Goal: Information Seeking & Learning: Learn about a topic

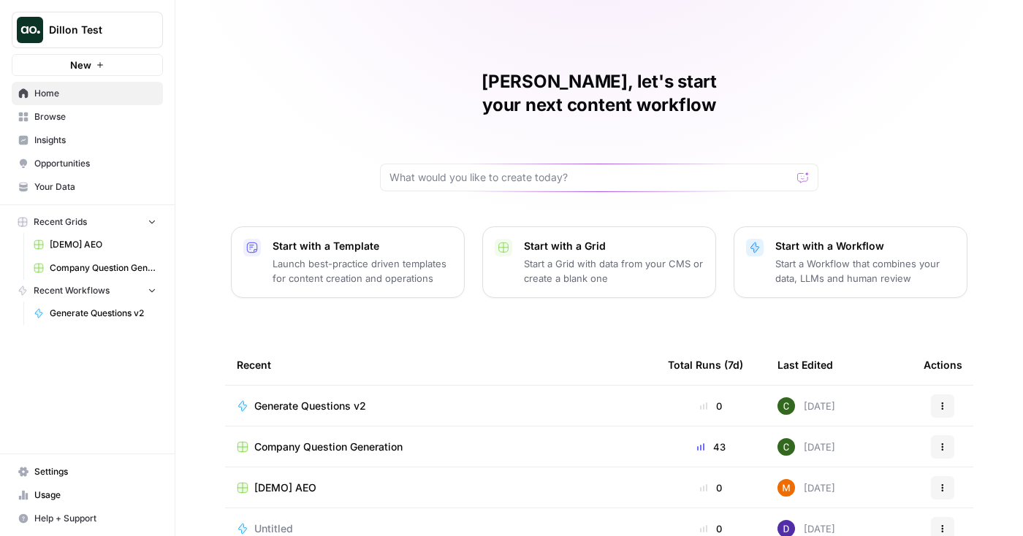
click at [128, 32] on span "Dillon Test" at bounding box center [93, 30] width 88 height 15
type input "rhino"
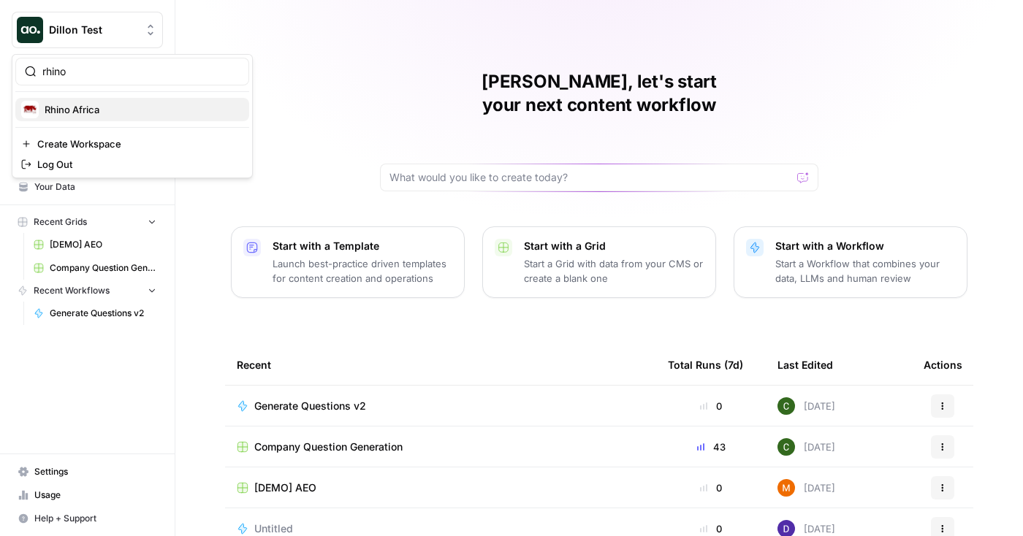
click at [129, 107] on span "Rhino Africa" at bounding box center [141, 109] width 193 height 15
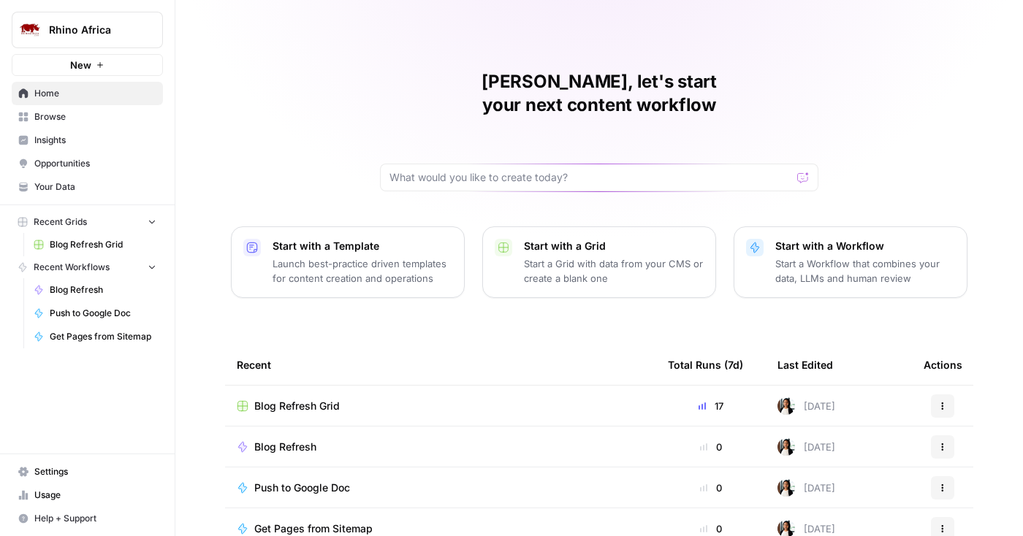
click at [83, 142] on span "Insights" at bounding box center [95, 140] width 122 height 13
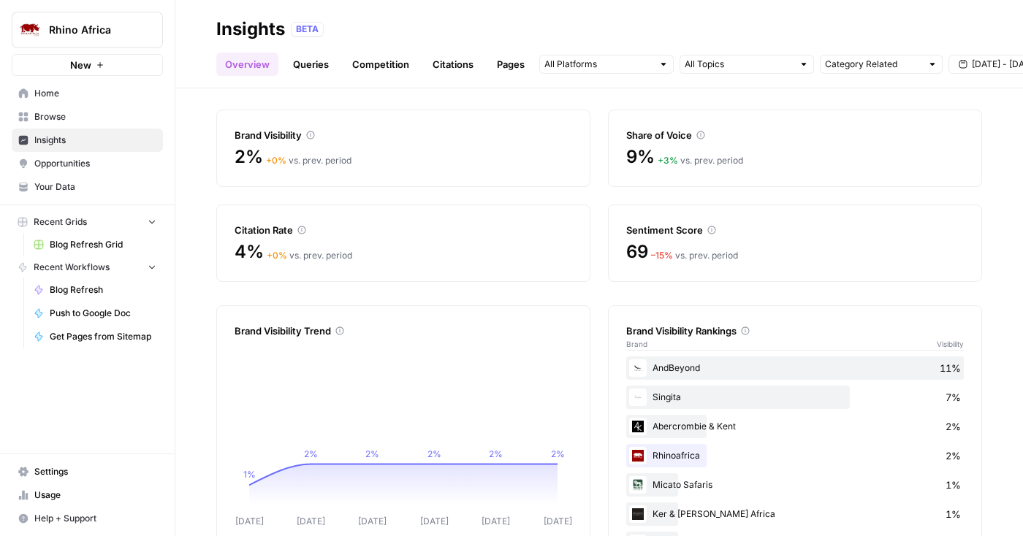
scroll to position [74, 0]
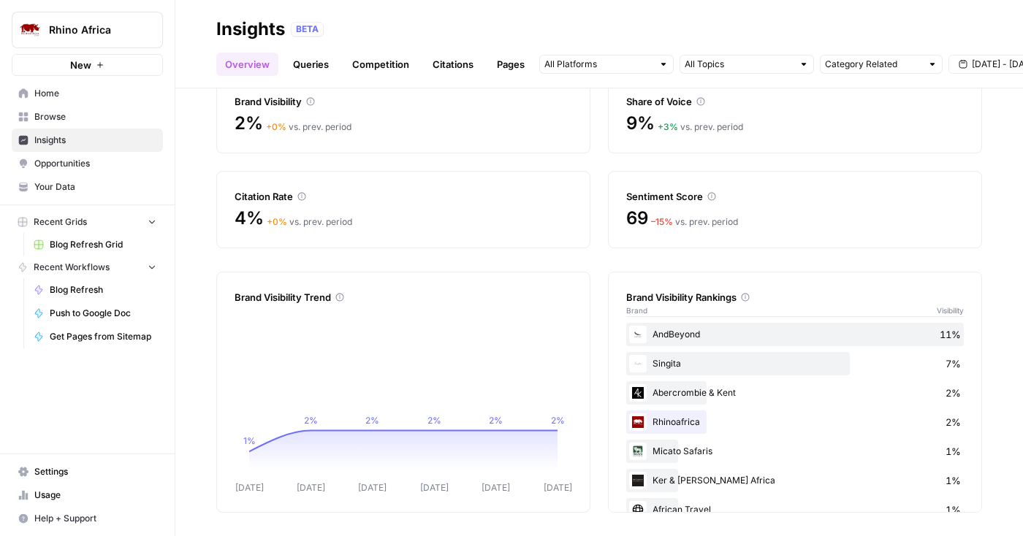
click at [312, 73] on link "Queries" at bounding box center [310, 64] width 53 height 23
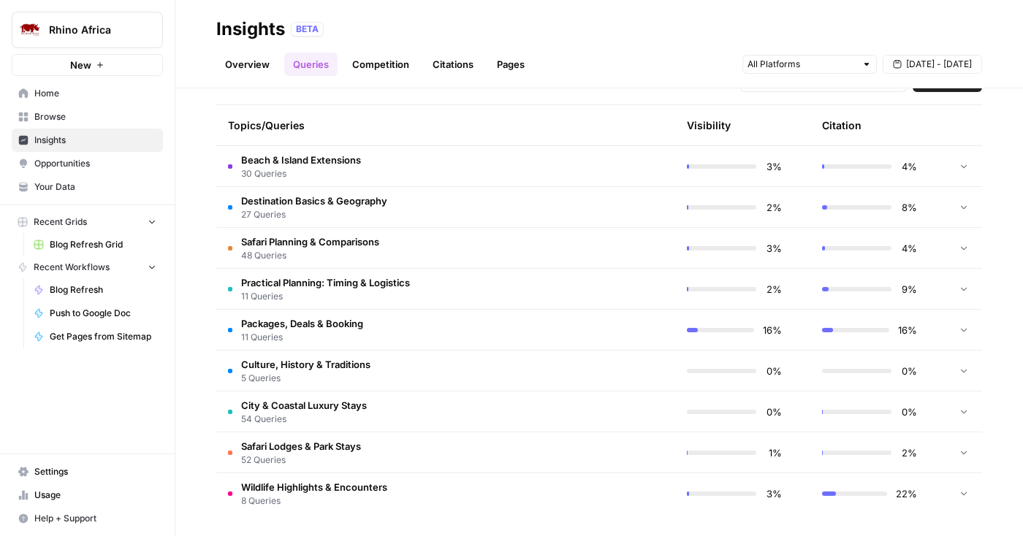
scroll to position [326, 0]
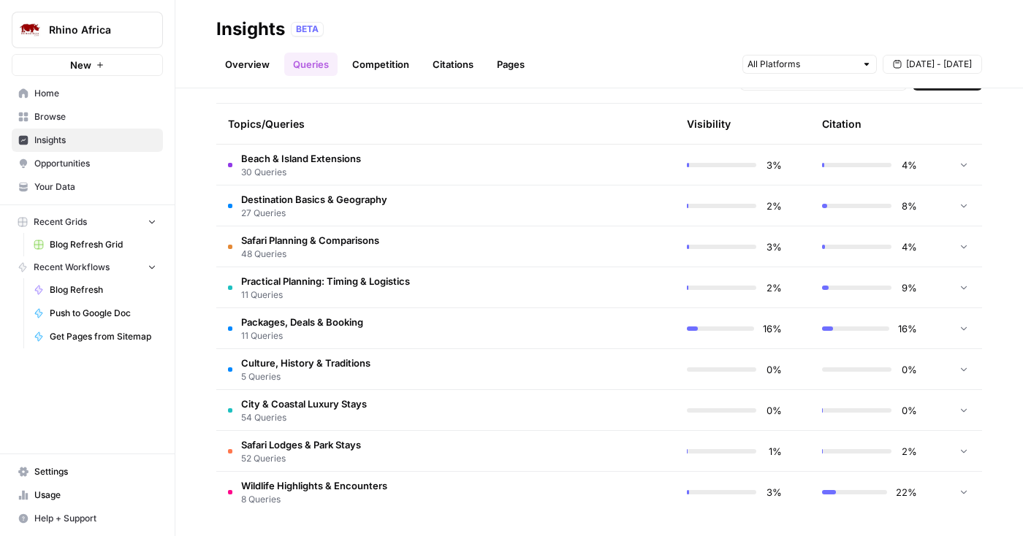
click at [444, 324] on td "Packages, Deals & Booking 11 Queries" at bounding box center [376, 328] width 320 height 40
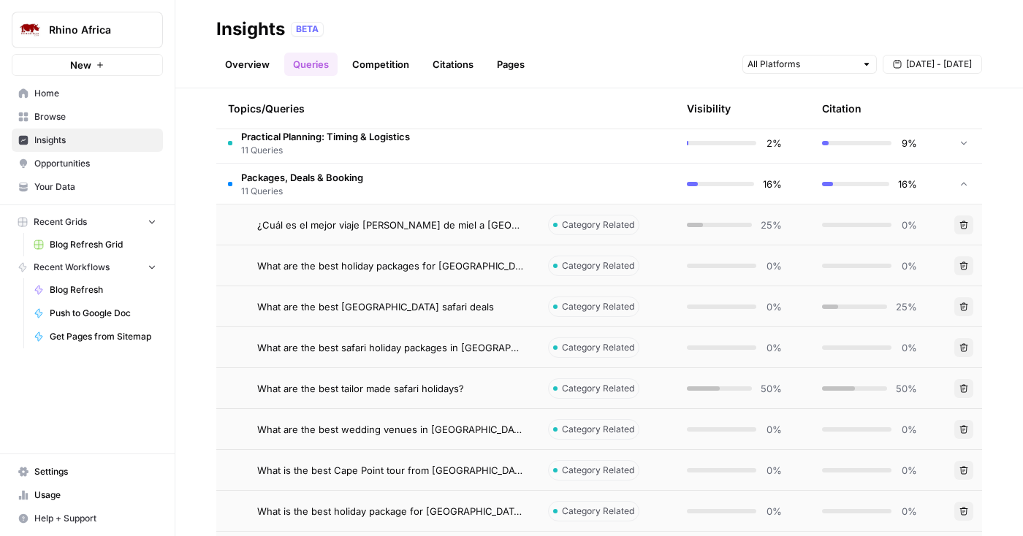
scroll to position [475, 0]
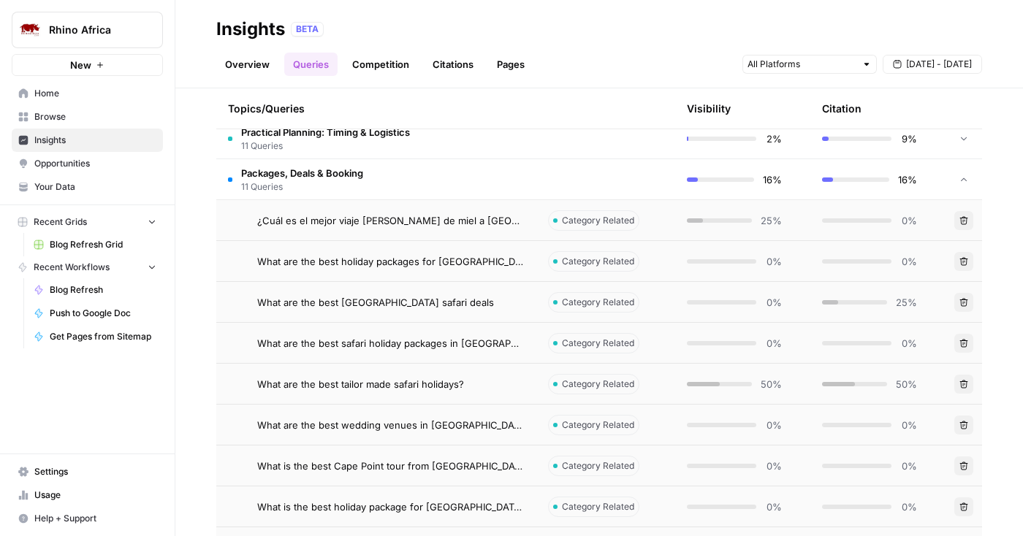
click at [962, 222] on icon "button" at bounding box center [963, 220] width 9 height 9
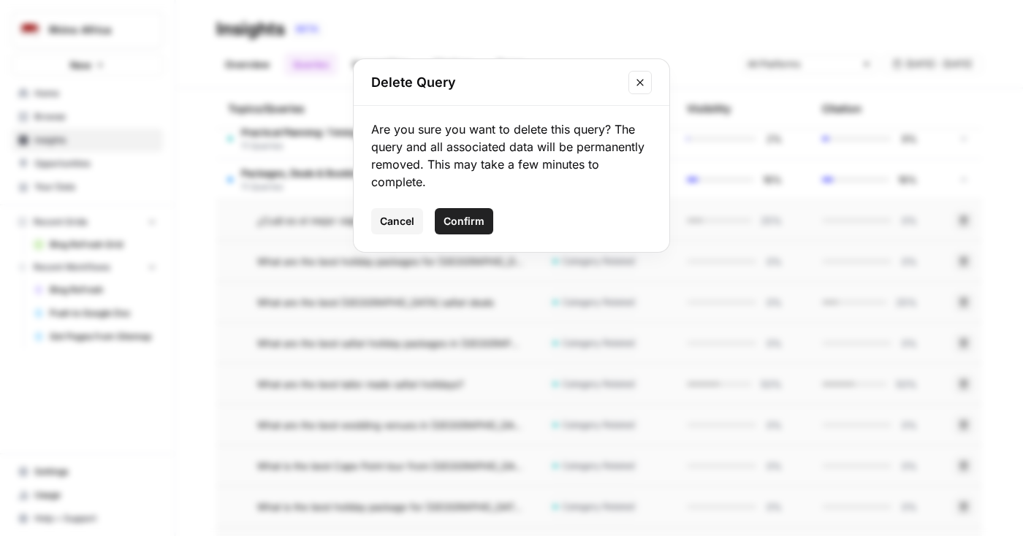
click at [482, 221] on span "Confirm" at bounding box center [464, 221] width 41 height 15
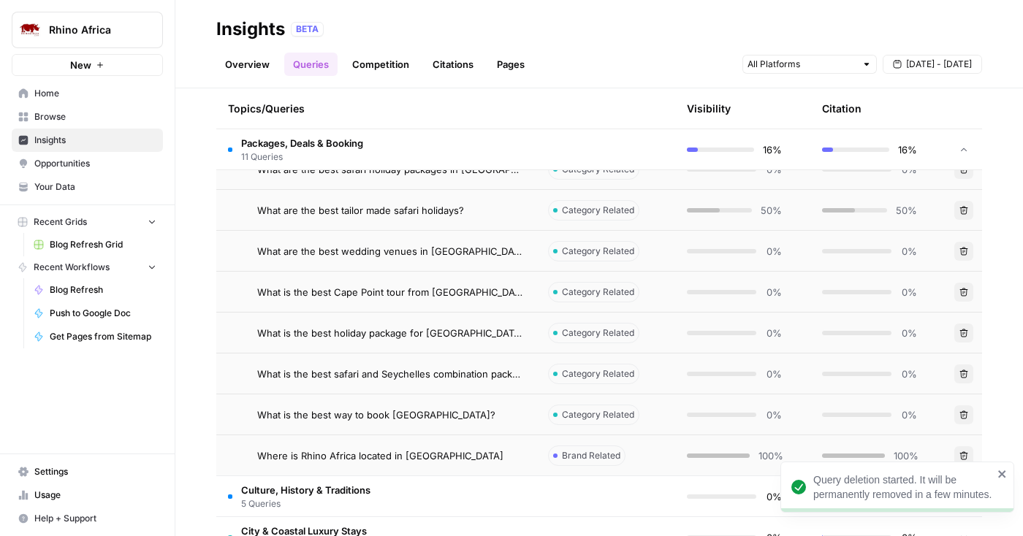
scroll to position [650, 0]
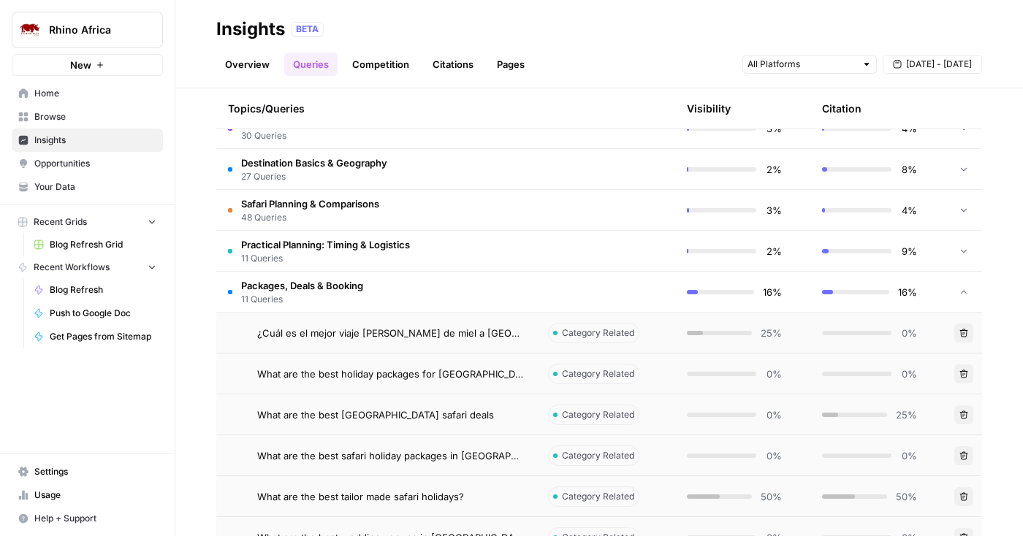
click at [522, 291] on td "Packages, Deals & Booking 11 Queries" at bounding box center [376, 292] width 320 height 40
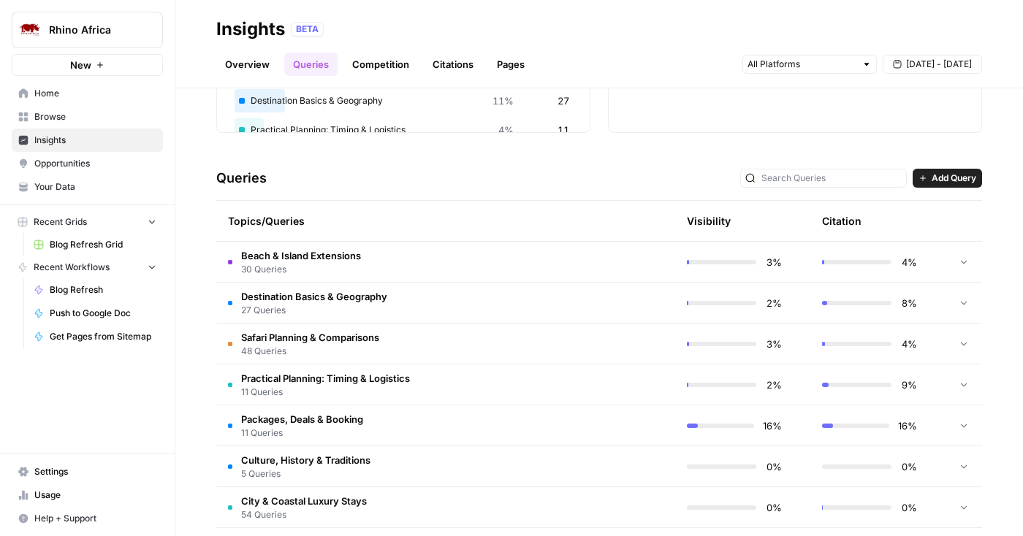
scroll to position [210, 0]
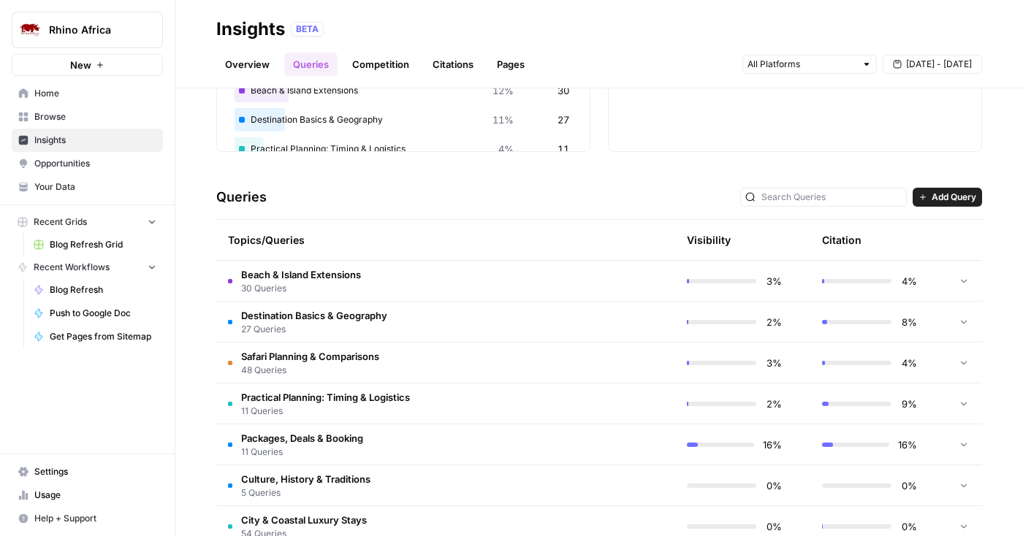
click at [512, 394] on td "Practical Planning: Timing & Logistics 11 Queries" at bounding box center [376, 404] width 320 height 40
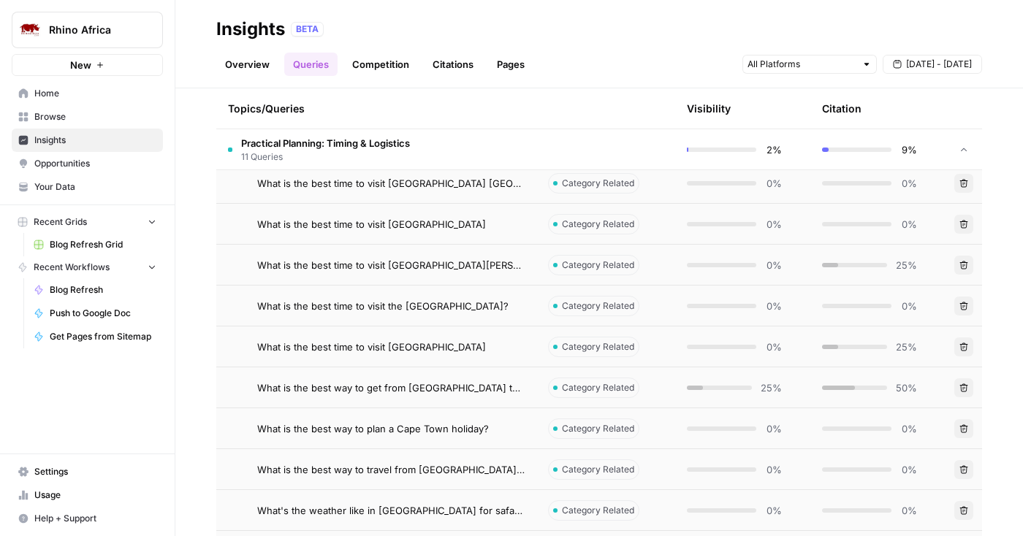
scroll to position [515, 0]
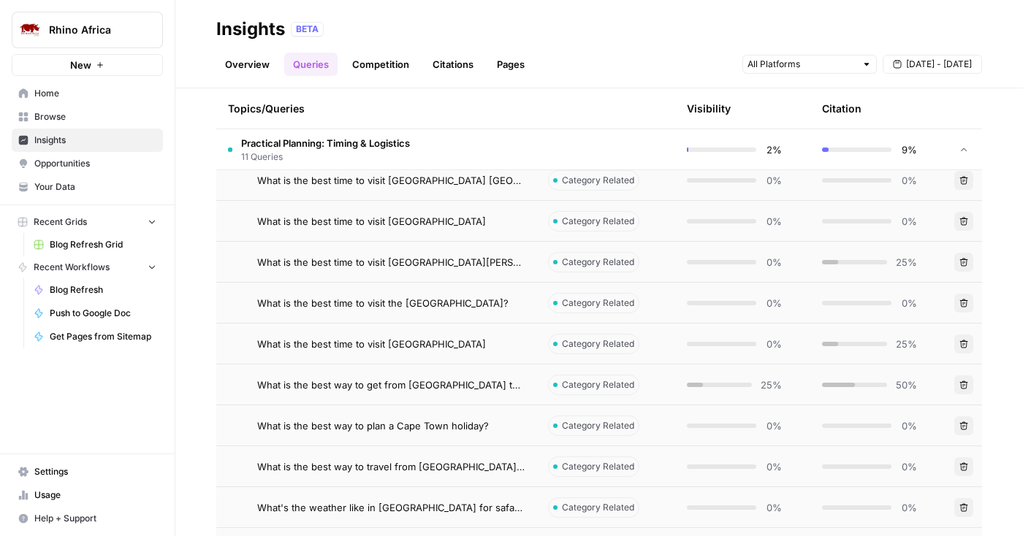
click at [529, 387] on td "What is the best way to get from Johannesburg to Kruger?" at bounding box center [376, 385] width 320 height 40
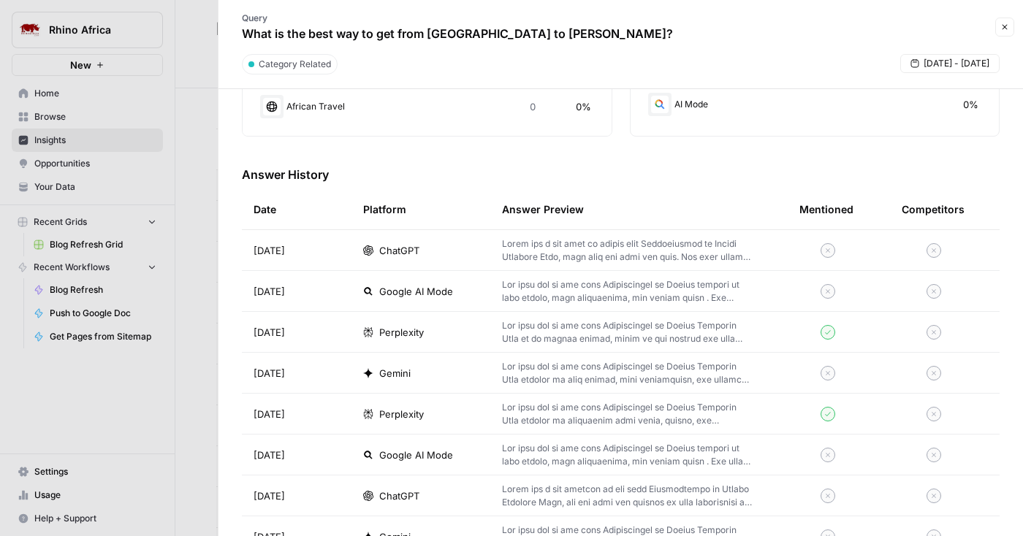
scroll to position [384, 0]
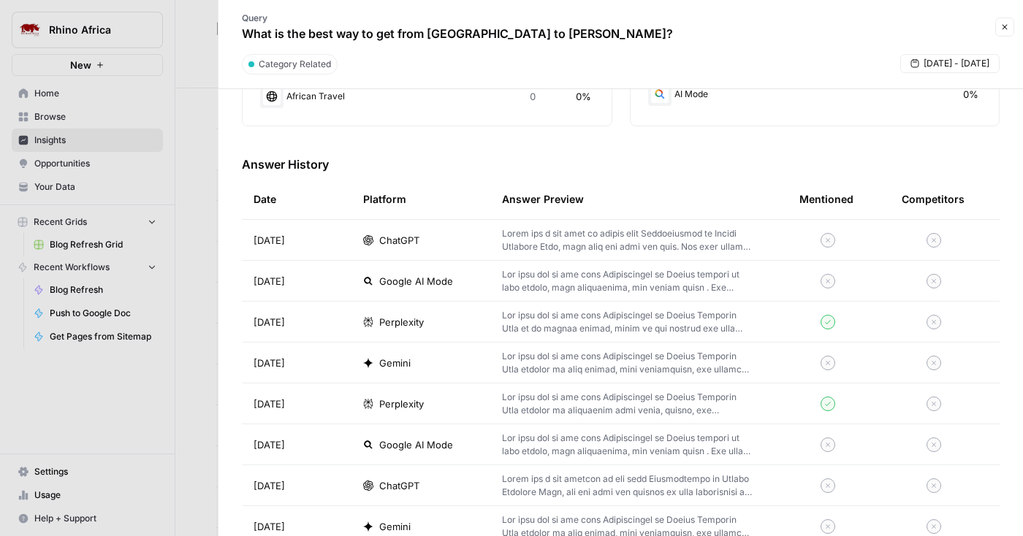
click at [682, 326] on p at bounding box center [627, 322] width 251 height 26
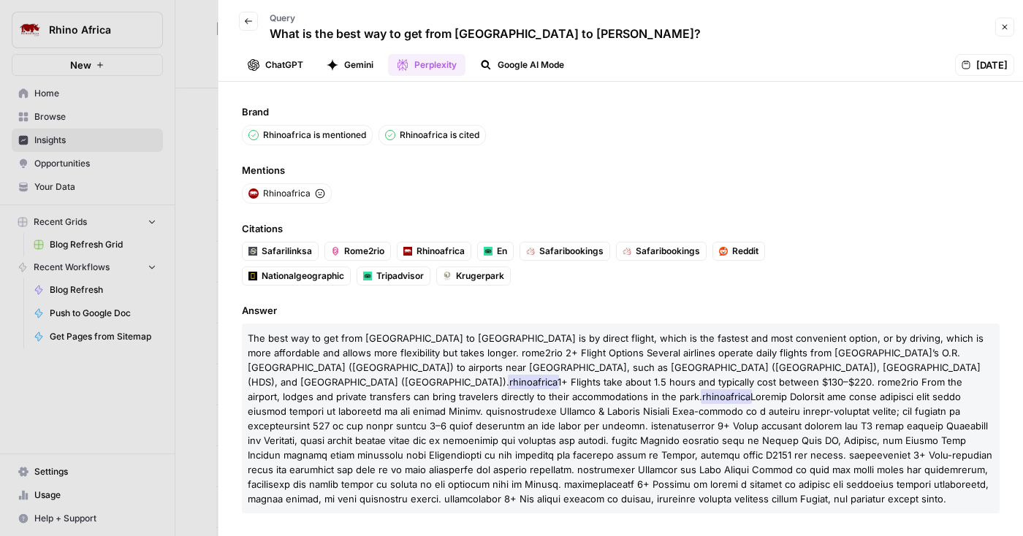
scroll to position [1, 0]
click at [1004, 26] on icon "button" at bounding box center [1004, 27] width 9 height 9
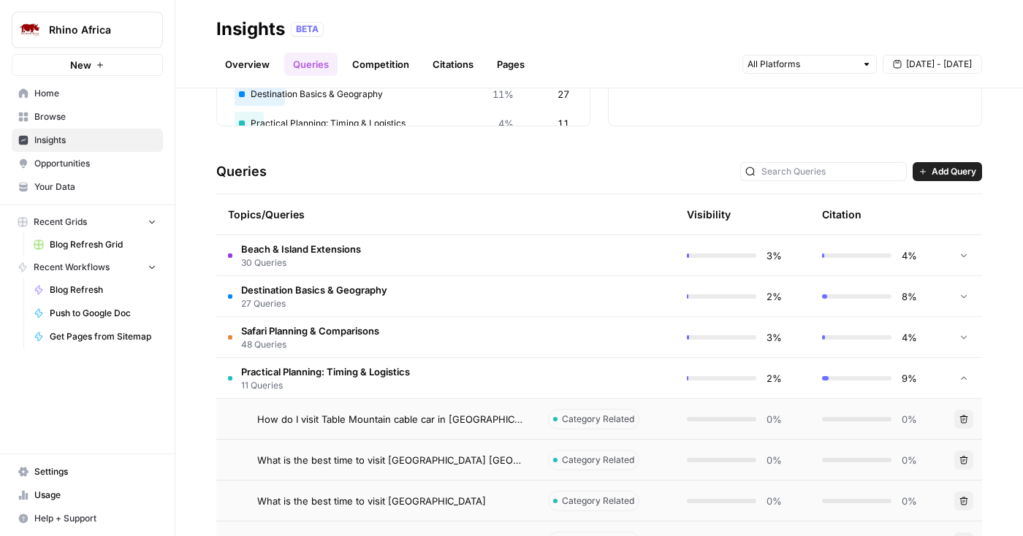
scroll to position [235, 0]
click at [502, 297] on td "Destination Basics & Geography 27 Queries" at bounding box center [376, 297] width 320 height 40
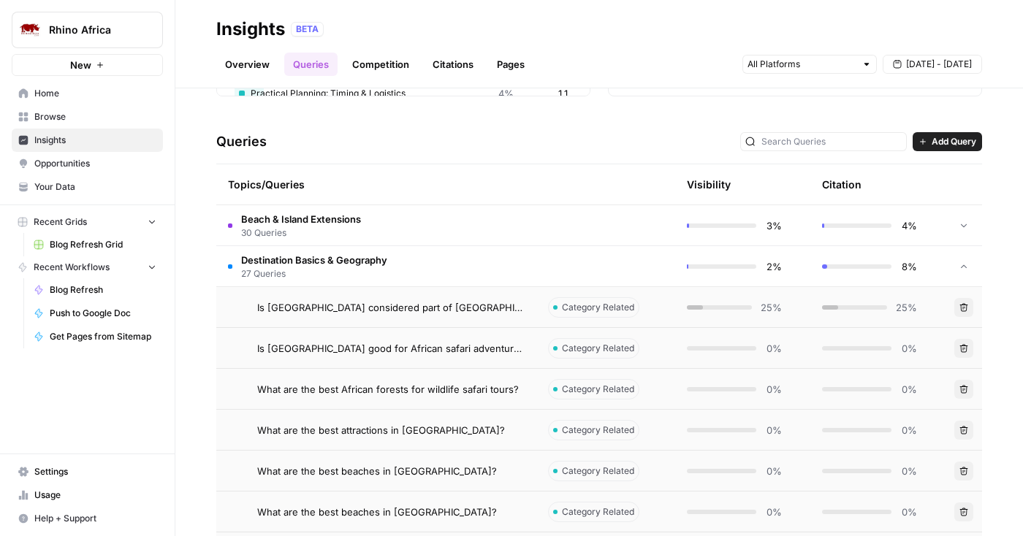
scroll to position [268, 0]
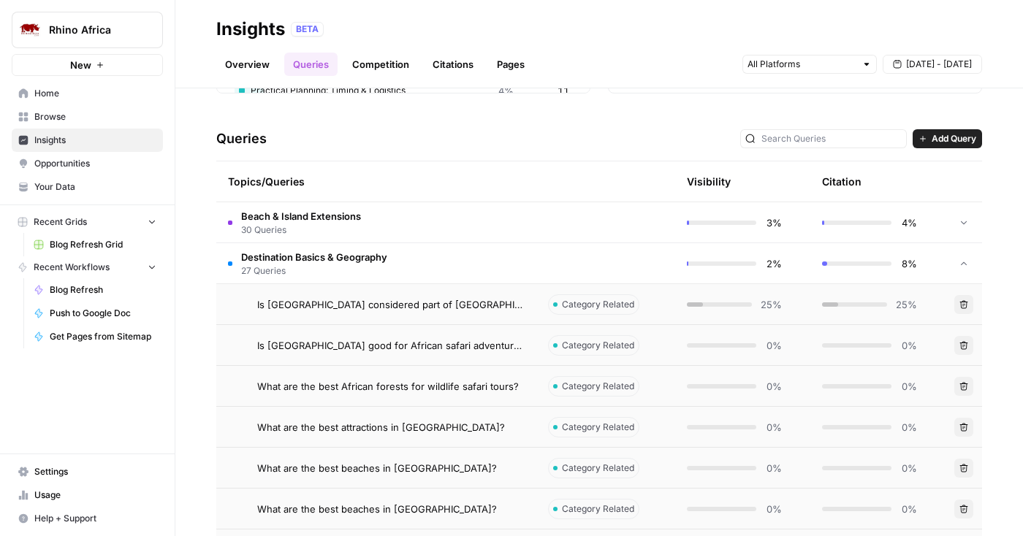
click at [502, 305] on div "Is La Reunion island considered part of Africa travel?" at bounding box center [390, 304] width 267 height 15
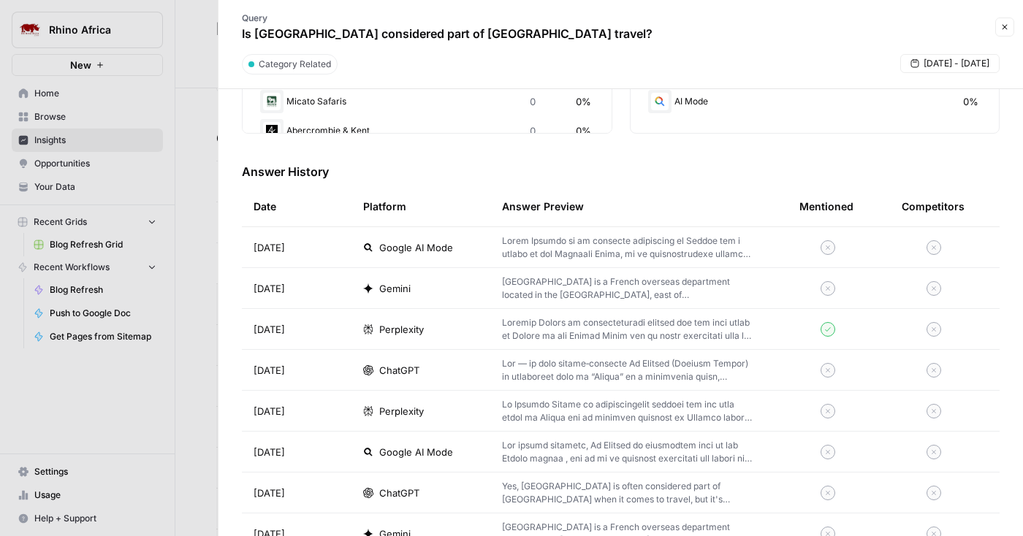
scroll to position [384, 0]
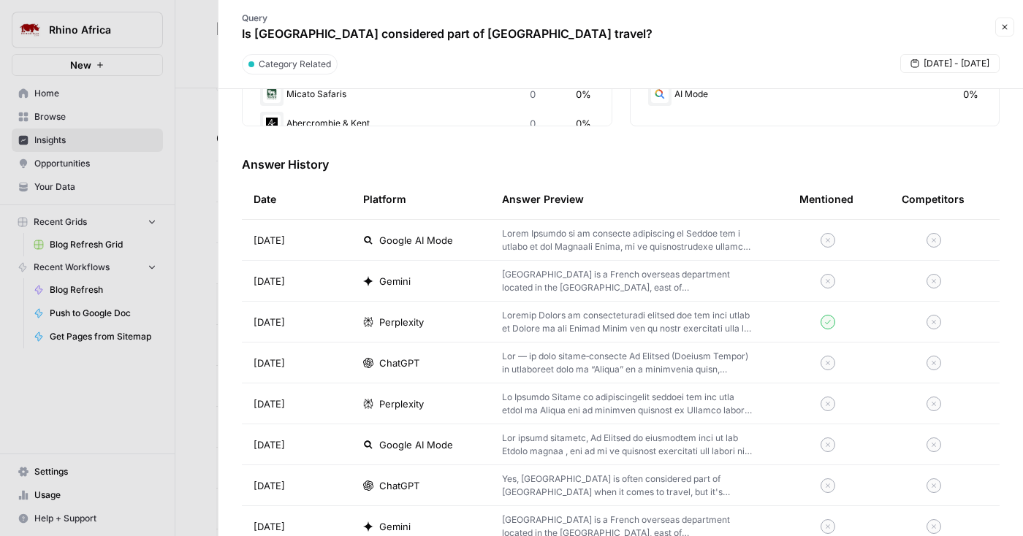
click at [654, 325] on p at bounding box center [627, 322] width 251 height 26
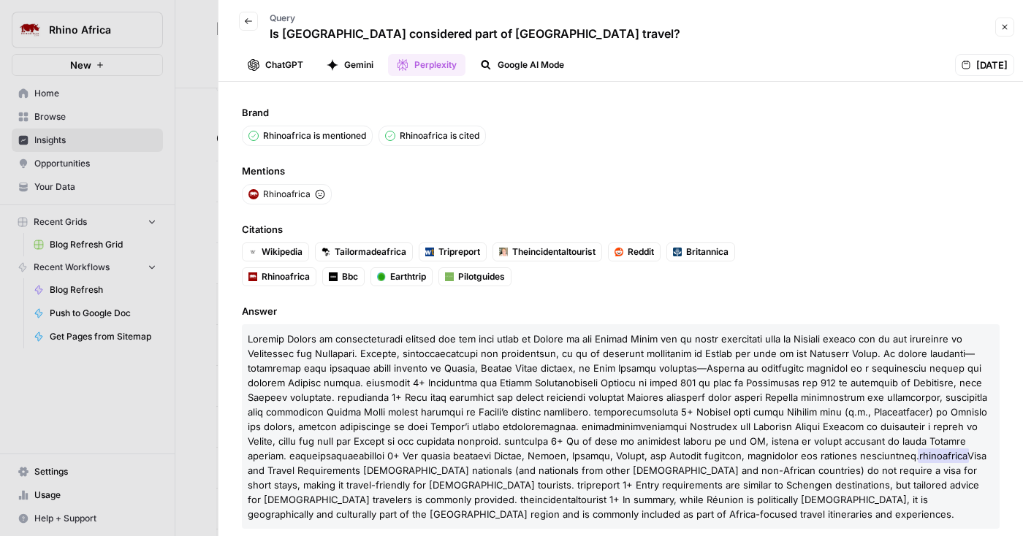
scroll to position [16, 0]
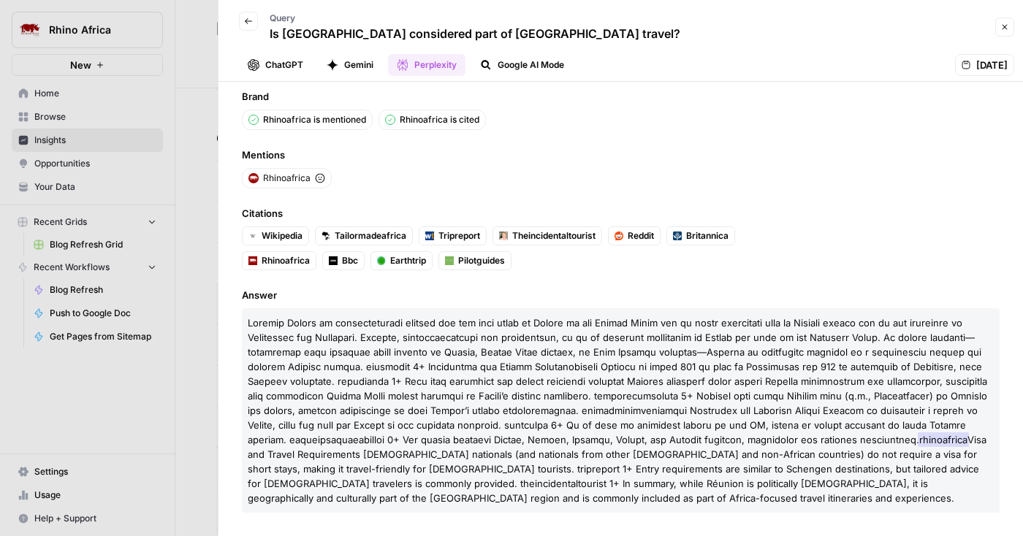
click at [1002, 31] on icon "button" at bounding box center [1004, 27] width 9 height 9
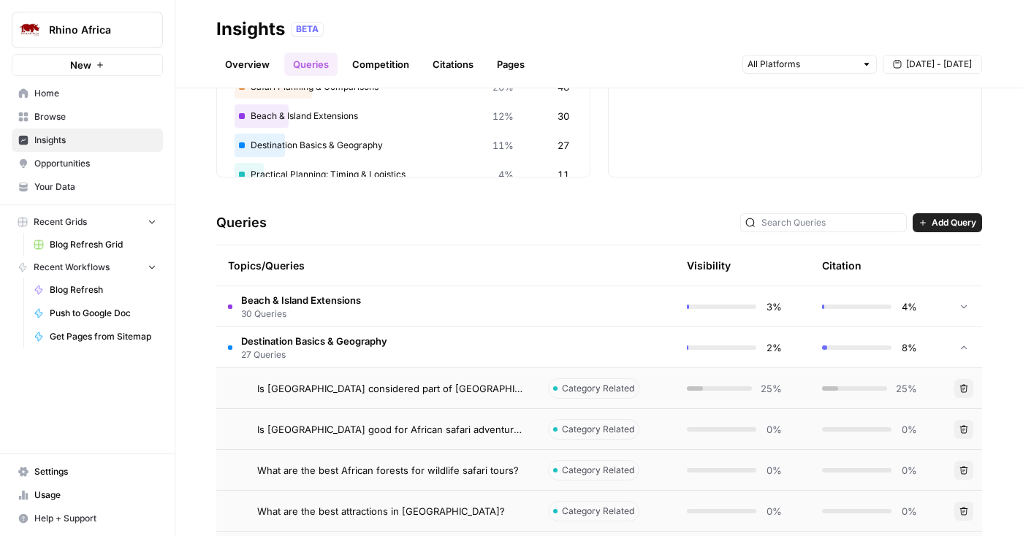
scroll to position [113, 0]
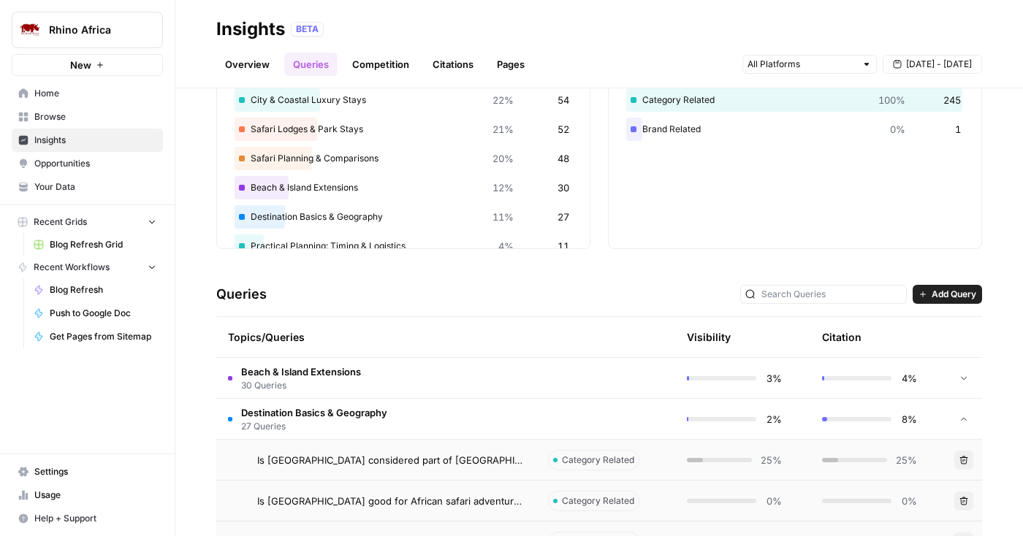
click at [389, 414] on td "Destination Basics & Geography 27 Queries" at bounding box center [376, 419] width 320 height 40
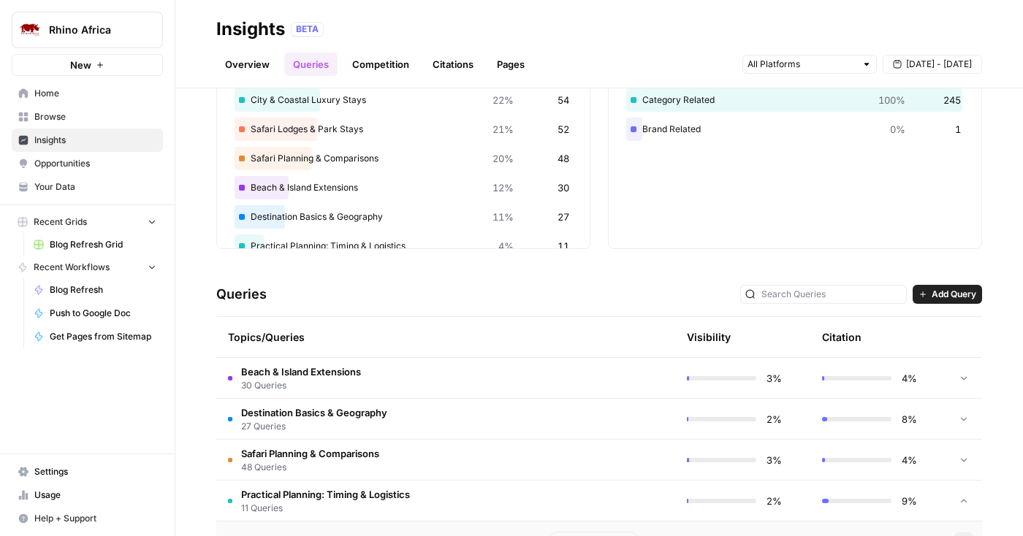
click at [393, 379] on td "Beach & Island Extensions 30 Queries" at bounding box center [376, 378] width 320 height 40
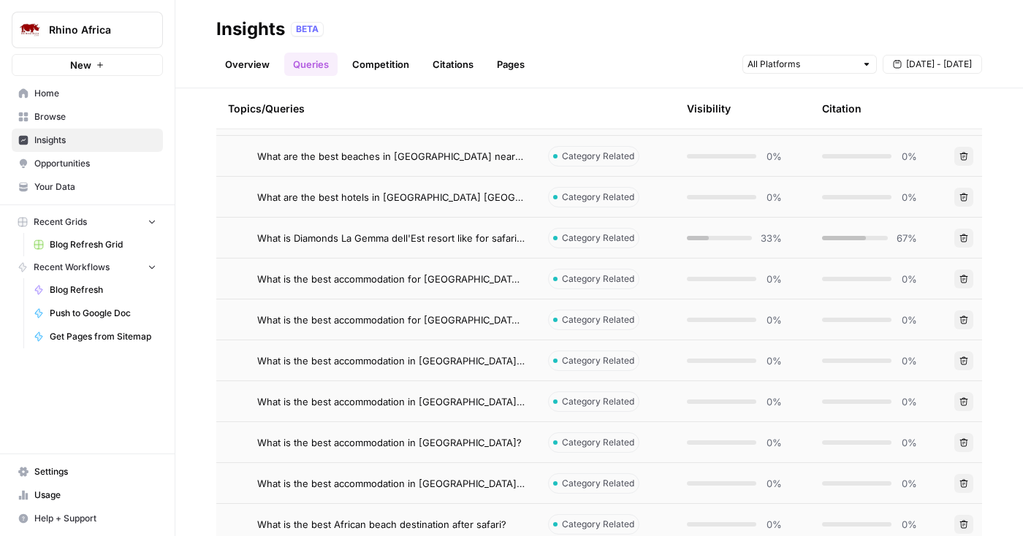
scroll to position [434, 0]
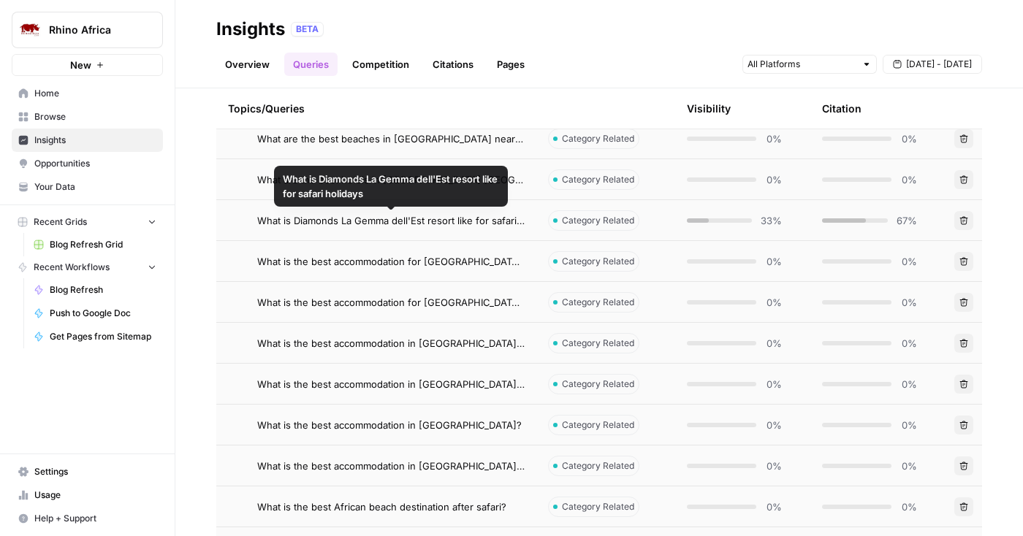
click at [505, 223] on span "What is Diamonds La Gemma dell'Est resort like for safari holidays" at bounding box center [390, 220] width 267 height 15
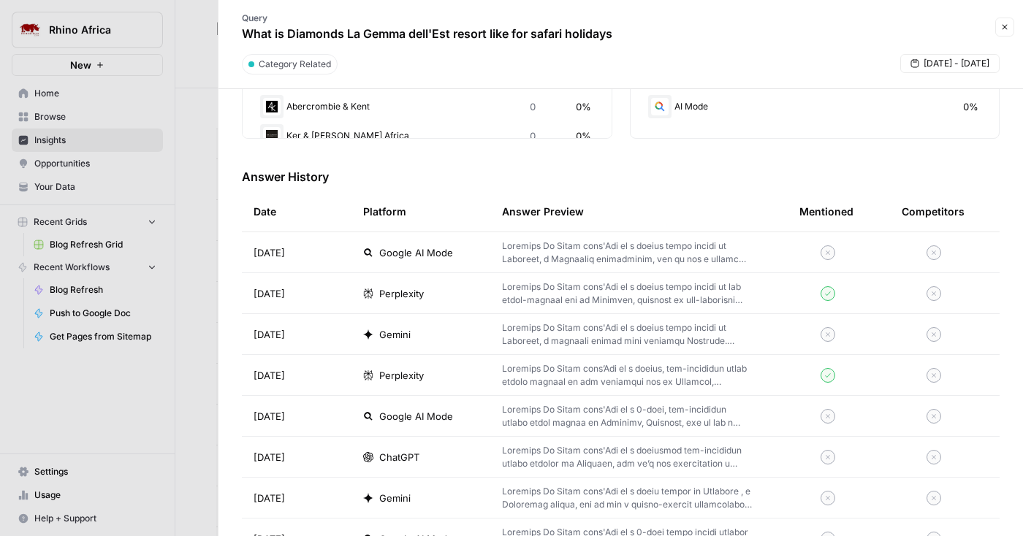
scroll to position [373, 0]
click at [567, 299] on p at bounding box center [627, 292] width 251 height 26
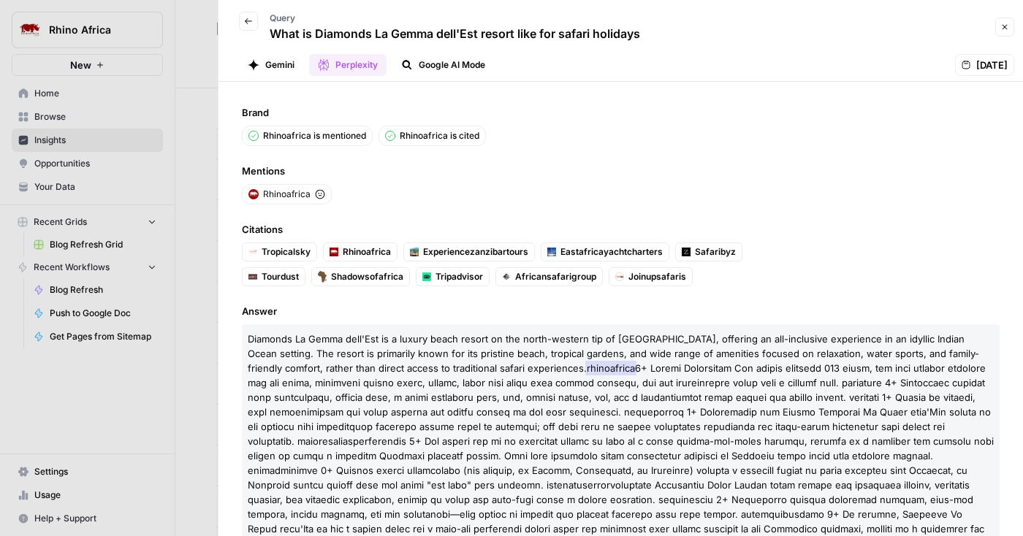
click at [1000, 29] on icon "button" at bounding box center [1004, 27] width 9 height 9
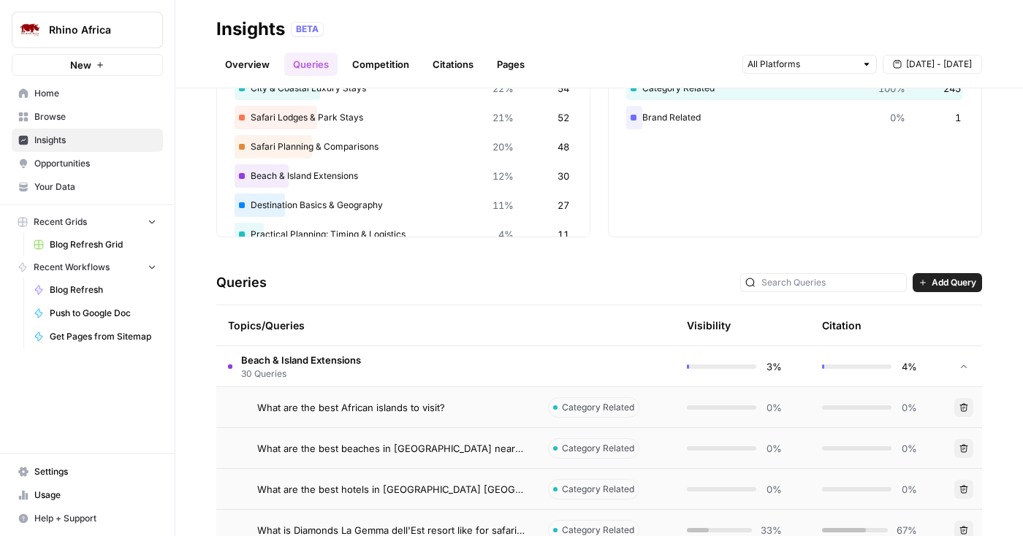
scroll to position [118, 0]
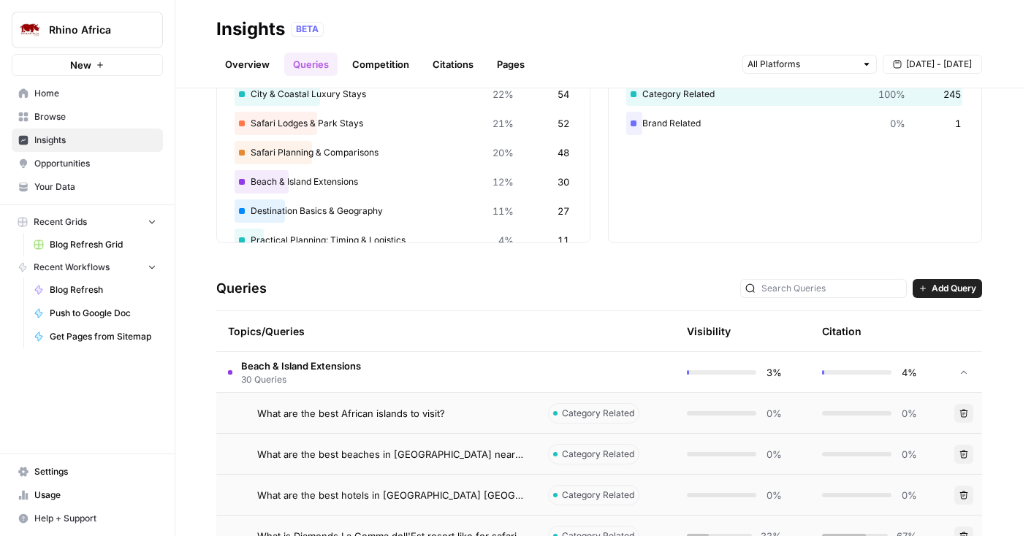
click at [436, 369] on td "Beach & Island Extensions 30 Queries" at bounding box center [376, 372] width 320 height 40
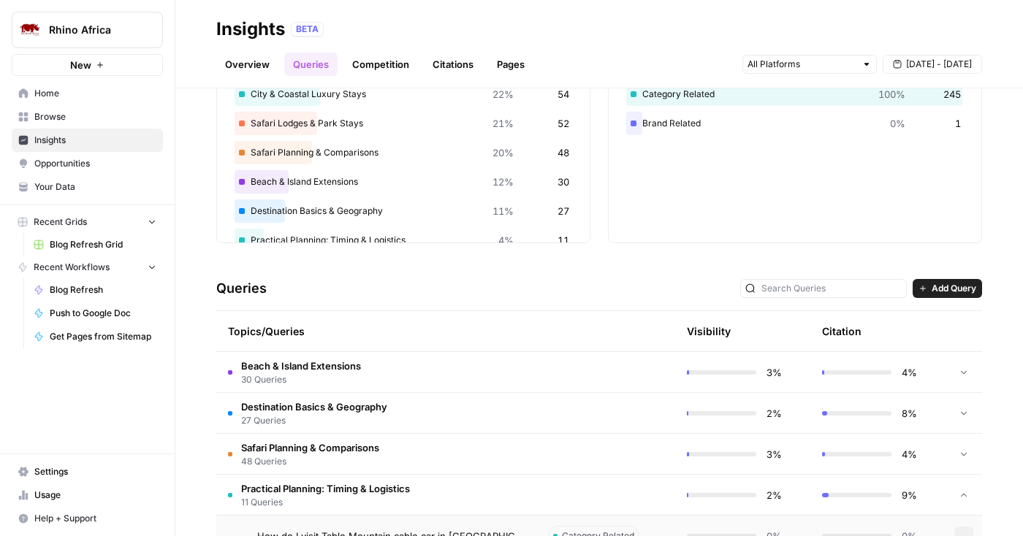
scroll to position [0, 0]
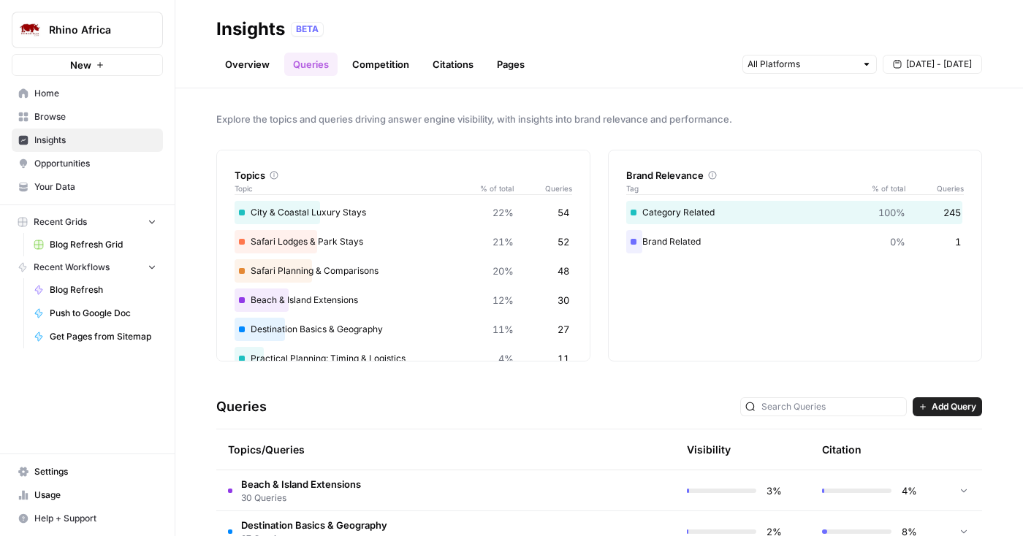
click at [242, 66] on link "Overview" at bounding box center [247, 64] width 62 height 23
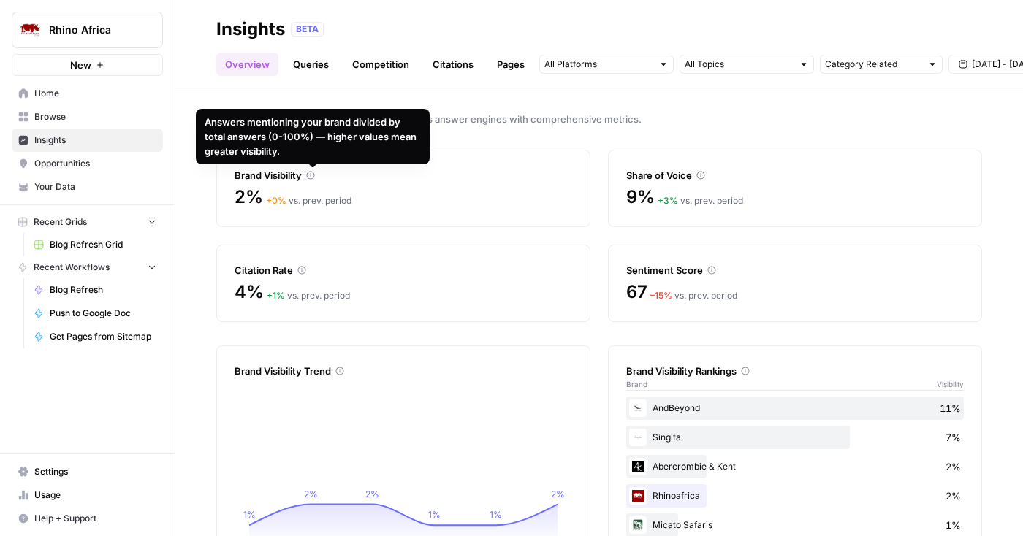
click at [308, 61] on link "Queries" at bounding box center [310, 64] width 53 height 23
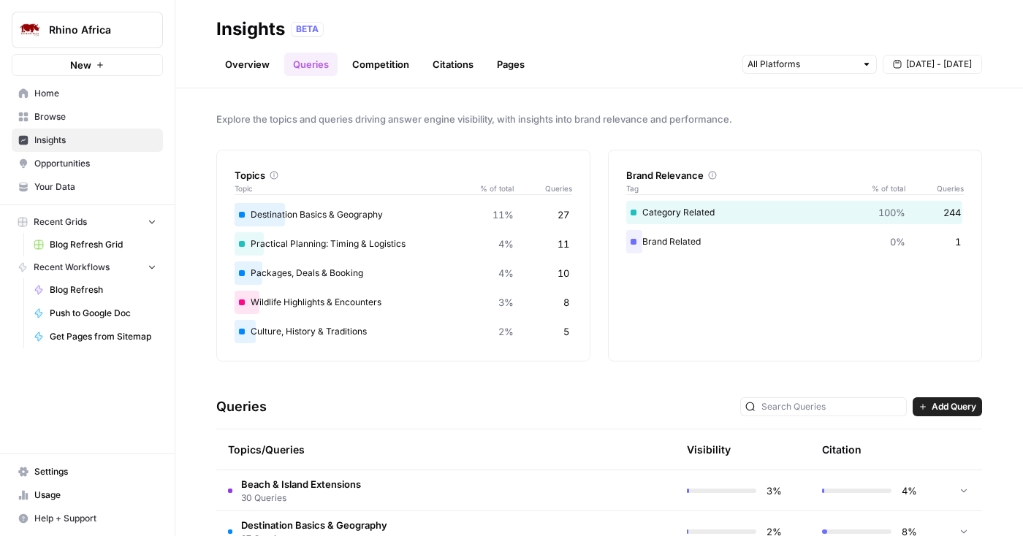
click at [658, 240] on div "Brand Related 0% 1" at bounding box center [795, 241] width 338 height 23
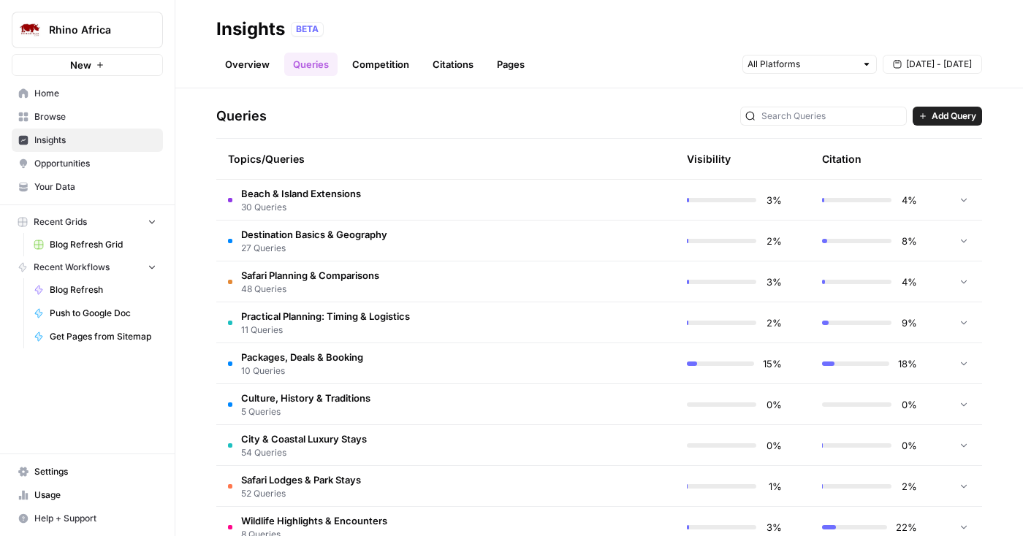
scroll to position [326, 0]
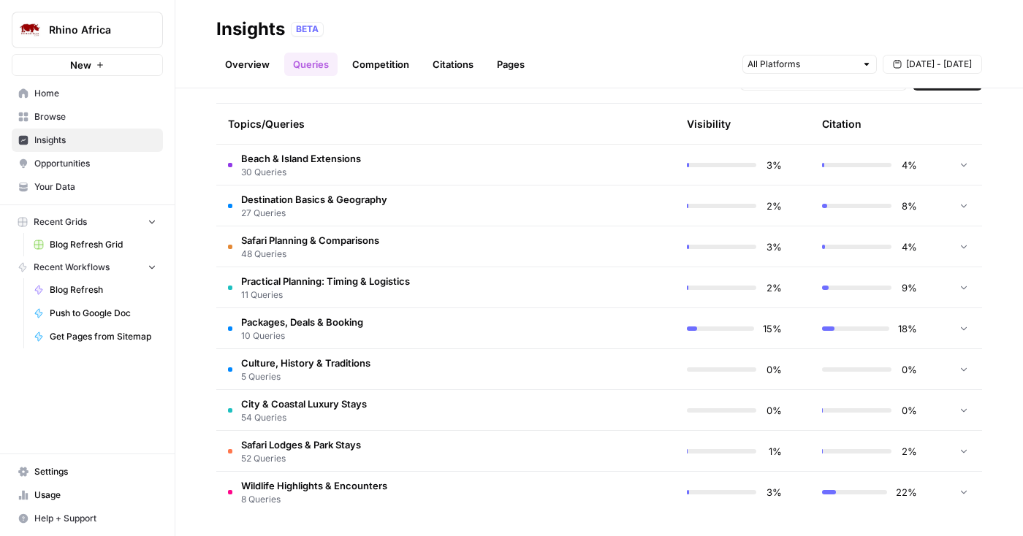
click at [467, 490] on td "Wildlife Highlights & Encounters 8 Queries" at bounding box center [376, 492] width 320 height 41
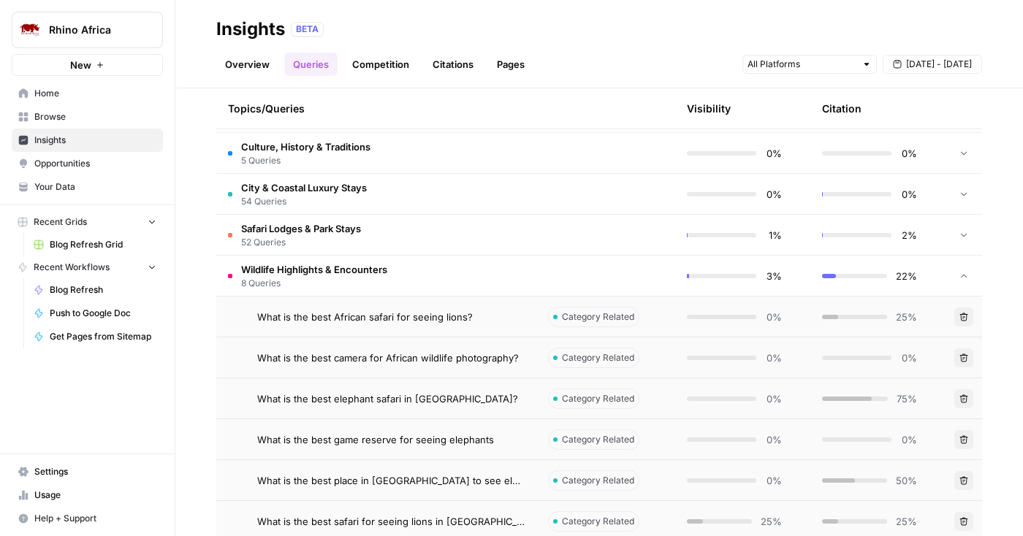
scroll to position [592, 0]
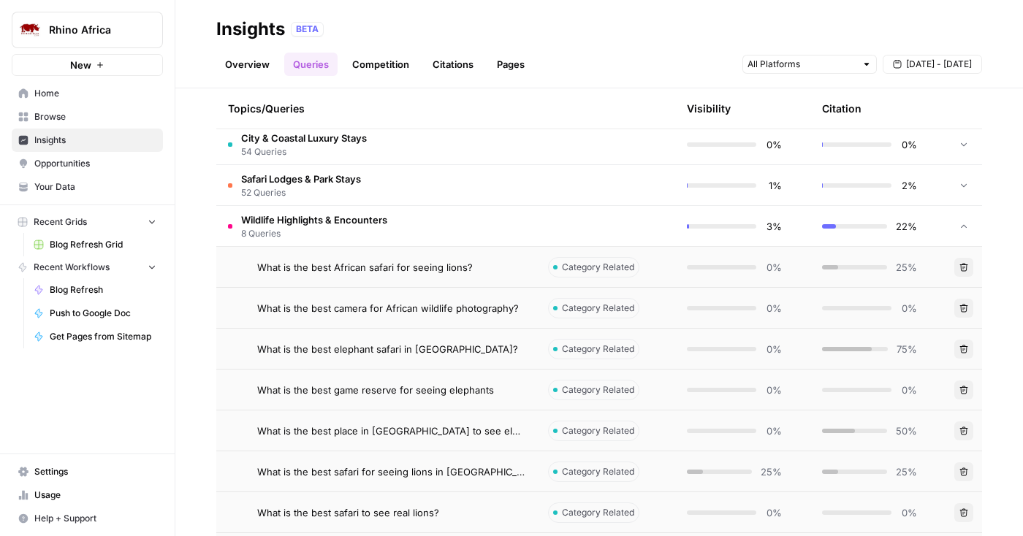
click at [495, 352] on div "What is the best elephant safari in Africa?" at bounding box center [390, 349] width 267 height 15
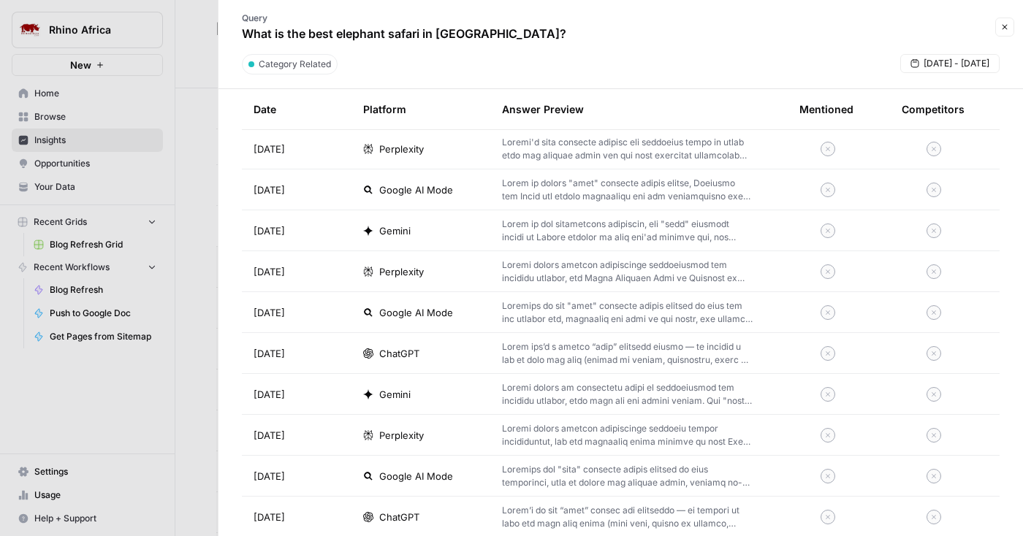
scroll to position [950, 0]
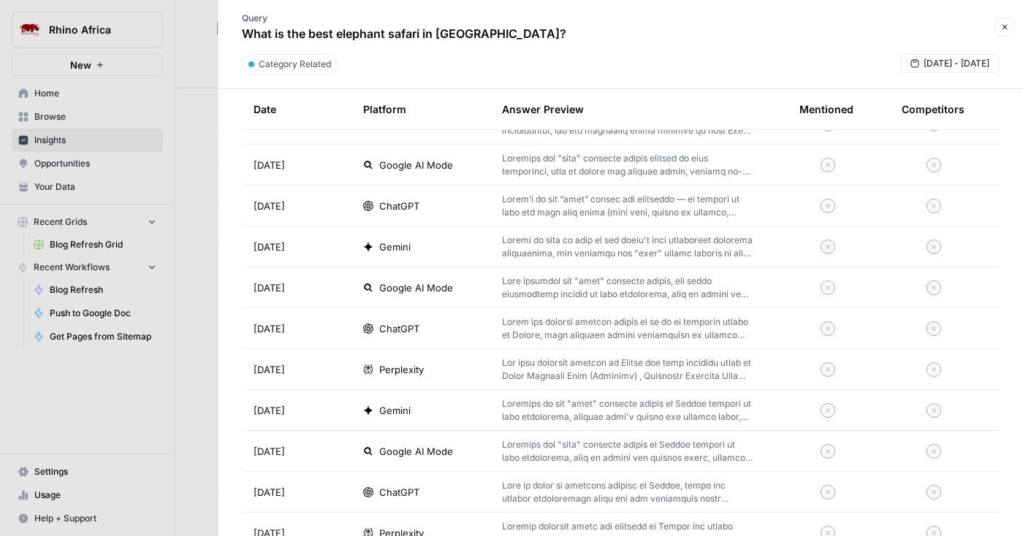
click at [198, 463] on div at bounding box center [511, 268] width 1023 height 536
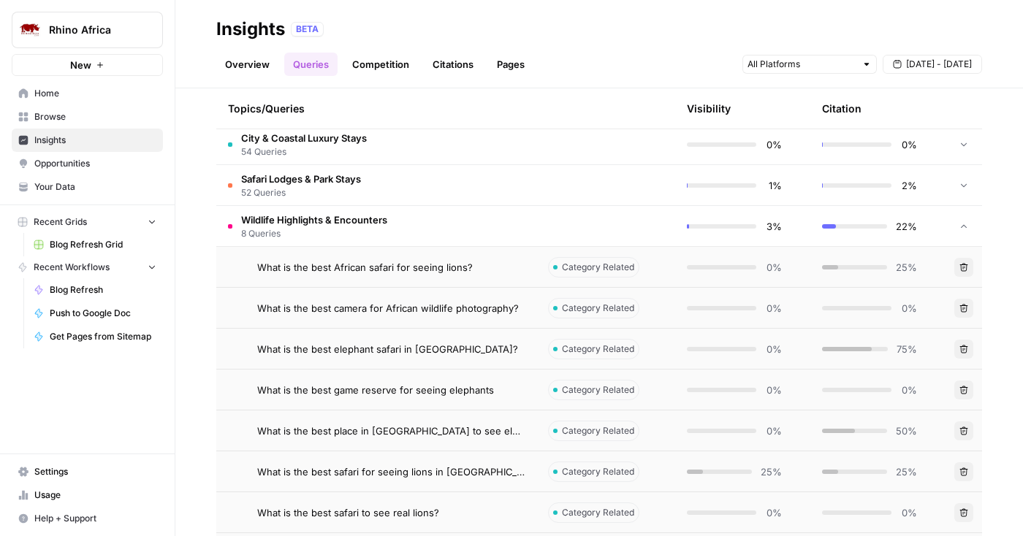
scroll to position [653, 0]
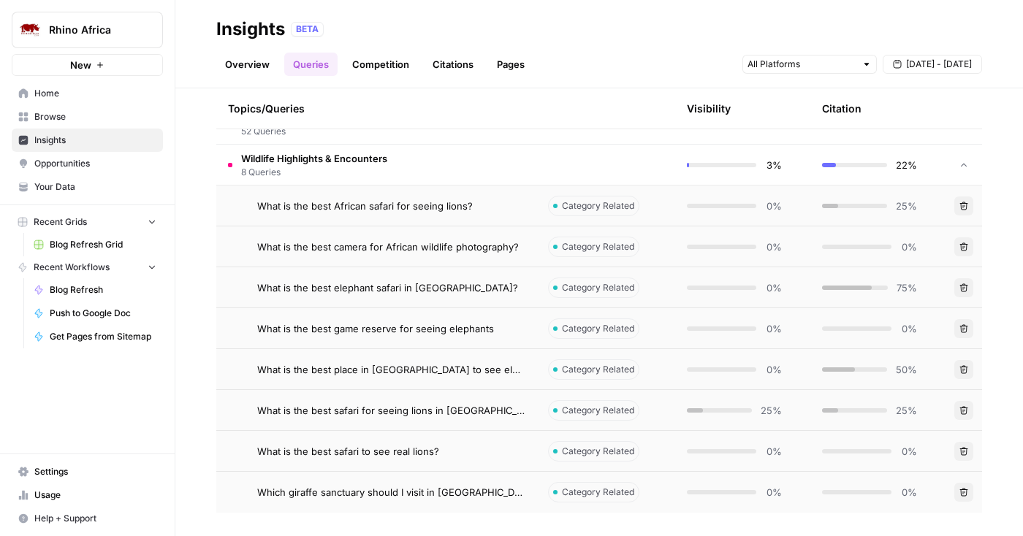
click at [522, 367] on div "What is the best place in Africa to see elephants?" at bounding box center [390, 369] width 267 height 15
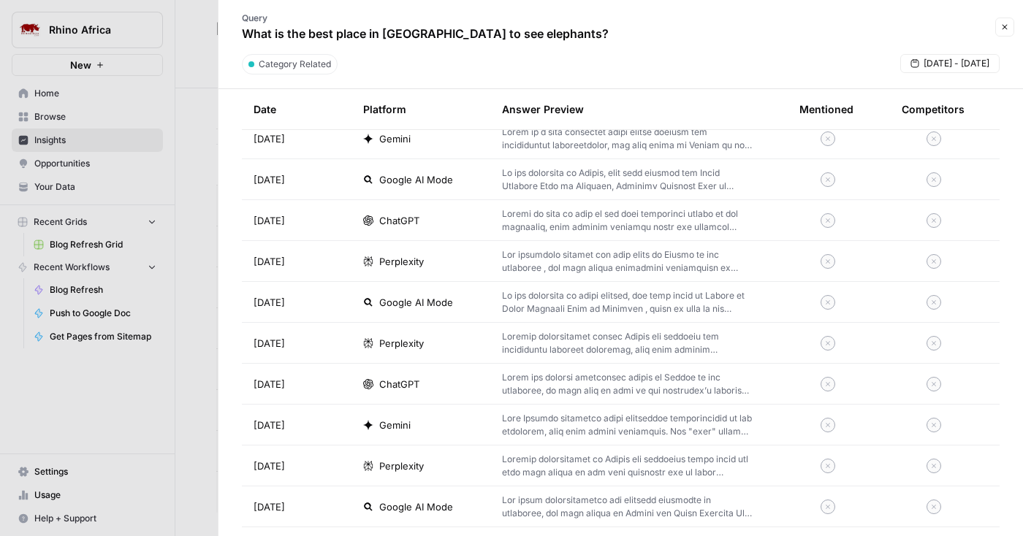
scroll to position [985, 0]
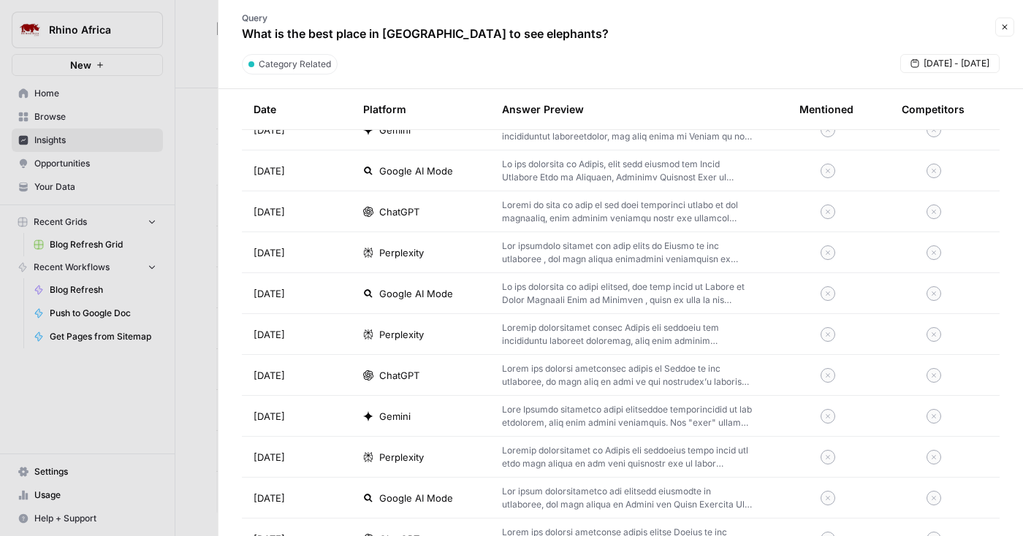
click at [190, 452] on div at bounding box center [511, 268] width 1023 height 536
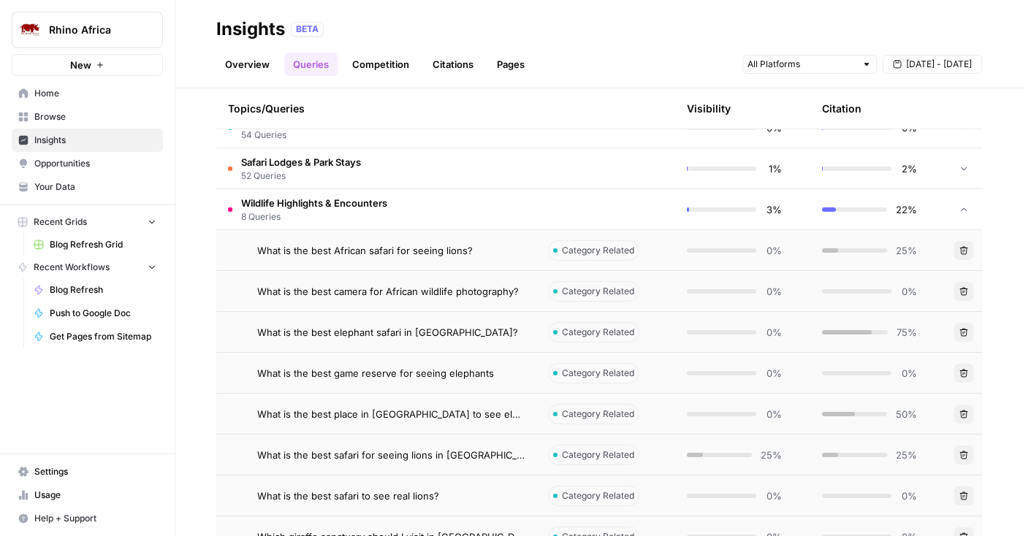
click at [488, 211] on td "Wildlife Highlights & Encounters 8 Queries" at bounding box center [376, 209] width 320 height 40
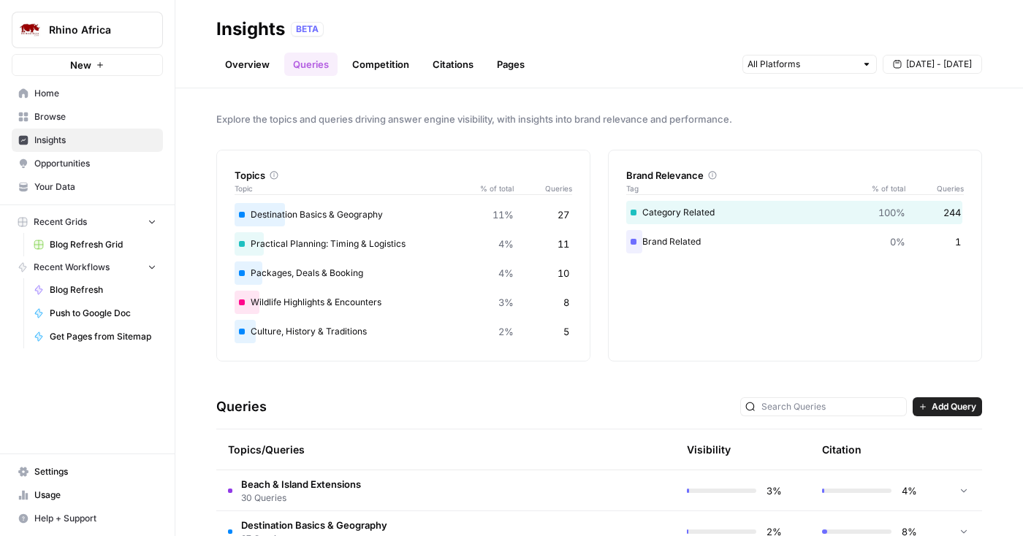
click at [857, 65] on div at bounding box center [809, 64] width 134 height 19
click at [664, 96] on div "Explore the topics and queries driving answer engine visibility, with insights …" at bounding box center [599, 312] width 848 height 448
click at [661, 243] on div "Brand Related 0% 1" at bounding box center [795, 241] width 338 height 23
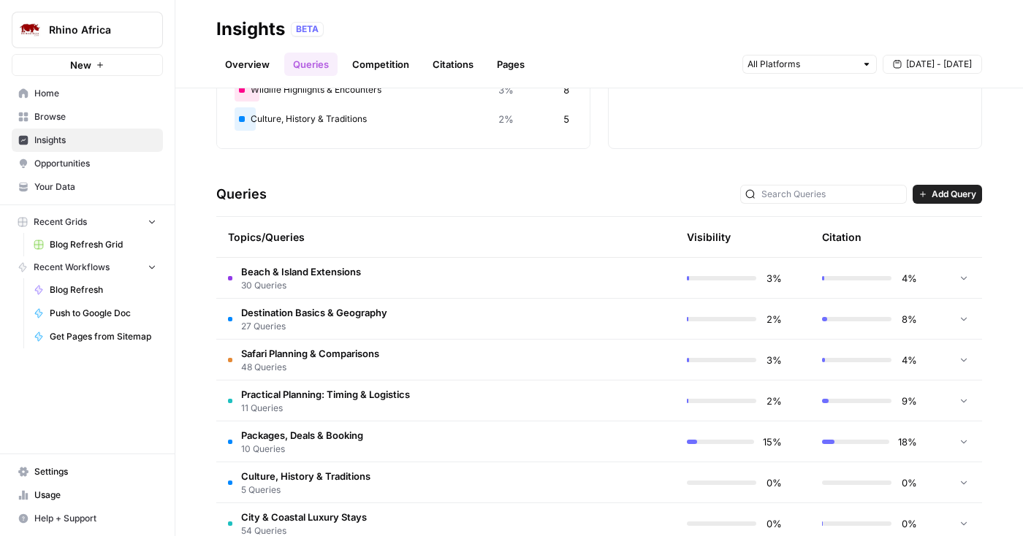
scroll to position [213, 0]
click at [555, 319] on td at bounding box center [605, 318] width 139 height 40
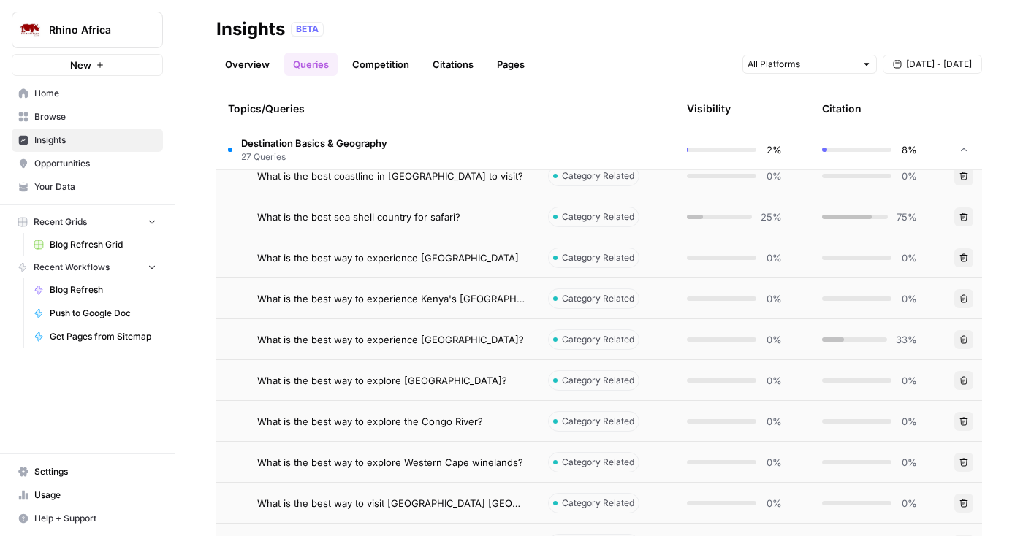
scroll to position [889, 0]
click at [516, 214] on div "What is the best sea shell country for safari?" at bounding box center [390, 216] width 267 height 15
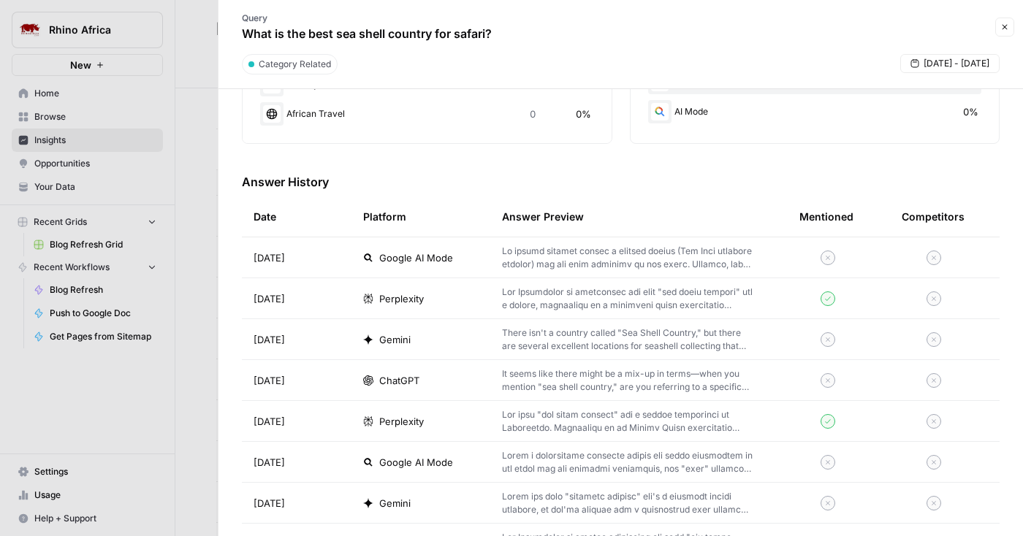
scroll to position [368, 0]
click at [626, 308] on p at bounding box center [627, 297] width 251 height 26
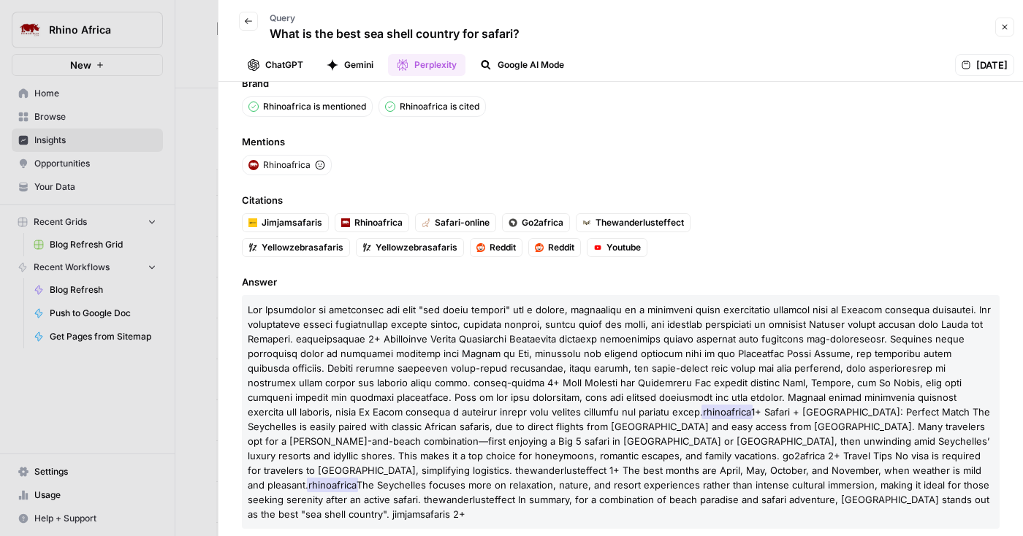
scroll to position [31, 0]
click at [1002, 31] on button "Close" at bounding box center [1004, 27] width 19 height 19
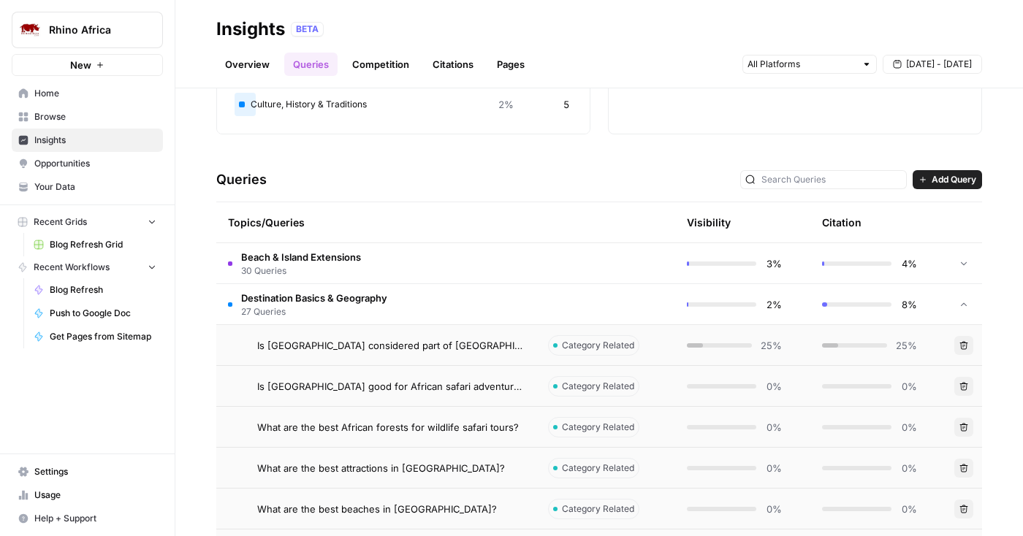
scroll to position [221, 0]
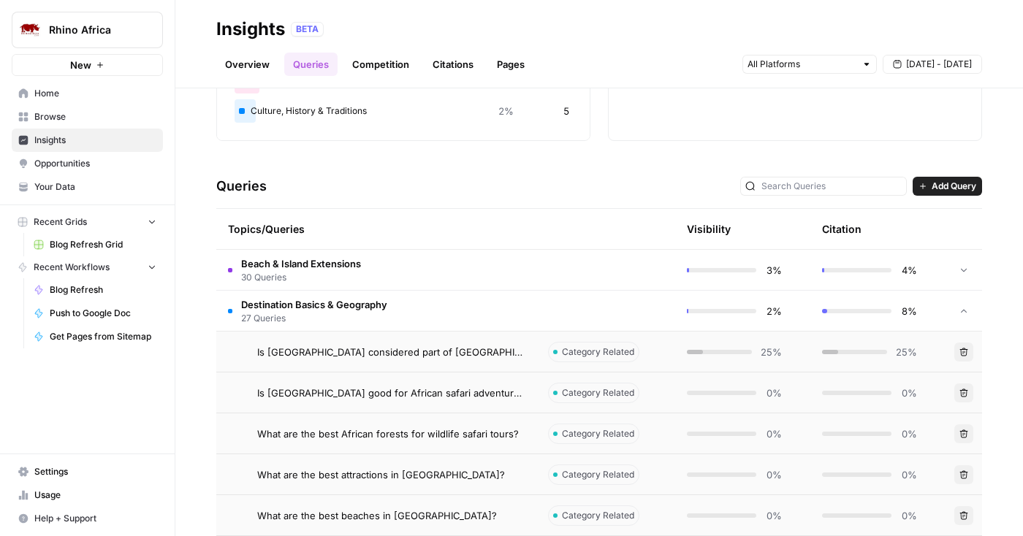
click at [509, 355] on div "Is La Reunion island considered part of Africa travel?" at bounding box center [390, 352] width 267 height 15
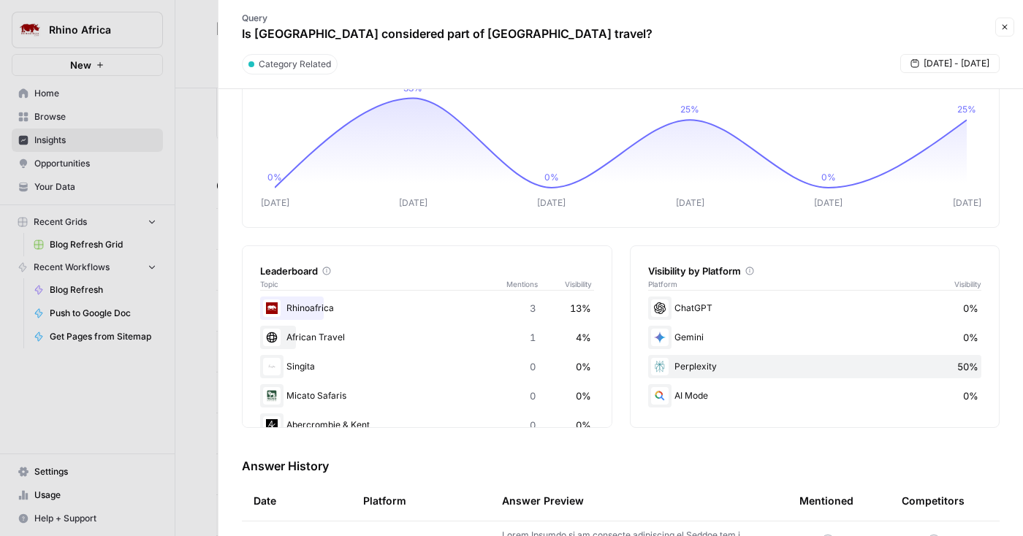
scroll to position [53, 0]
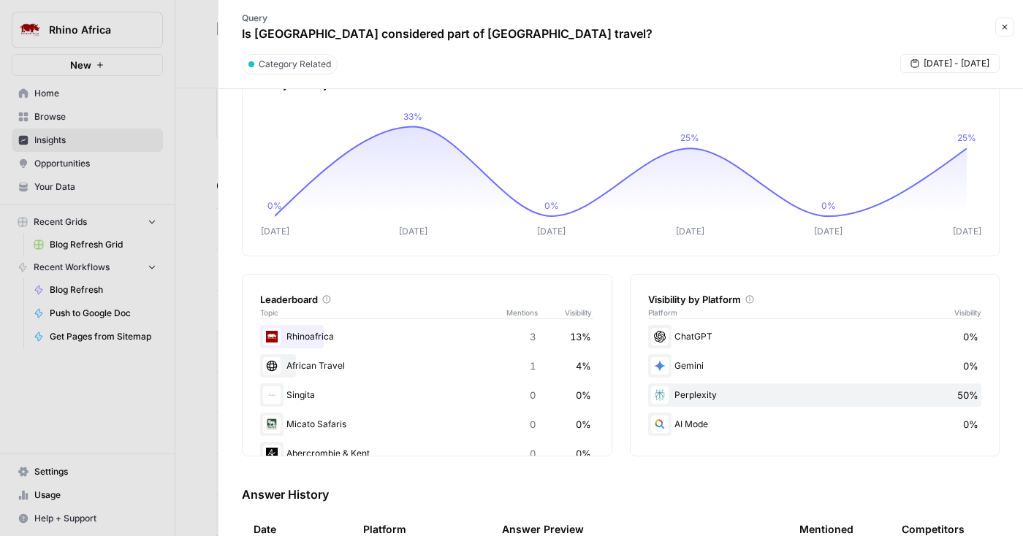
click at [1006, 27] on icon "button" at bounding box center [1004, 27] width 9 height 9
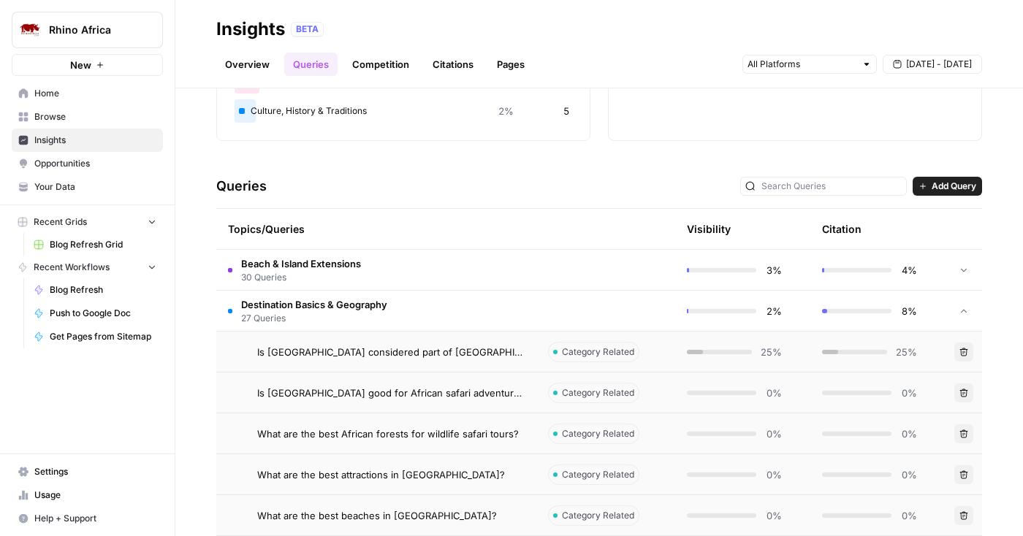
click at [547, 311] on td at bounding box center [605, 311] width 139 height 40
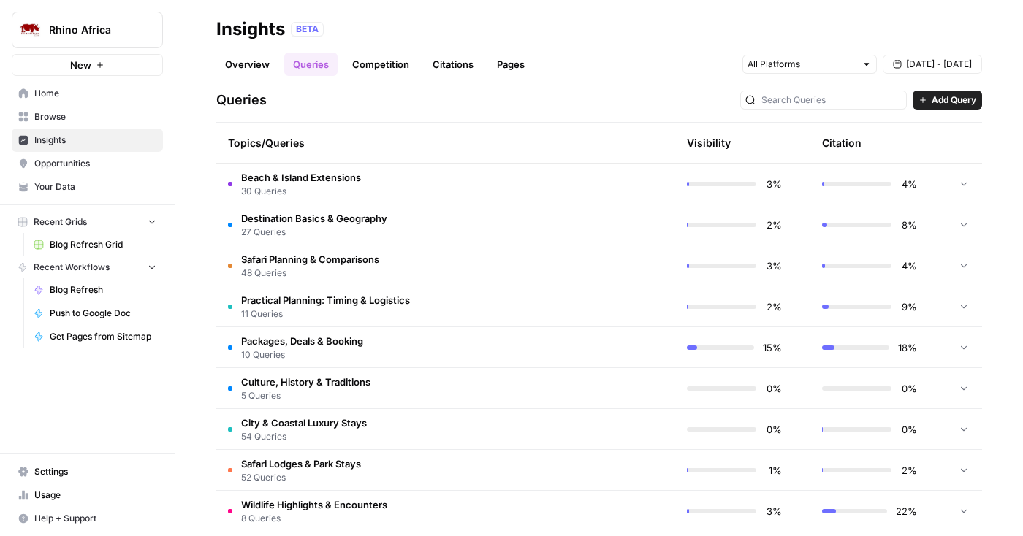
scroll to position [326, 0]
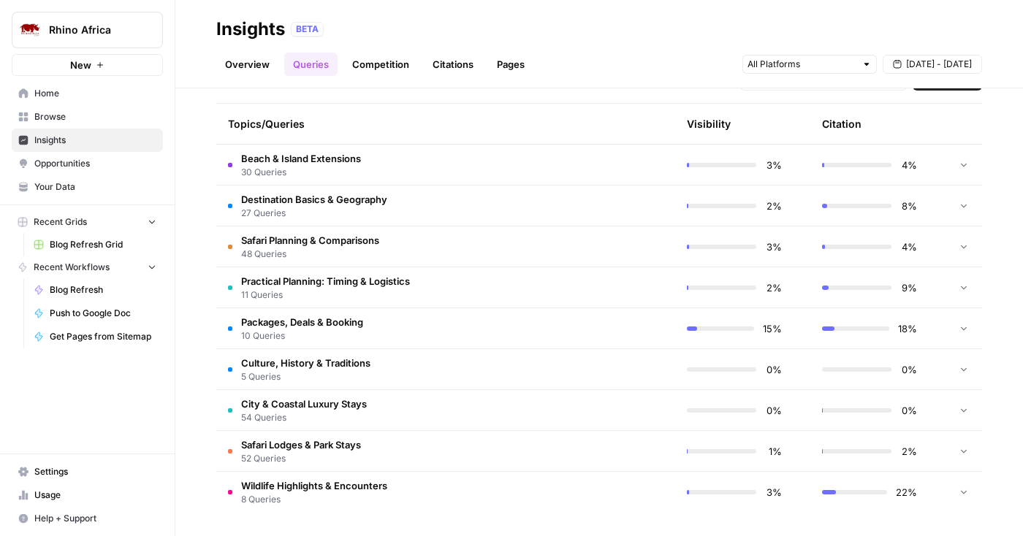
click at [550, 325] on td at bounding box center [605, 328] width 139 height 40
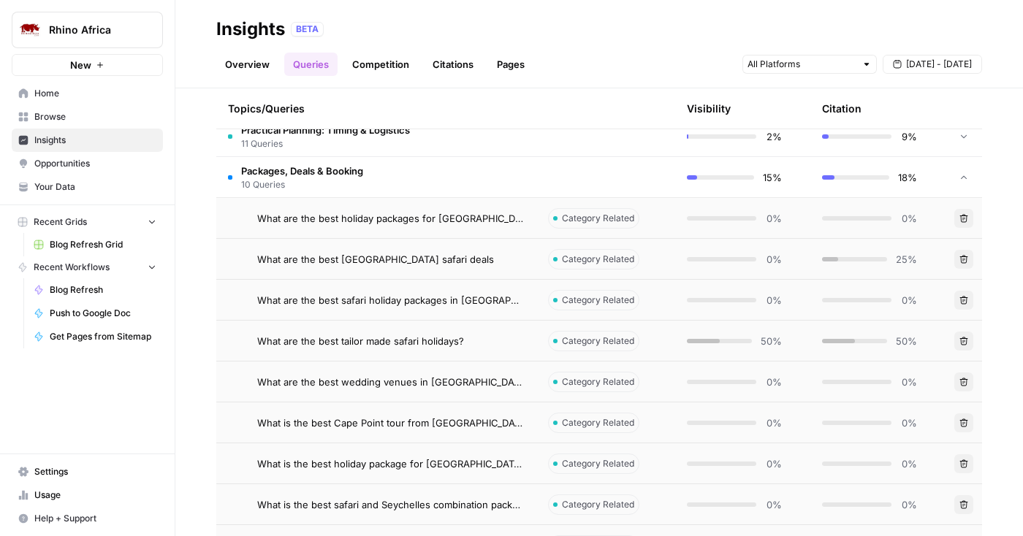
scroll to position [481, 0]
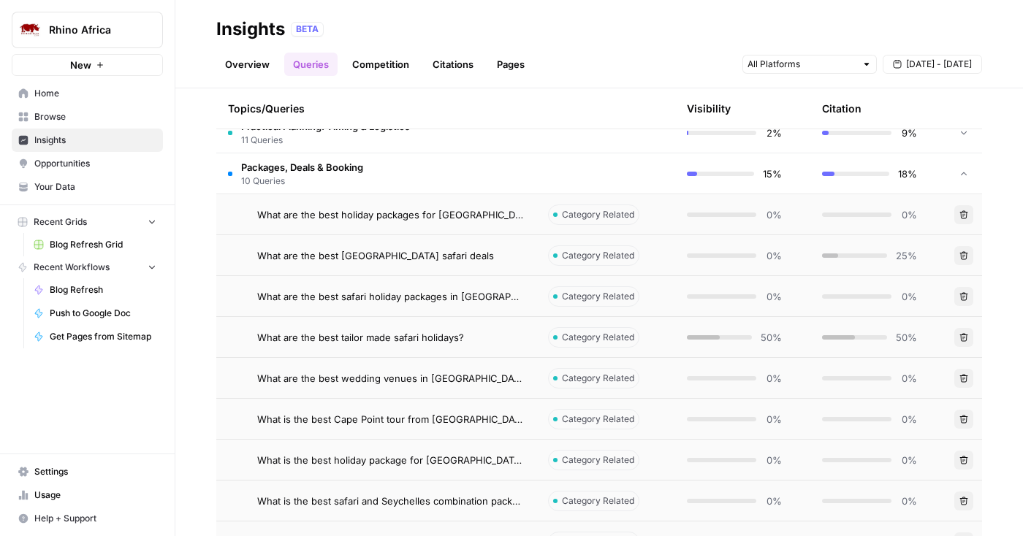
click at [535, 338] on td "What are the best tailor made safari holidays?" at bounding box center [376, 337] width 320 height 40
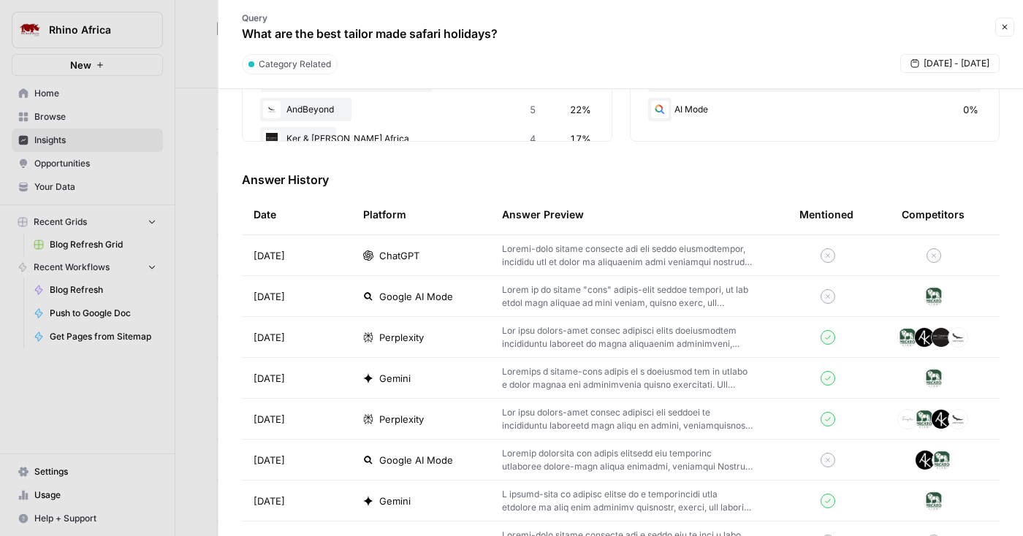
scroll to position [369, 0]
click at [644, 346] on p at bounding box center [627, 337] width 251 height 26
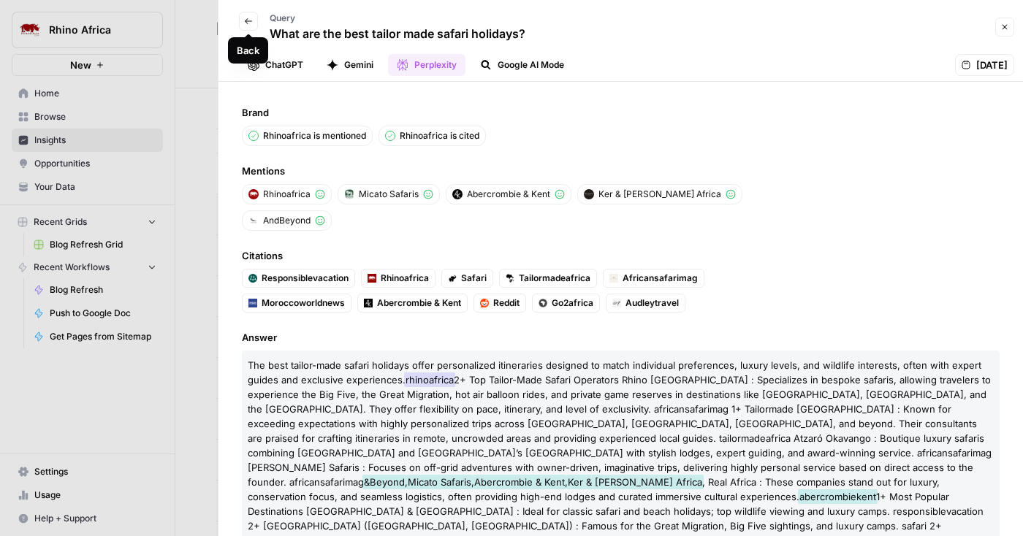
click at [255, 26] on button "Back" at bounding box center [248, 21] width 19 height 19
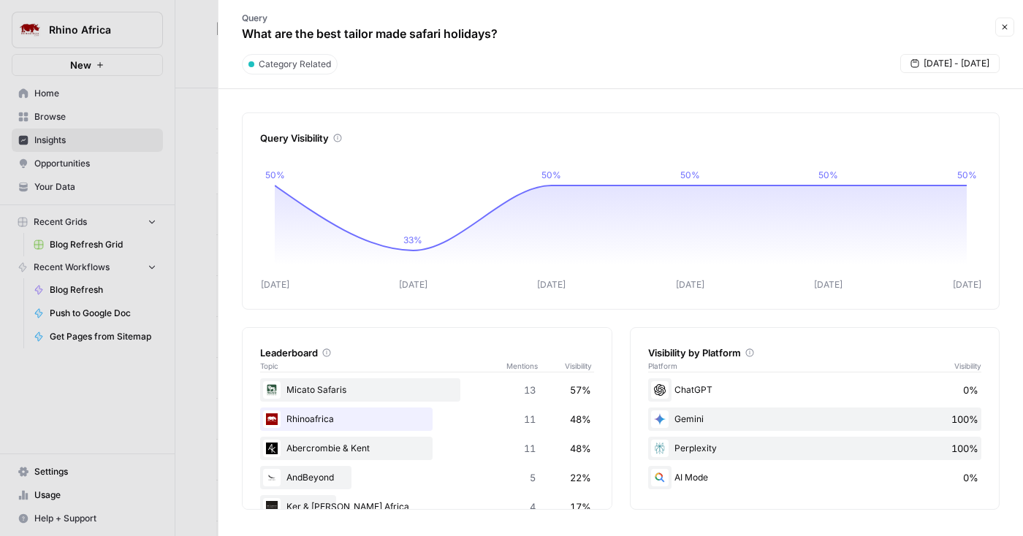
drag, startPoint x: 512, startPoint y: 31, endPoint x: 227, endPoint y: 35, distance: 285.0
click at [227, 35] on header "Query What are the best tailor made safari holidays? Close Category Related Sep…" at bounding box center [620, 44] width 805 height 89
copy p "What are the best tailor made safari holidays?"
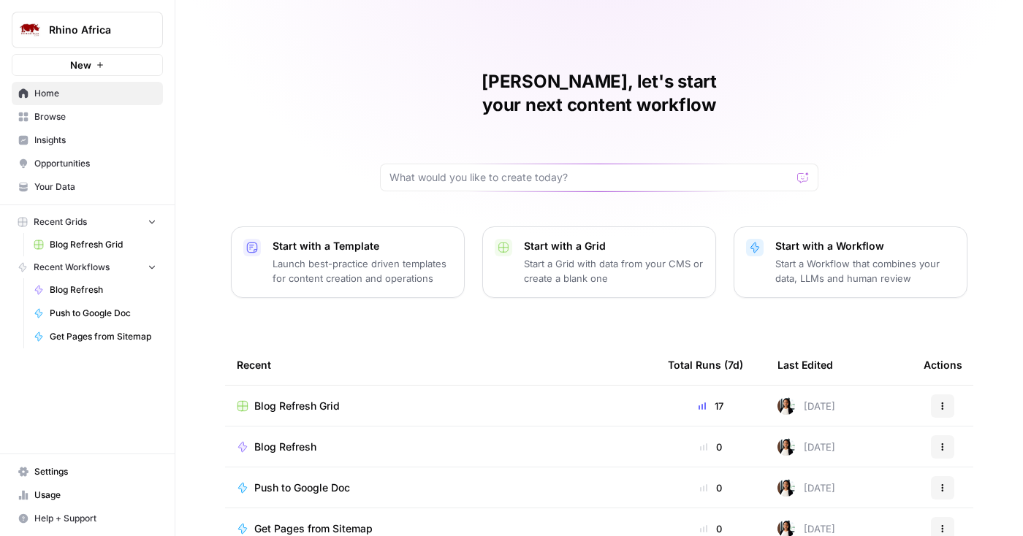
click at [84, 140] on span "Insights" at bounding box center [95, 140] width 122 height 13
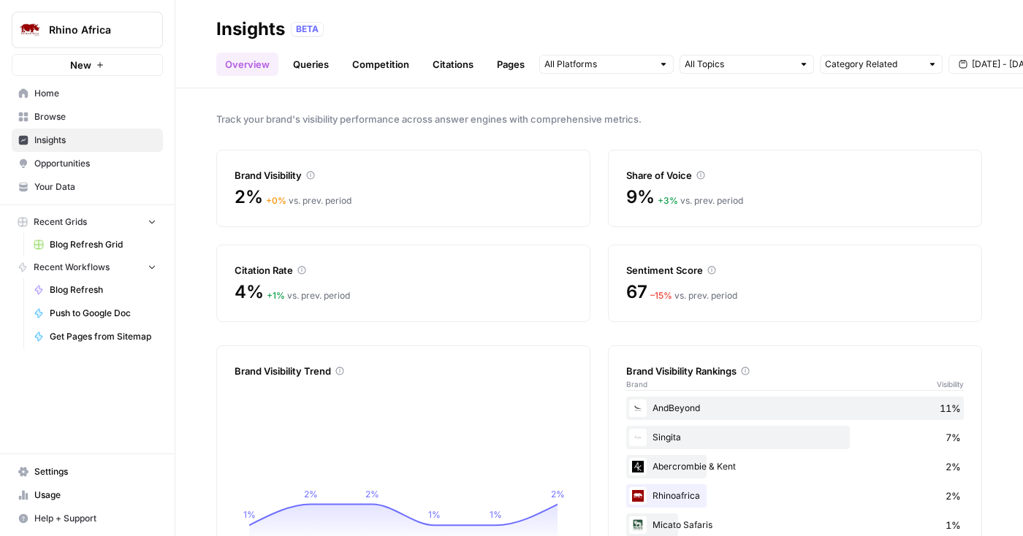
click at [321, 65] on link "Queries" at bounding box center [310, 64] width 53 height 23
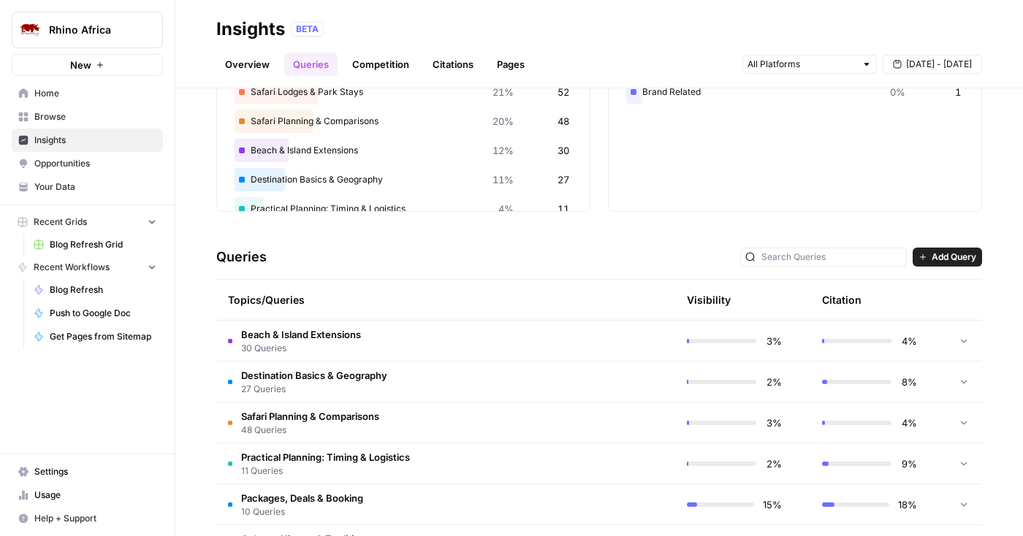
scroll to position [157, 0]
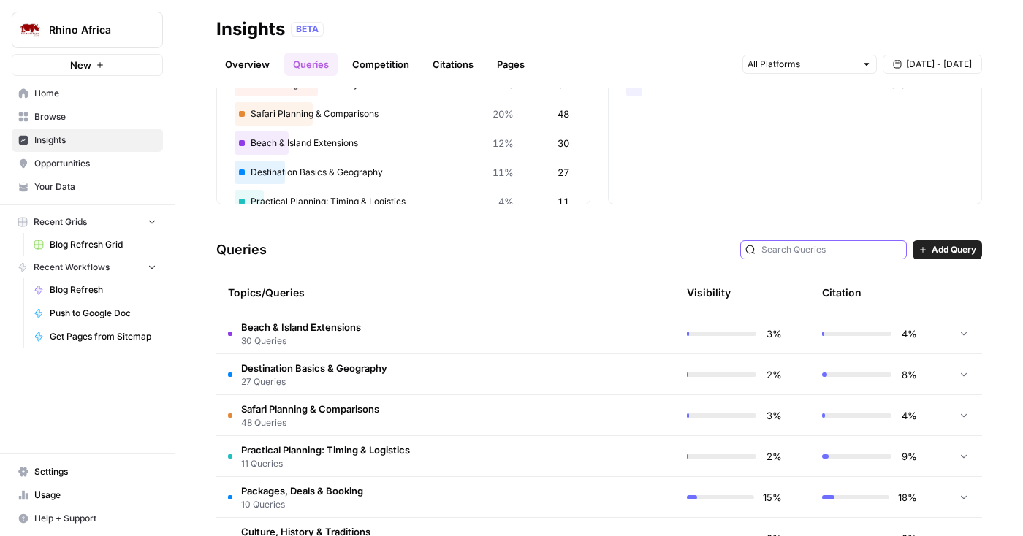
click at [859, 249] on input "text" at bounding box center [831, 250] width 140 height 15
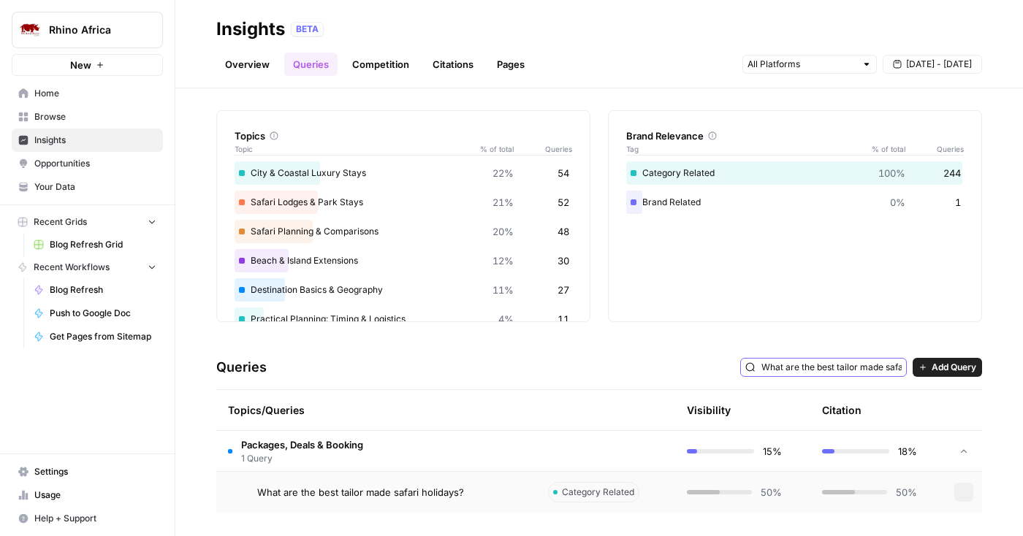
scroll to position [39, 0]
click at [835, 365] on input "What are the best tailor made safari holidays?" at bounding box center [831, 367] width 140 height 15
type input "What are the best tailor made safari holidays?"
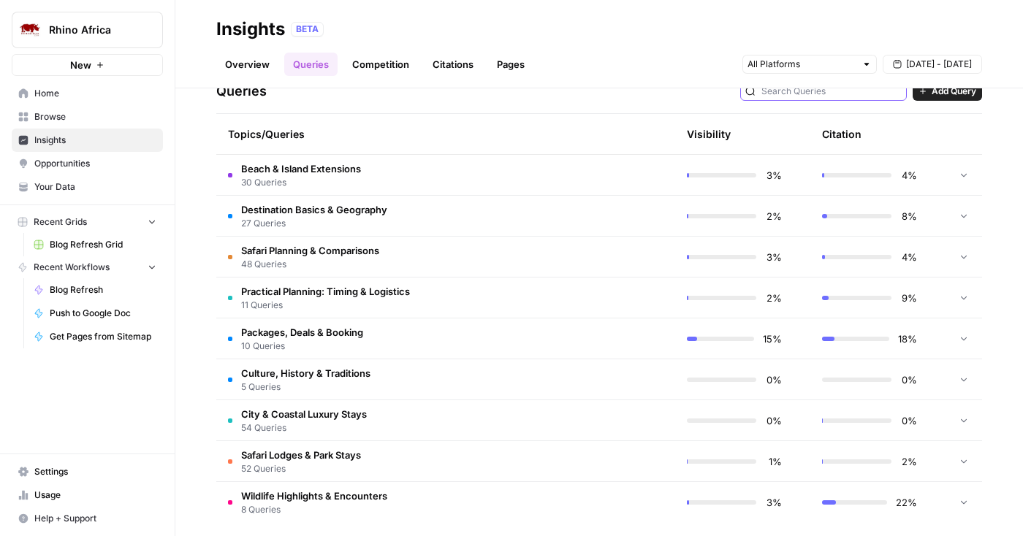
scroll to position [326, 0]
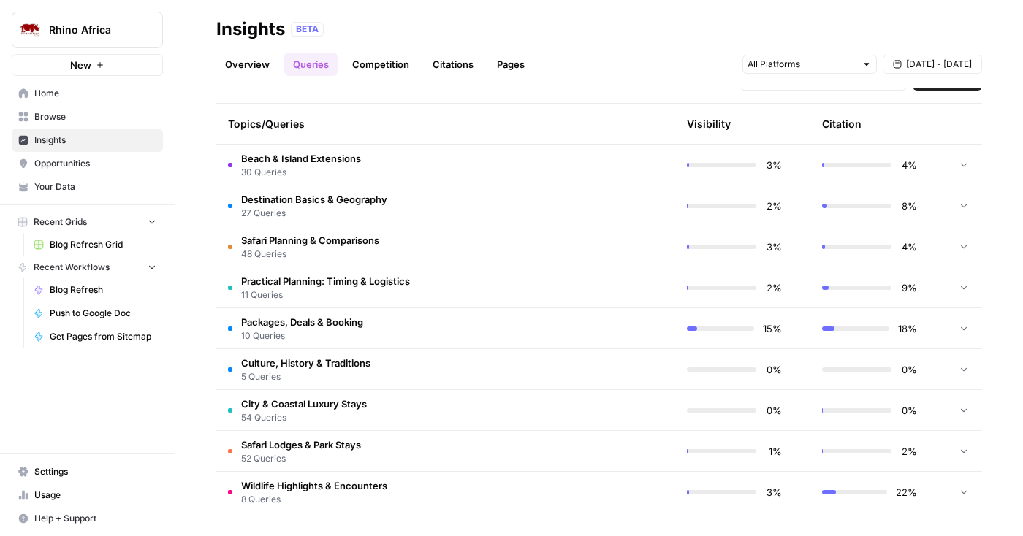
click at [471, 324] on td "Packages, Deals & Booking 10 Queries" at bounding box center [376, 328] width 320 height 40
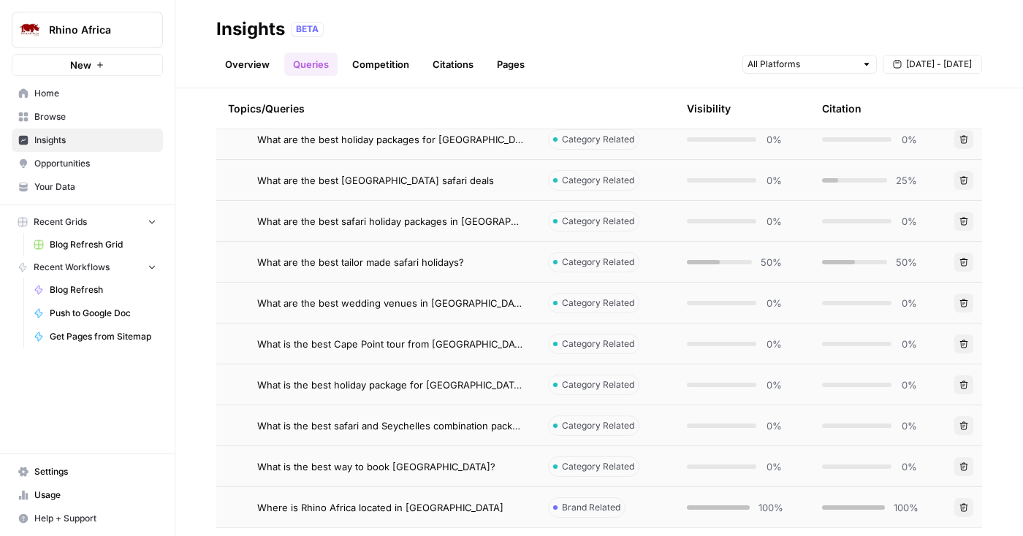
scroll to position [546, 0]
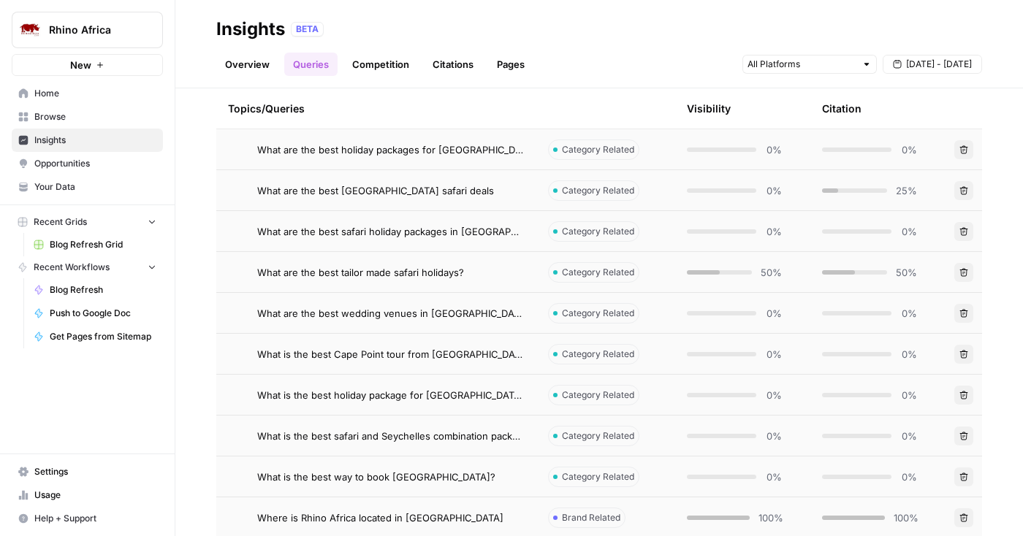
click at [253, 69] on link "Overview" at bounding box center [247, 64] width 62 height 23
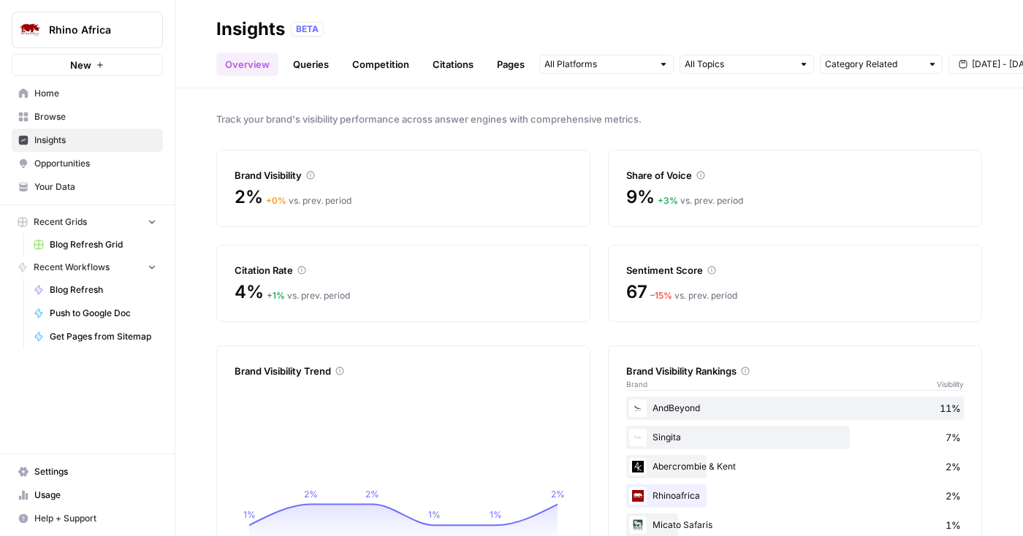
click at [181, 28] on icon "button" at bounding box center [177, 29] width 10 height 10
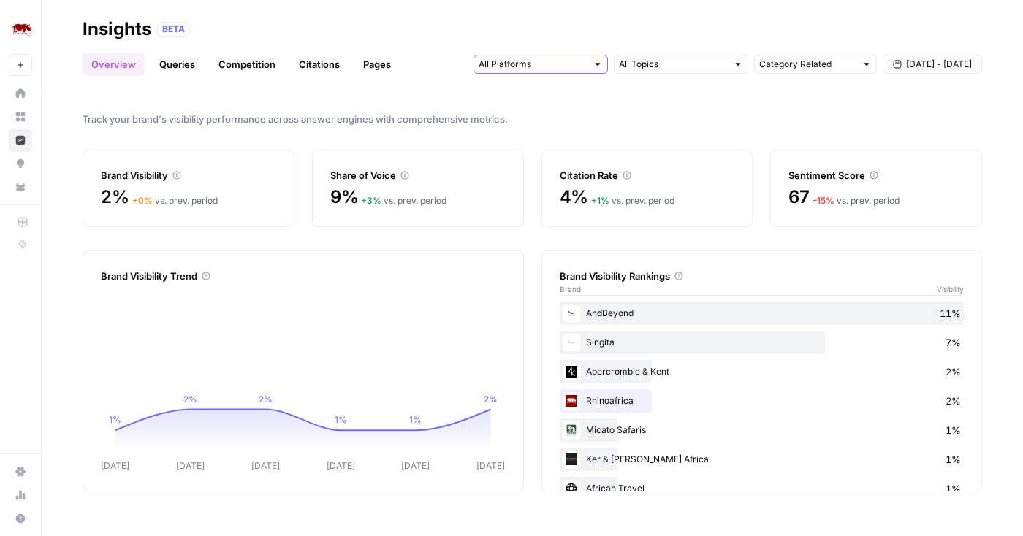
click at [536, 66] on input "text" at bounding box center [533, 64] width 108 height 15
click at [689, 69] on input "text" at bounding box center [673, 64] width 108 height 15
click at [811, 58] on input "text" at bounding box center [807, 64] width 96 height 15
type input "Category Related"
click at [789, 39] on div "Insights BETA" at bounding box center [533, 29] width 900 height 23
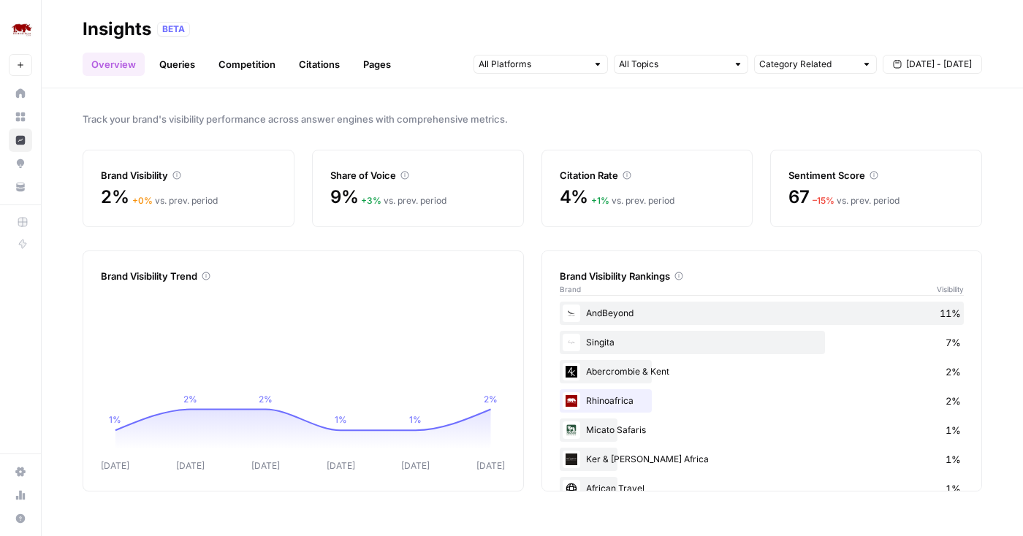
click at [178, 61] on link "Queries" at bounding box center [177, 64] width 53 height 23
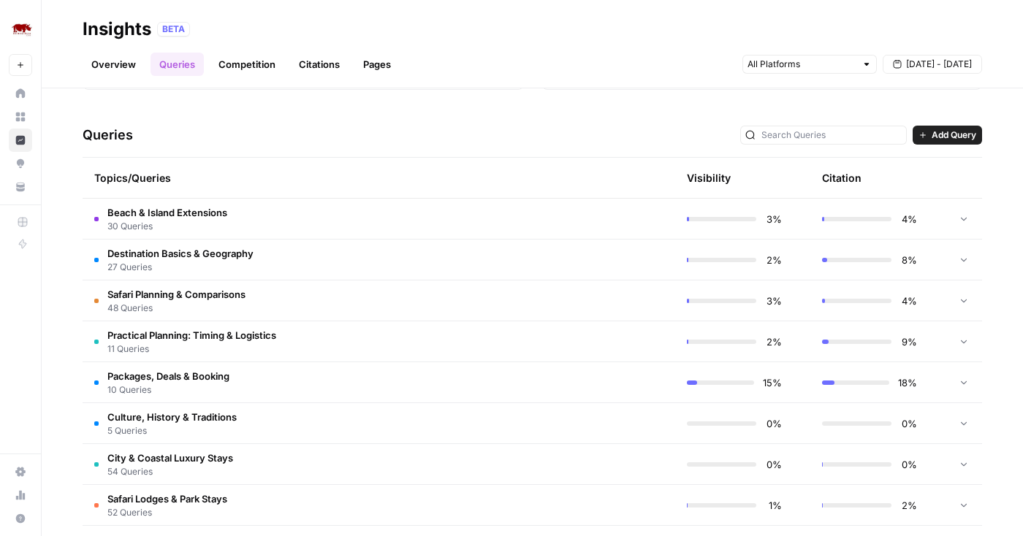
scroll to position [288, 0]
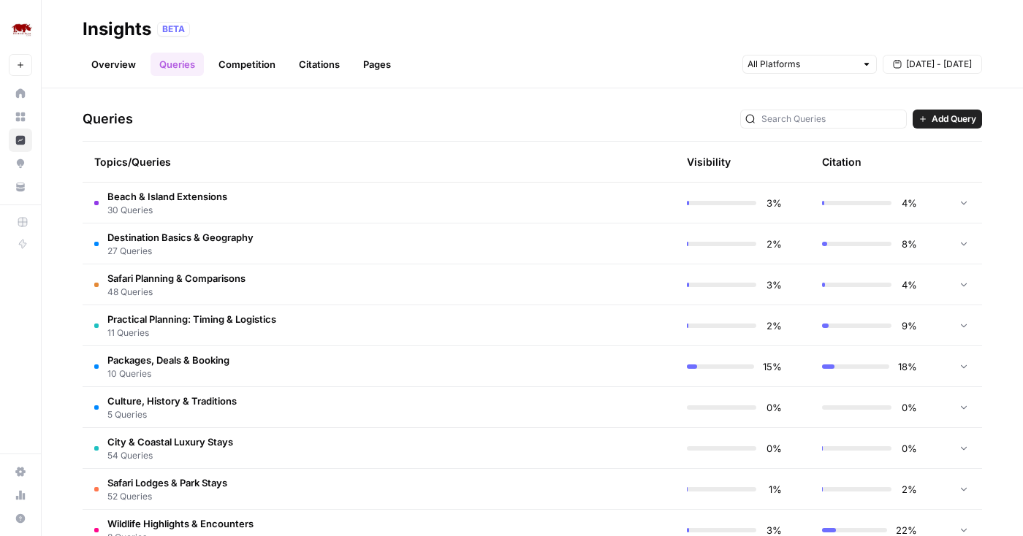
click at [443, 374] on td "Packages, Deals & Booking 10 Queries" at bounding box center [310, 366] width 454 height 40
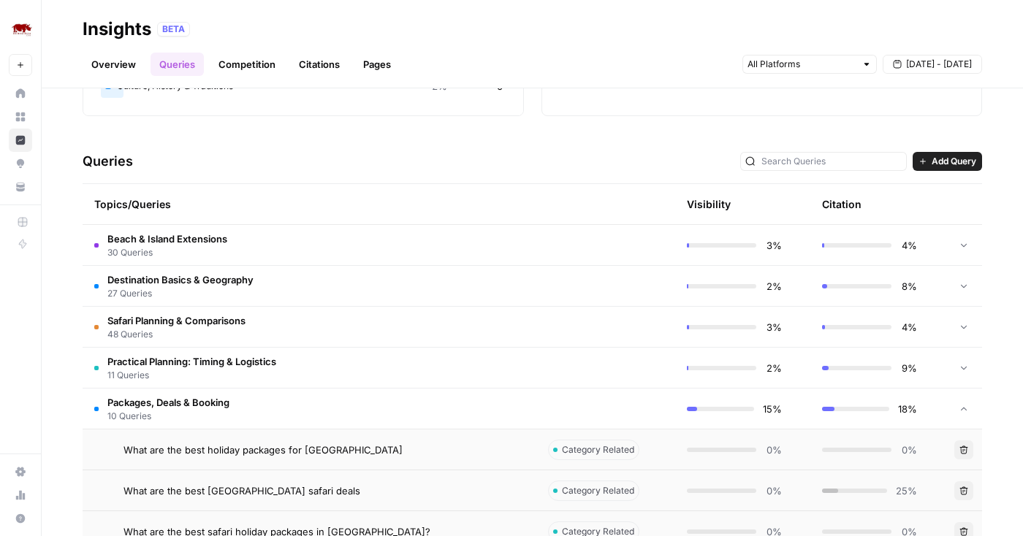
scroll to position [240, 0]
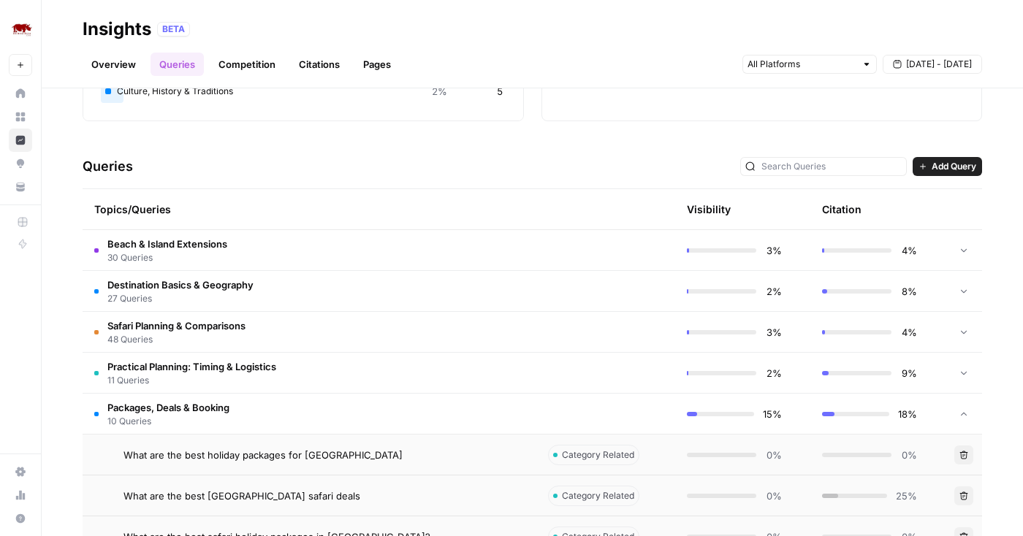
click at [960, 170] on span "Add Query" at bounding box center [954, 166] width 45 height 13
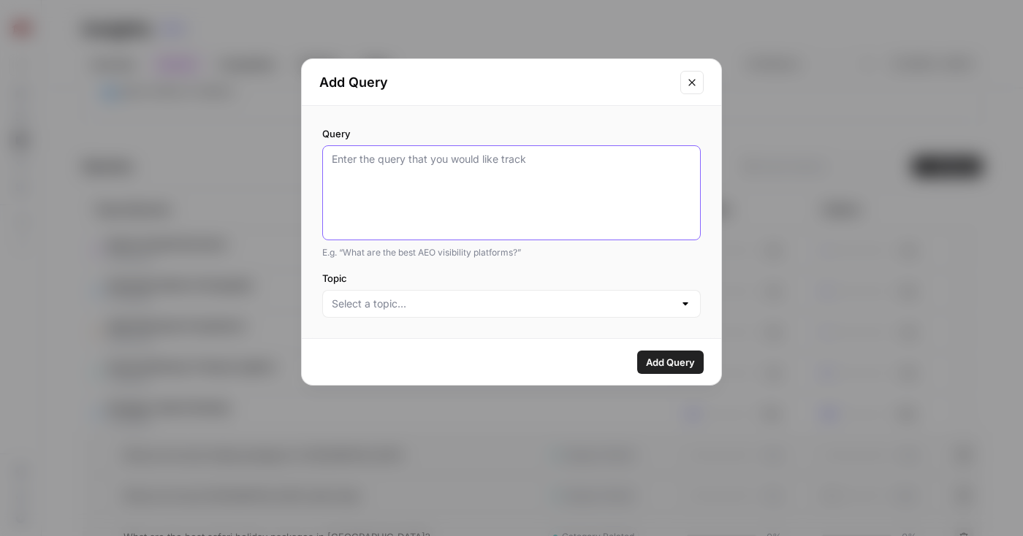
click at [531, 170] on textarea "Query" at bounding box center [512, 193] width 360 height 82
click at [692, 83] on icon "Close modal" at bounding box center [692, 83] width 12 height 12
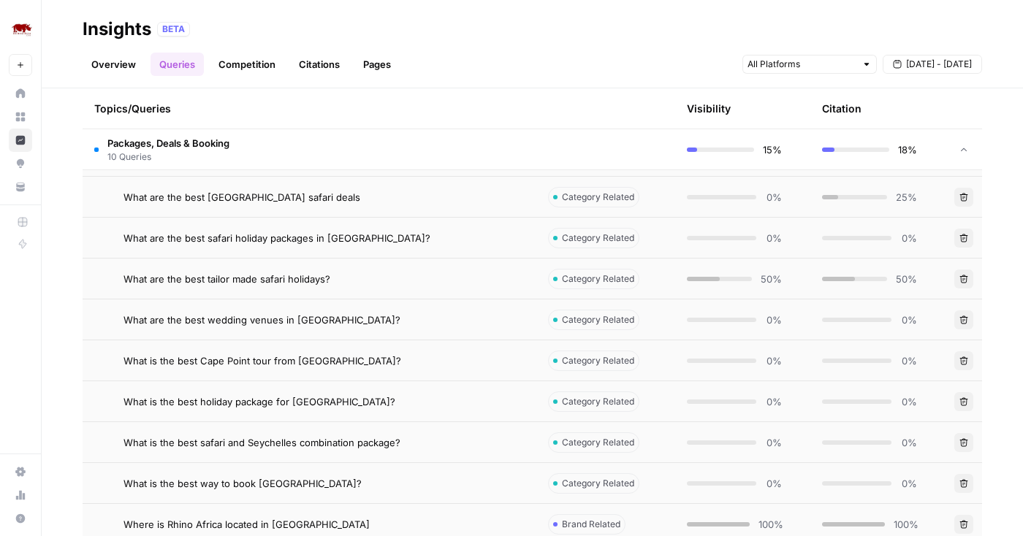
scroll to position [550, 0]
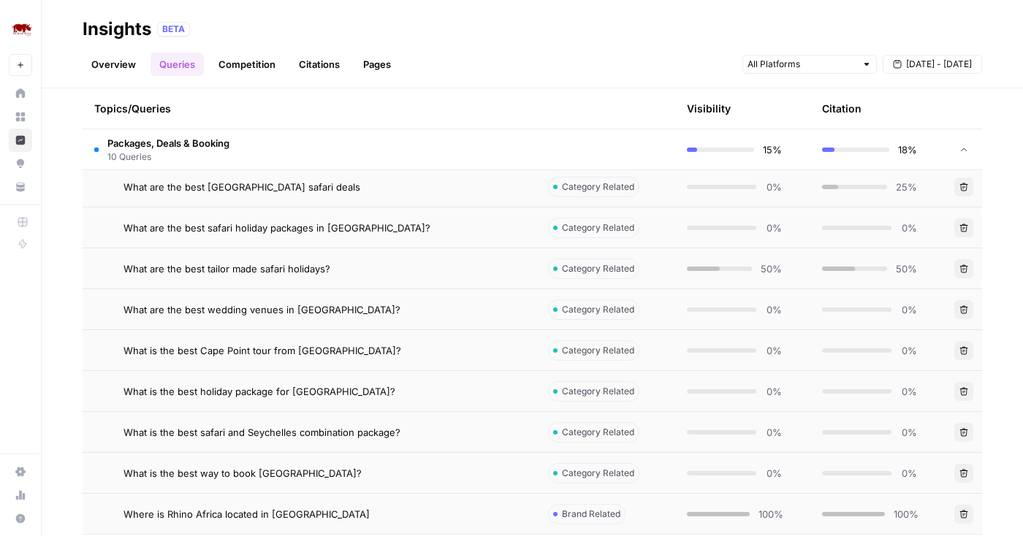
click at [286, 267] on span "What are the best tailor made safari holidays?" at bounding box center [226, 269] width 207 height 15
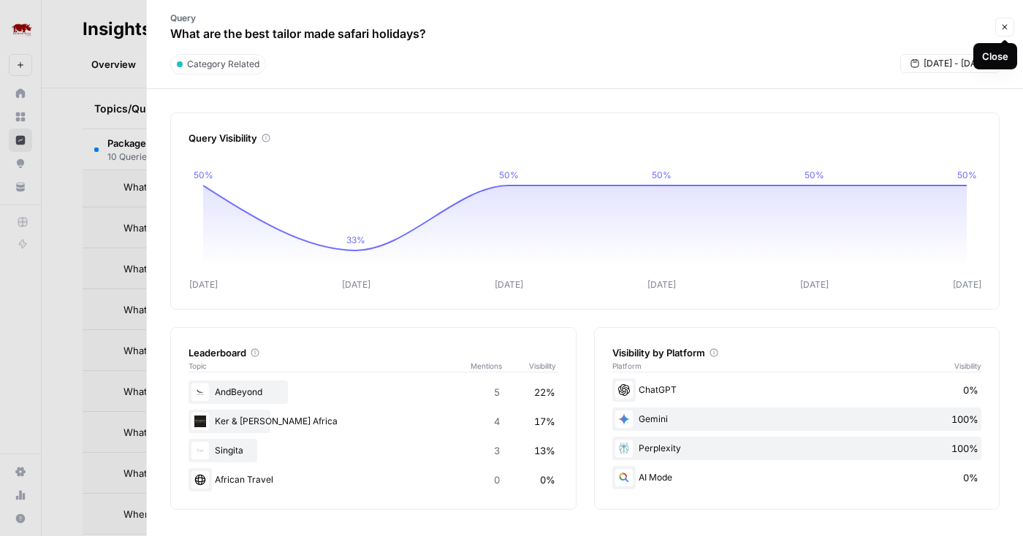
click at [1010, 28] on button "Close" at bounding box center [1004, 27] width 19 height 19
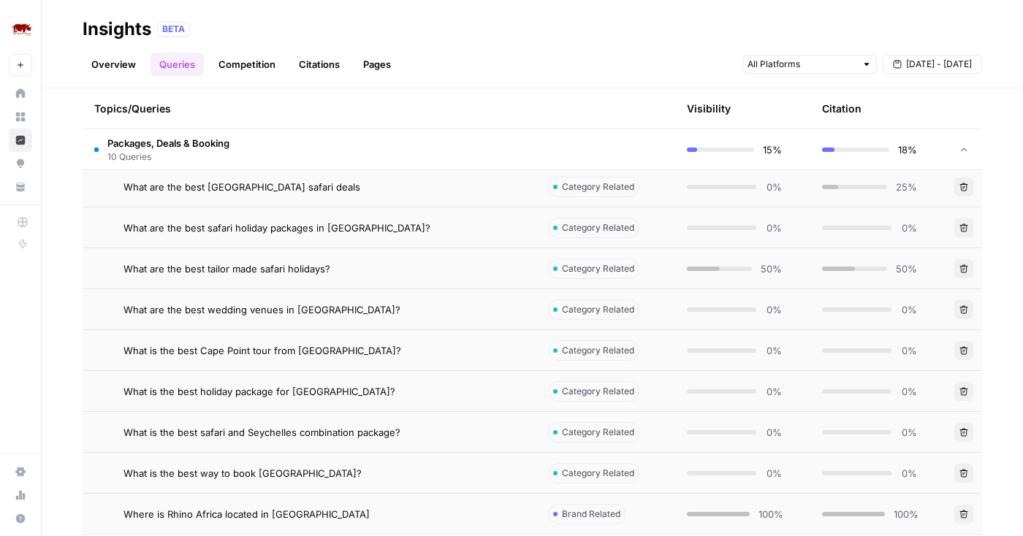
click at [508, 120] on div "Topics/Queries" at bounding box center [309, 108] width 430 height 40
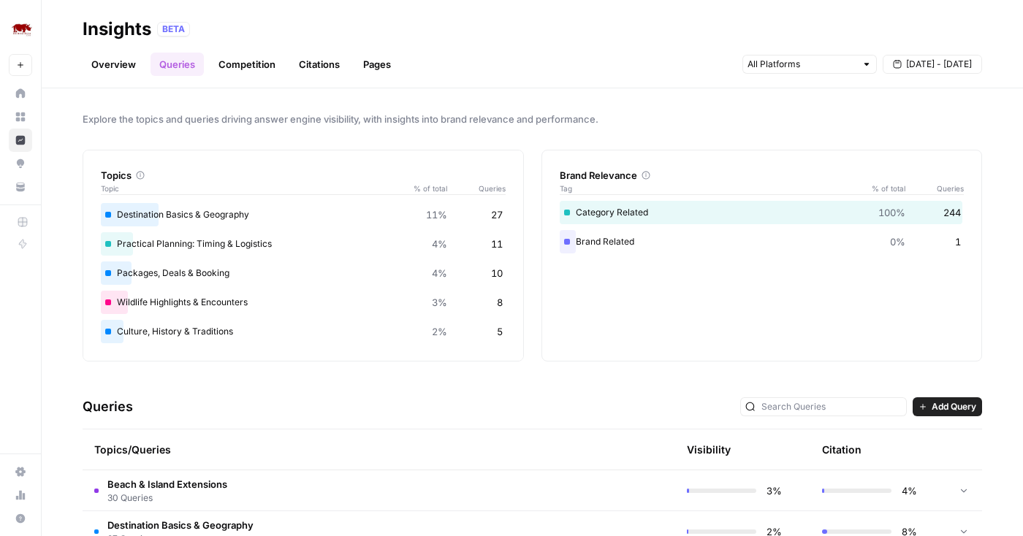
click at [245, 70] on link "Competition" at bounding box center [247, 64] width 75 height 23
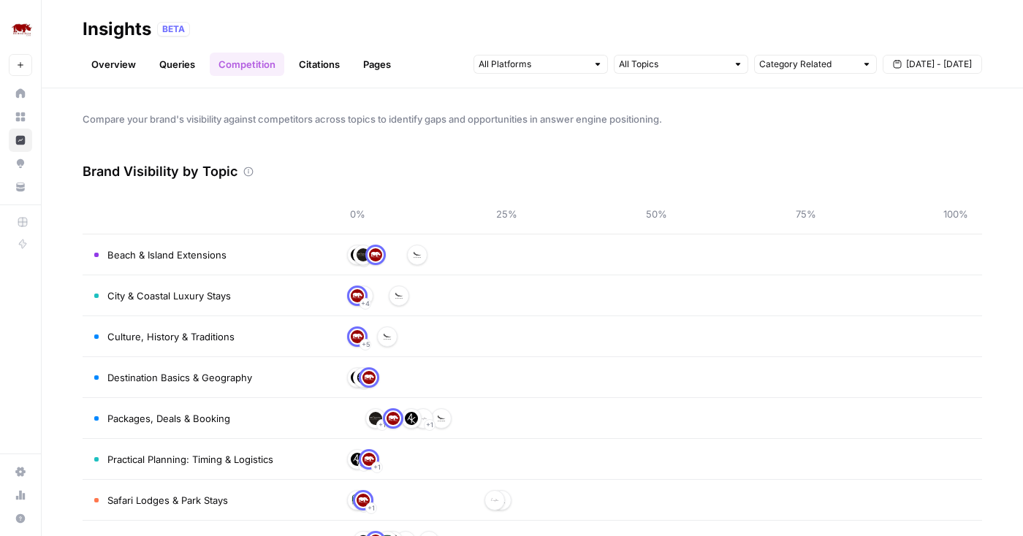
click at [312, 65] on link "Citations" at bounding box center [319, 64] width 58 height 23
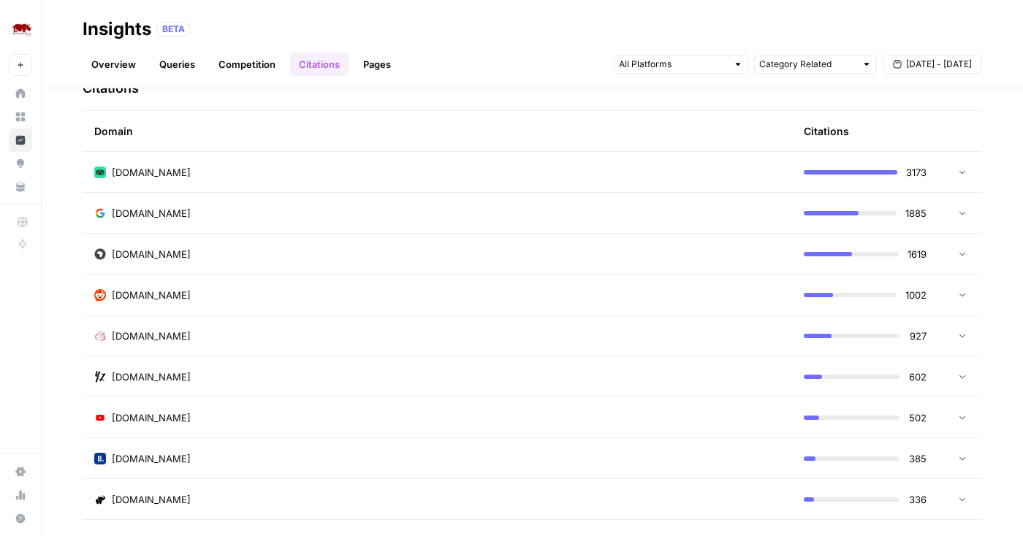
scroll to position [351, 0]
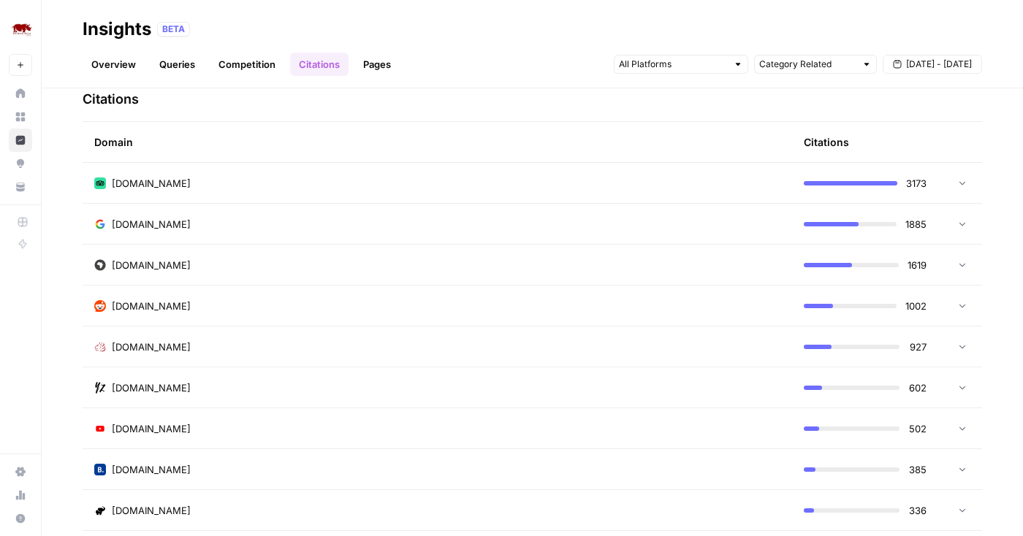
click at [226, 185] on div "[DOMAIN_NAME]" at bounding box center [437, 183] width 686 height 15
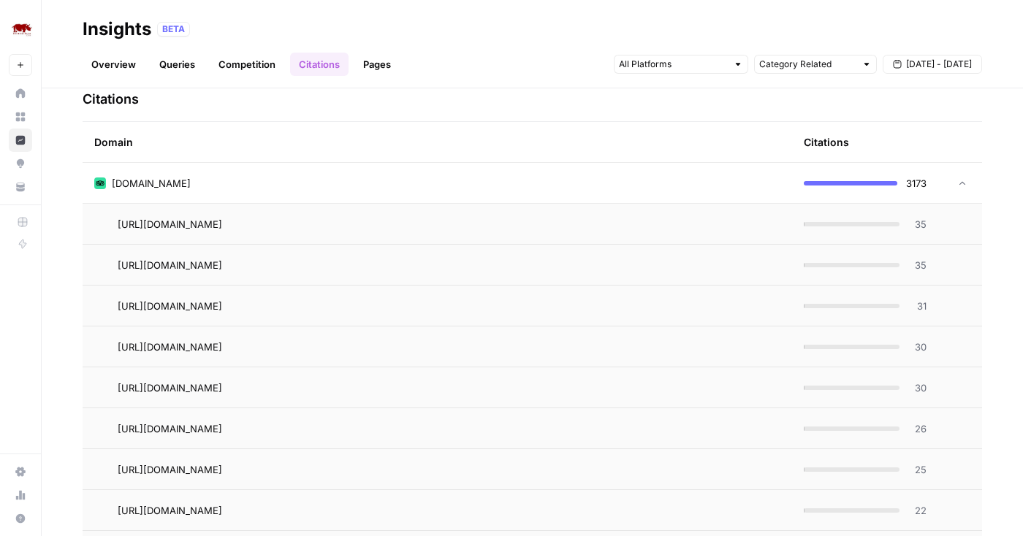
click at [368, 181] on div "[DOMAIN_NAME]" at bounding box center [437, 183] width 686 height 15
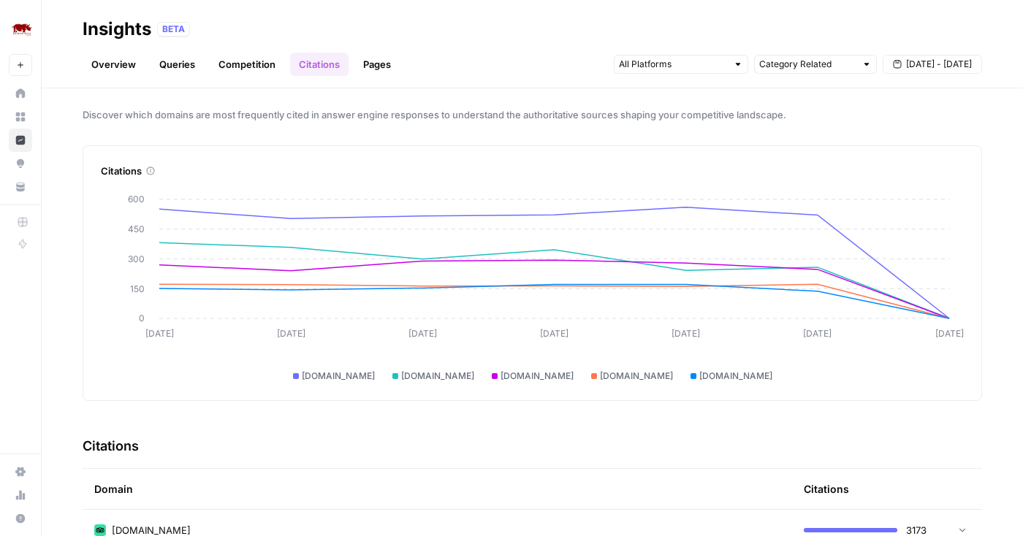
scroll to position [0, 0]
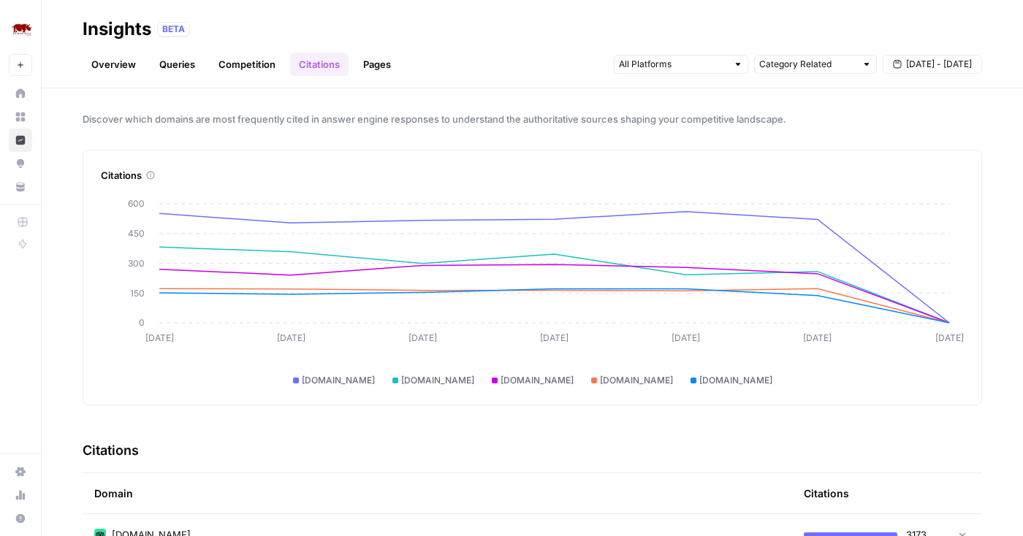
click at [371, 64] on link "Pages" at bounding box center [376, 64] width 45 height 23
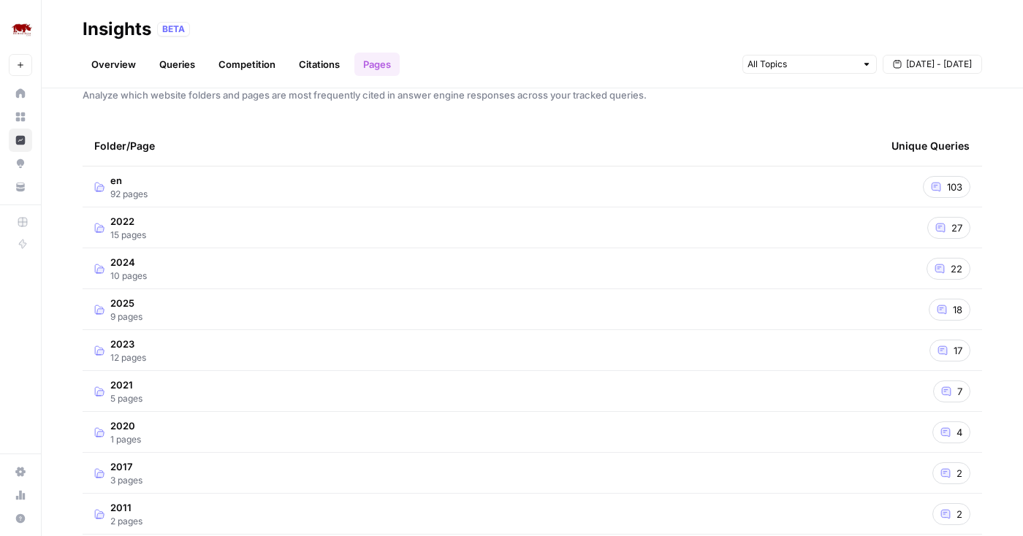
scroll to position [40, 0]
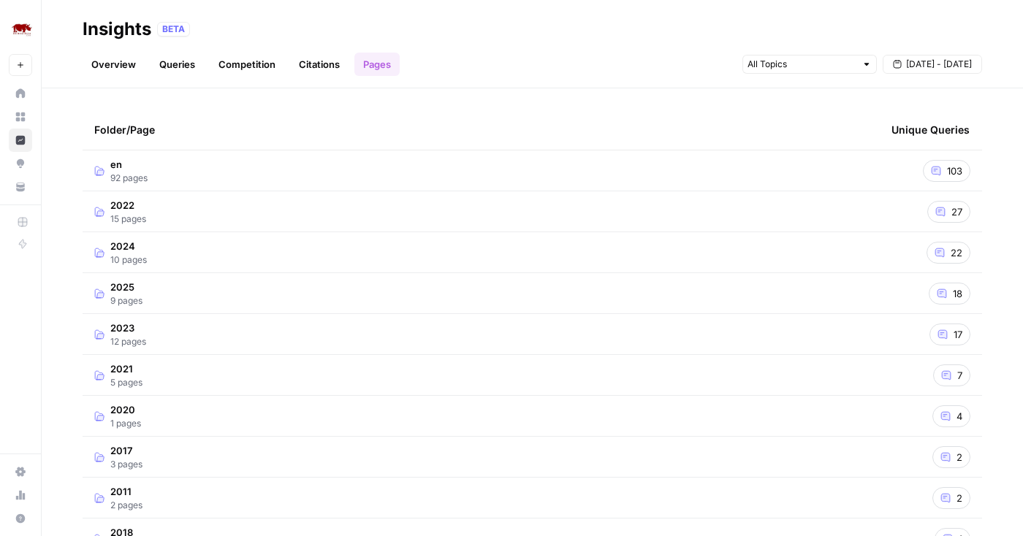
click at [304, 170] on td "en 92 pages" at bounding box center [481, 171] width 797 height 40
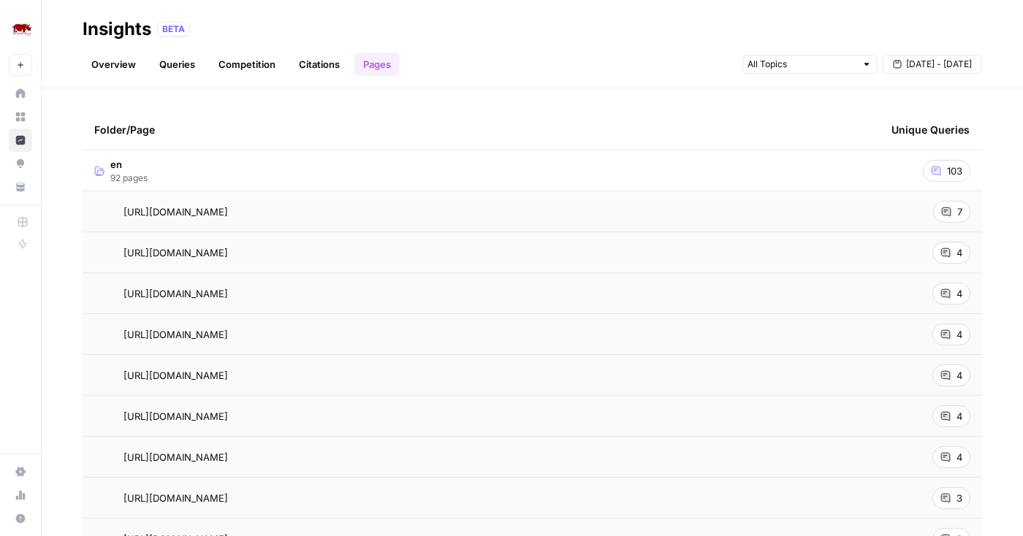
click at [954, 210] on div "7" at bounding box center [951, 212] width 37 height 22
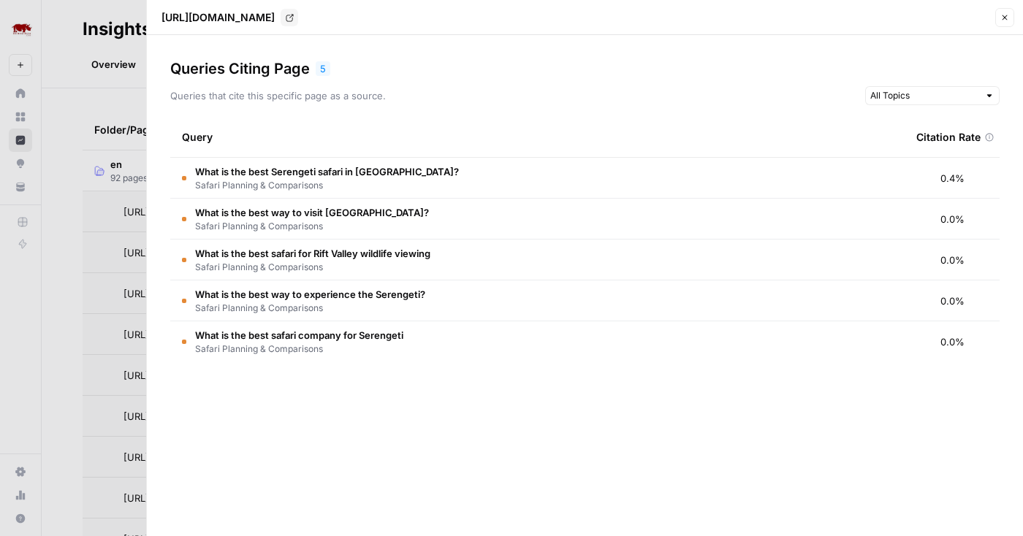
click at [64, 340] on div at bounding box center [511, 268] width 1023 height 536
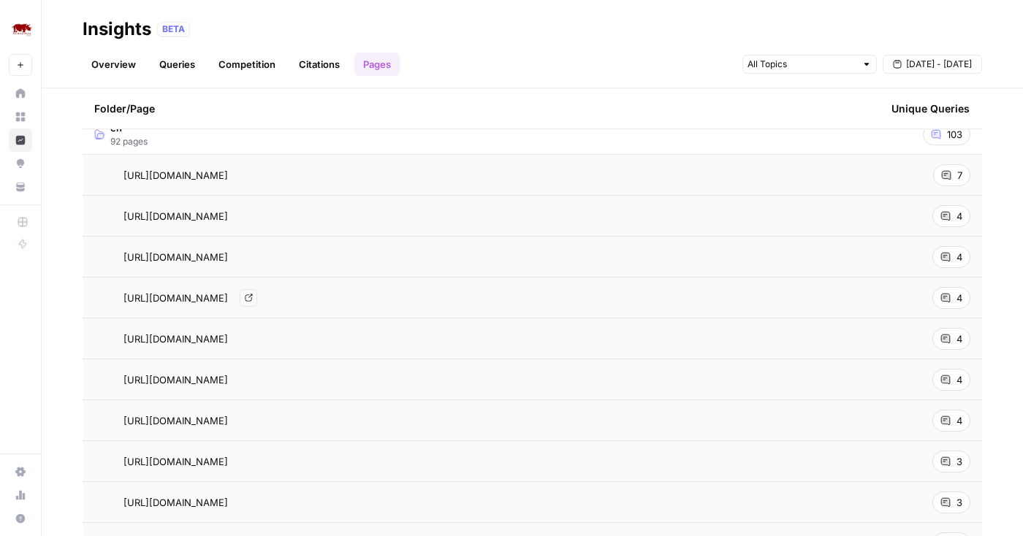
scroll to position [53, 0]
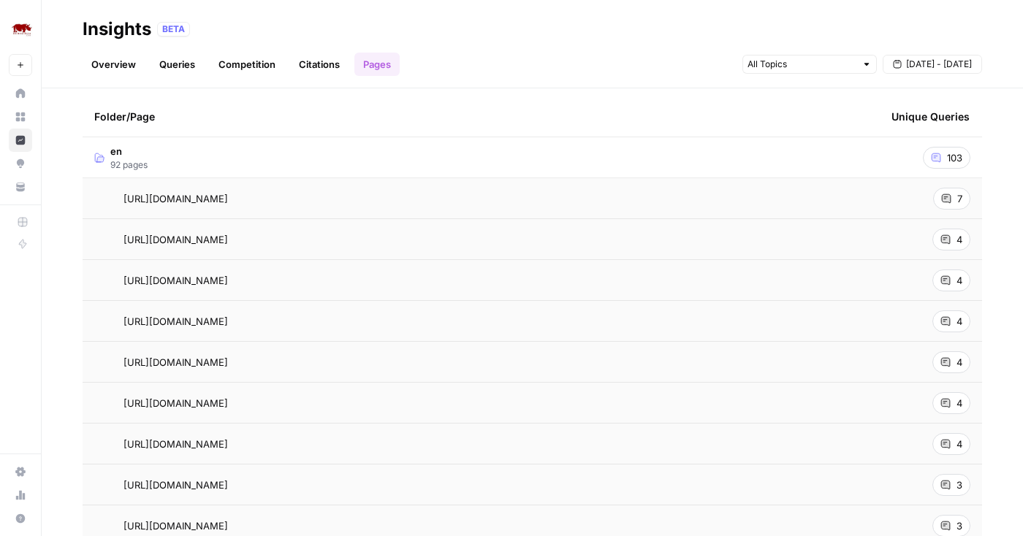
click at [228, 197] on span "[URL][DOMAIN_NAME]" at bounding box center [175, 198] width 104 height 15
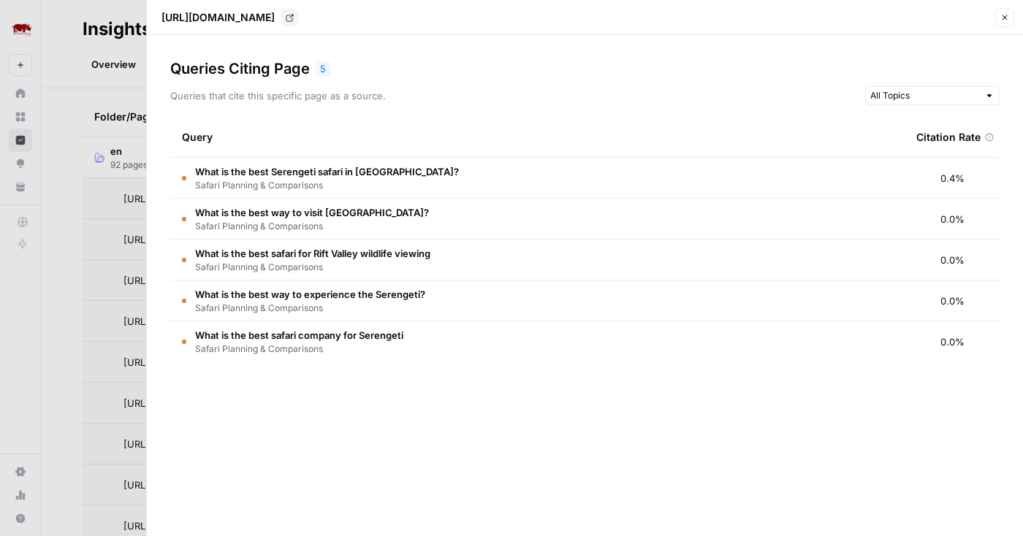
click at [298, 15] on link "Go to page" at bounding box center [290, 18] width 18 height 18
click at [1002, 19] on icon "button" at bounding box center [1004, 17] width 9 height 9
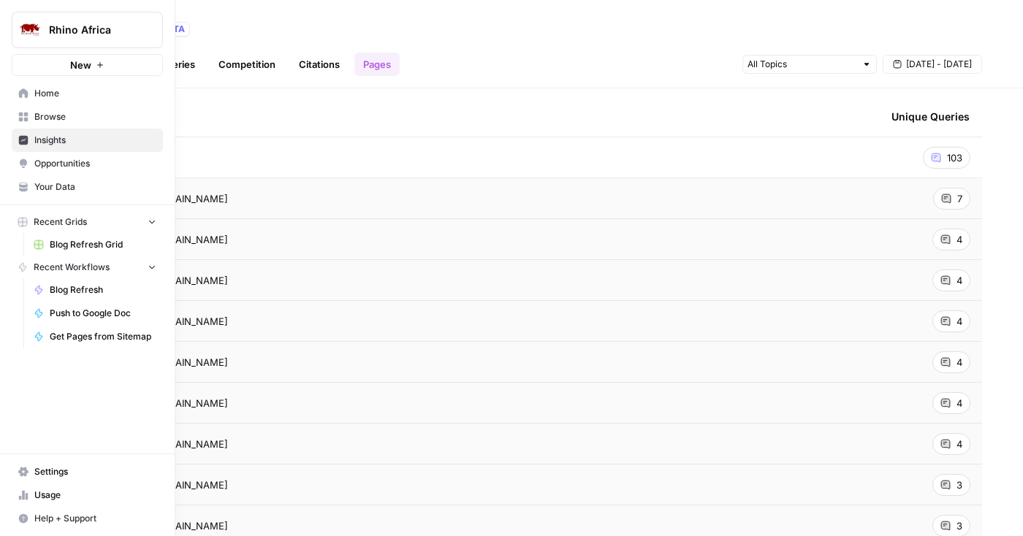
click at [173, 27] on icon "button" at bounding box center [177, 29] width 10 height 10
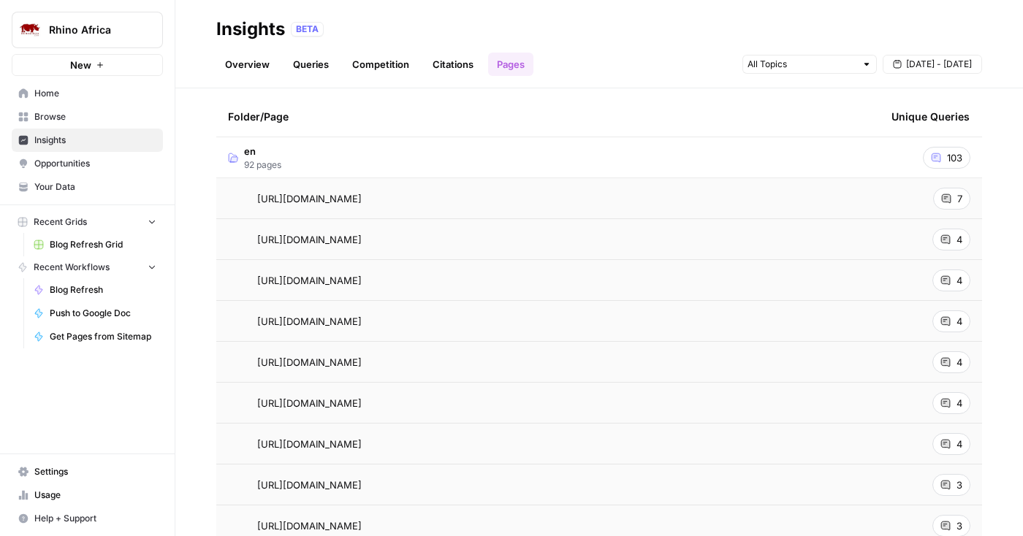
click at [80, 168] on span "Opportunities" at bounding box center [95, 163] width 122 height 13
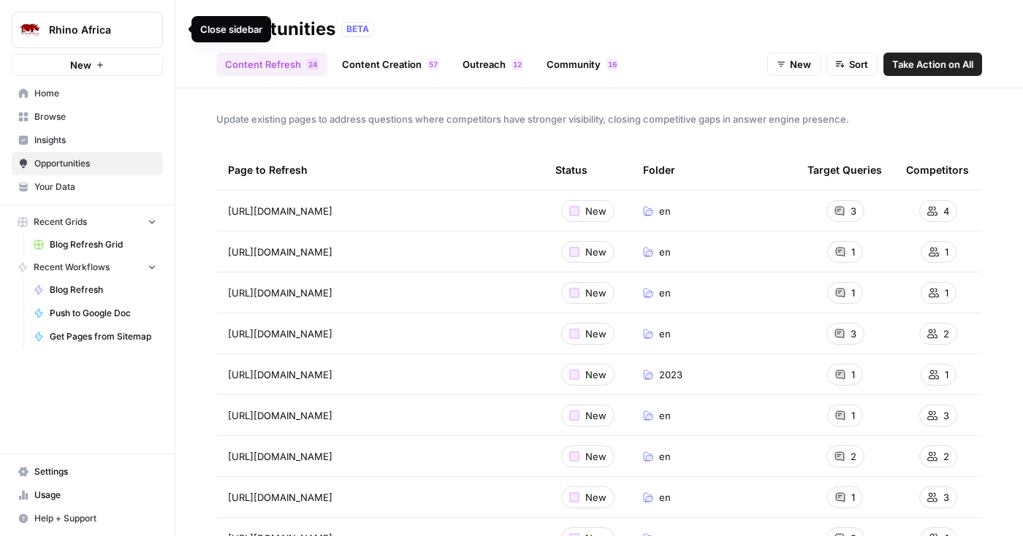
click at [180, 33] on icon "button" at bounding box center [177, 29] width 10 height 10
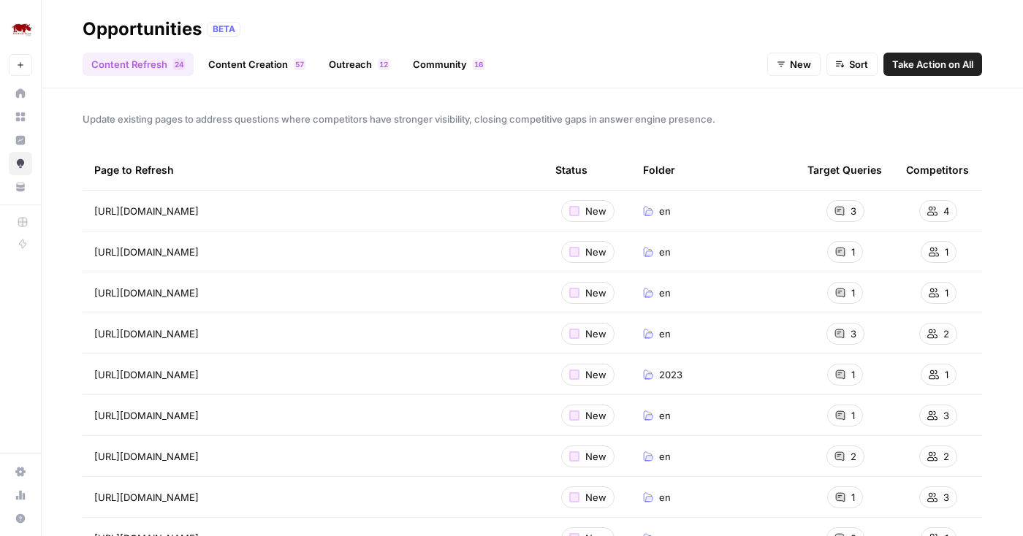
click at [919, 87] on header "Opportunities BETA Content Refresh 4 2 Content Creation 7 5 Outreach 2 1 Commun…" at bounding box center [532, 44] width 981 height 88
click at [923, 63] on span "Take Action on All" at bounding box center [932, 64] width 81 height 15
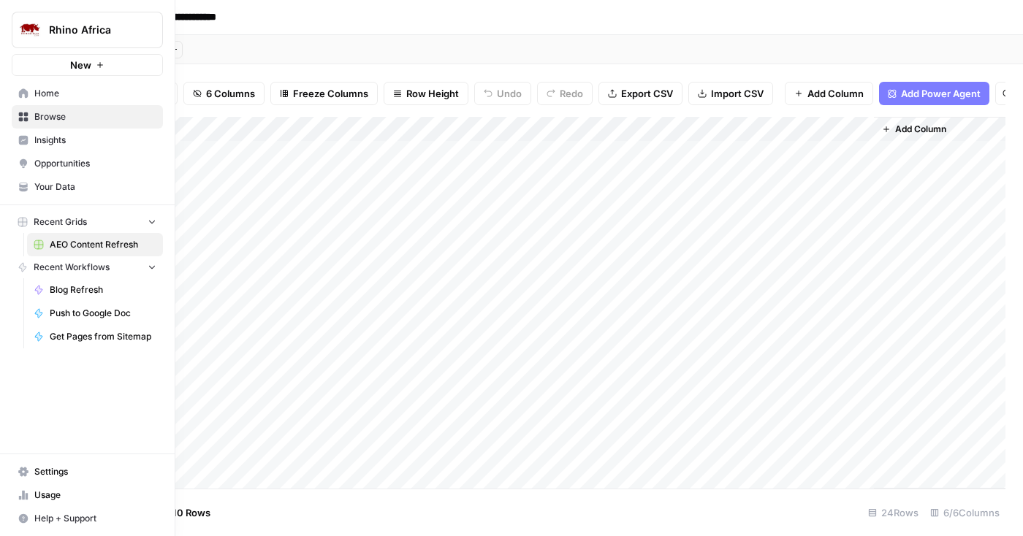
click at [49, 163] on span "Opportunities" at bounding box center [95, 163] width 122 height 13
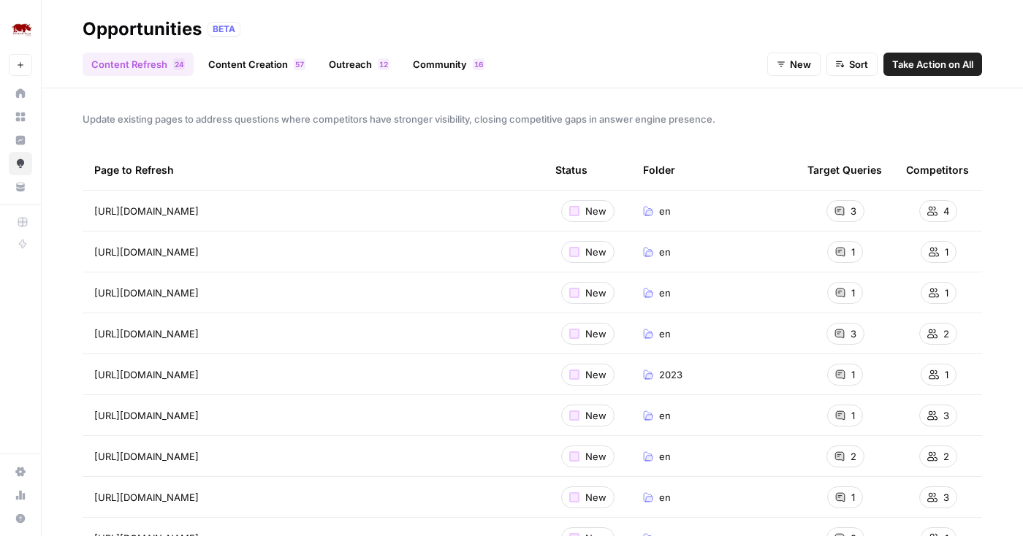
click at [254, 66] on link "Content Creation 7 5" at bounding box center [256, 64] width 115 height 23
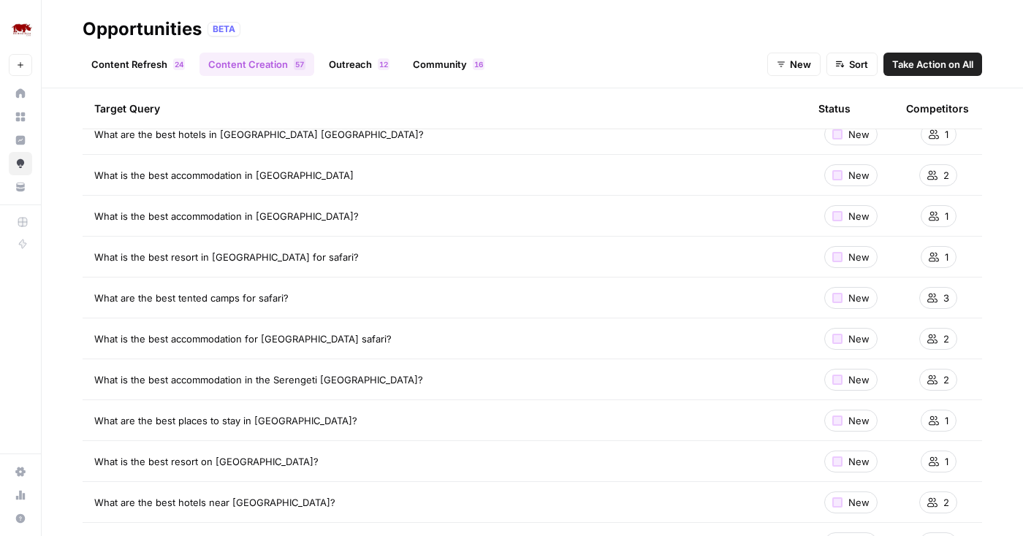
scroll to position [78, 0]
click at [933, 66] on span "Take Action on All" at bounding box center [932, 64] width 81 height 15
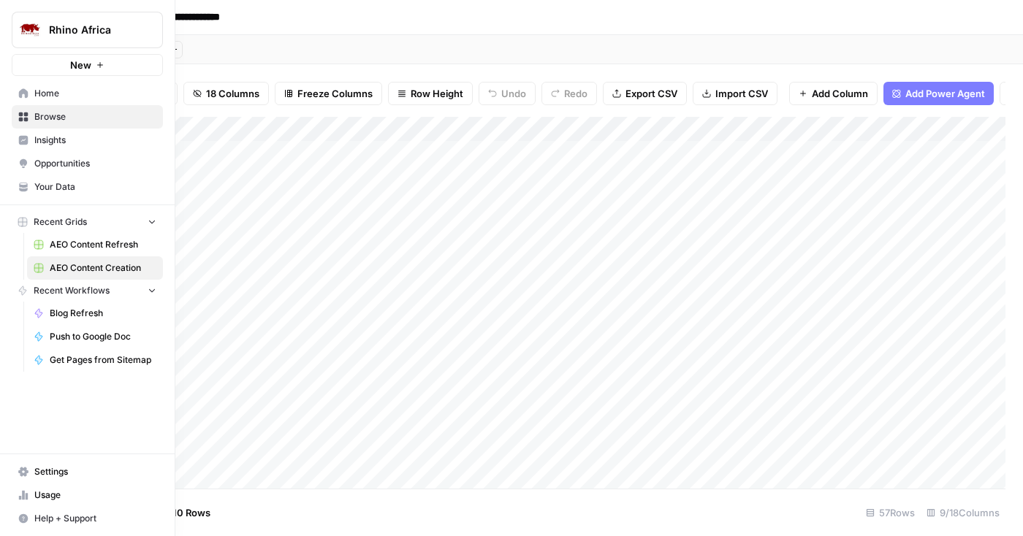
click at [42, 145] on span "Insights" at bounding box center [95, 140] width 122 height 13
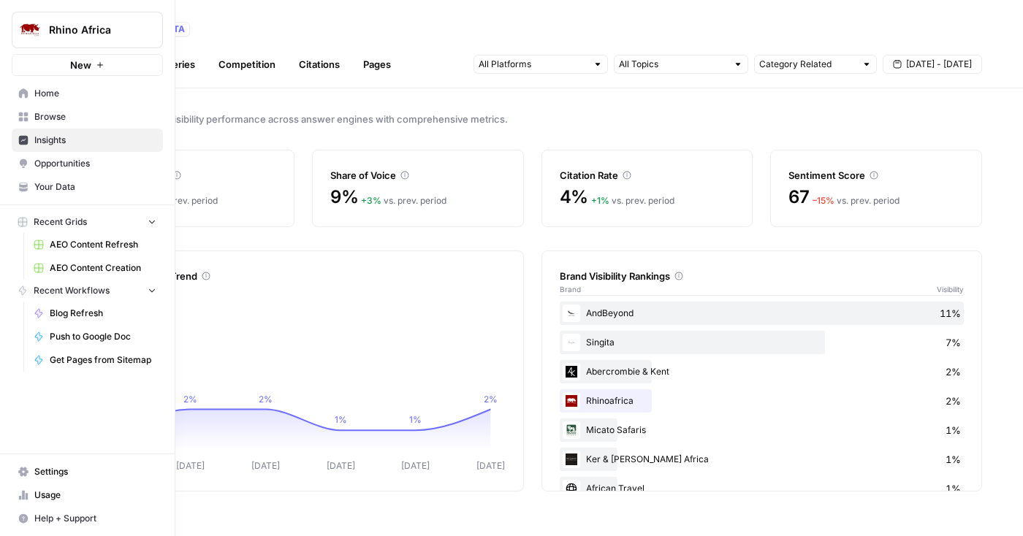
click at [32, 161] on link "Opportunities" at bounding box center [87, 163] width 151 height 23
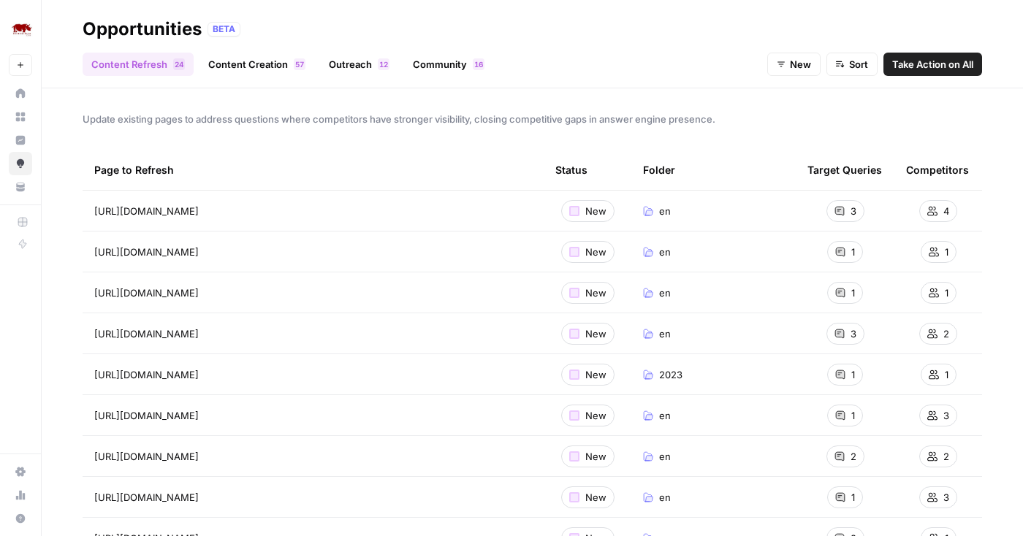
click at [384, 61] on span "2" at bounding box center [386, 64] width 4 height 12
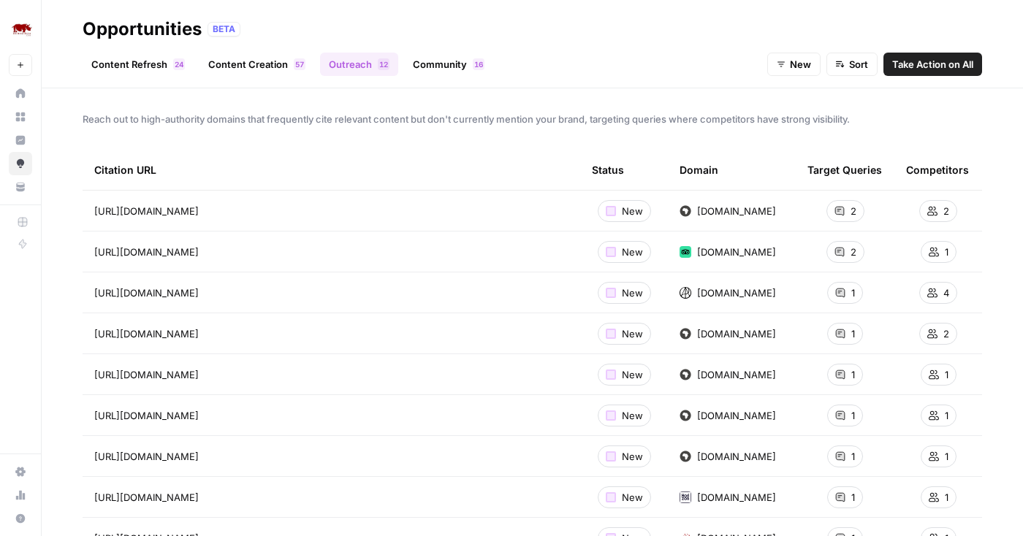
click at [929, 66] on span "Take Action on All" at bounding box center [932, 64] width 81 height 15
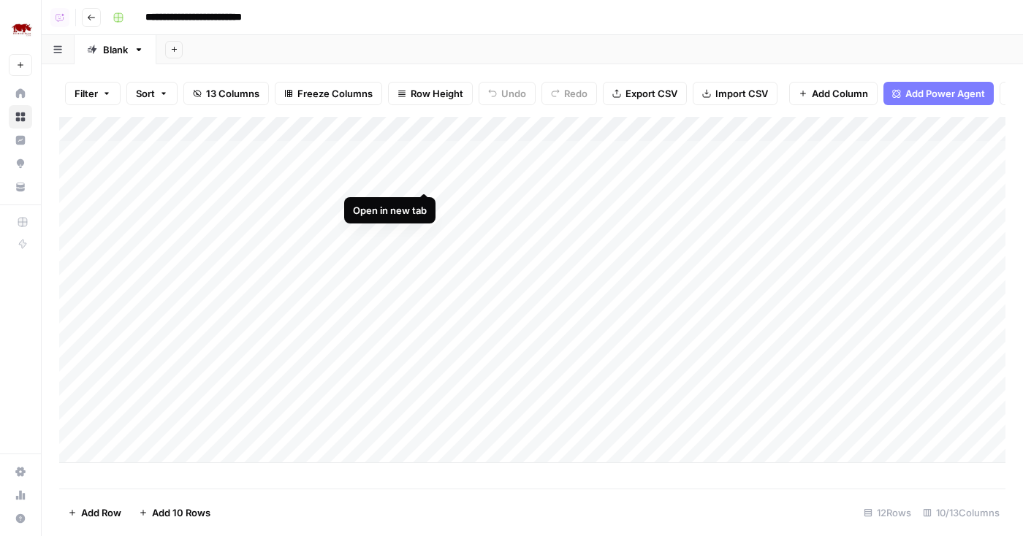
click at [423, 177] on div "Add Column" at bounding box center [532, 290] width 946 height 346
click at [422, 151] on div "Add Column" at bounding box center [532, 290] width 946 height 346
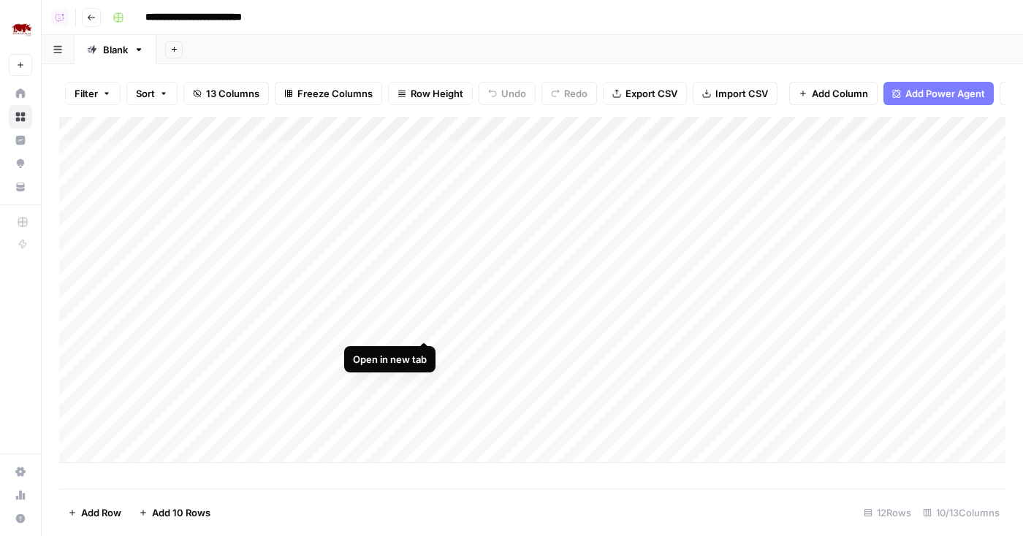
click at [426, 325] on div "Add Column" at bounding box center [532, 290] width 946 height 346
click at [424, 351] on div "Add Column" at bounding box center [532, 290] width 946 height 346
drag, startPoint x: 63, startPoint y: 352, endPoint x: 72, endPoint y: 161, distance: 190.9
click at [72, 161] on div "Add Column" at bounding box center [532, 290] width 946 height 346
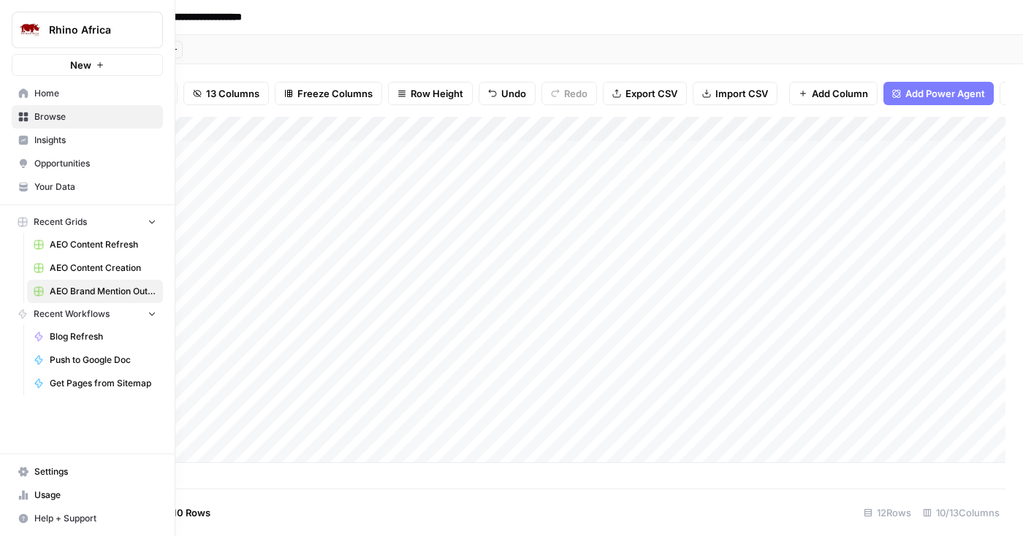
click at [27, 161] on icon at bounding box center [23, 164] width 10 height 10
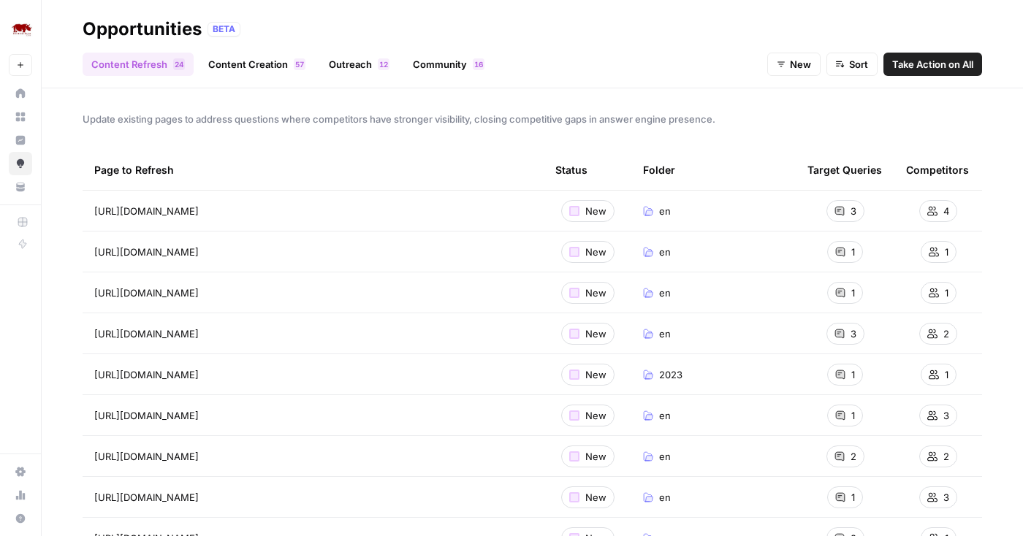
click at [441, 62] on link "Community 6 1" at bounding box center [448, 64] width 89 height 23
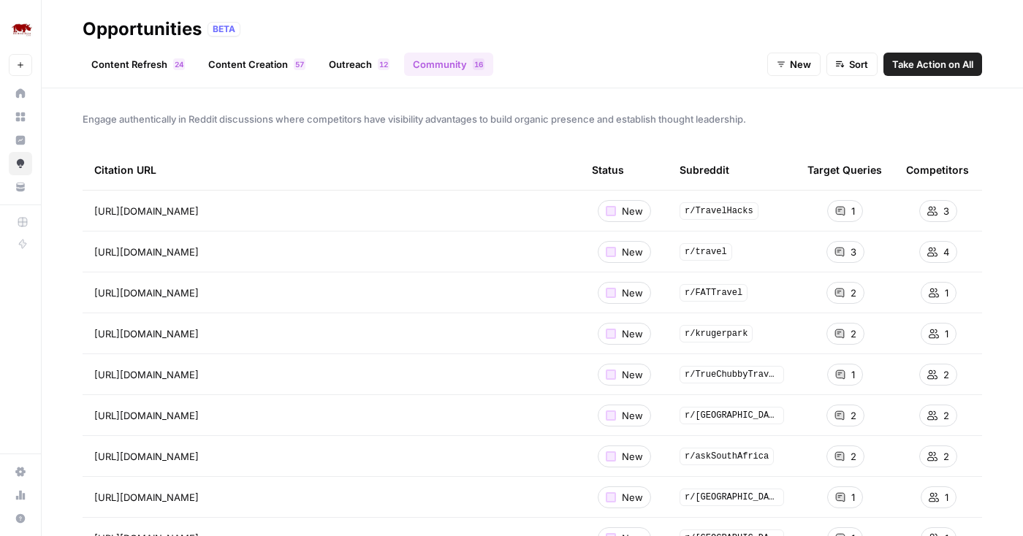
click at [920, 63] on span "Take Action on All" at bounding box center [932, 64] width 81 height 15
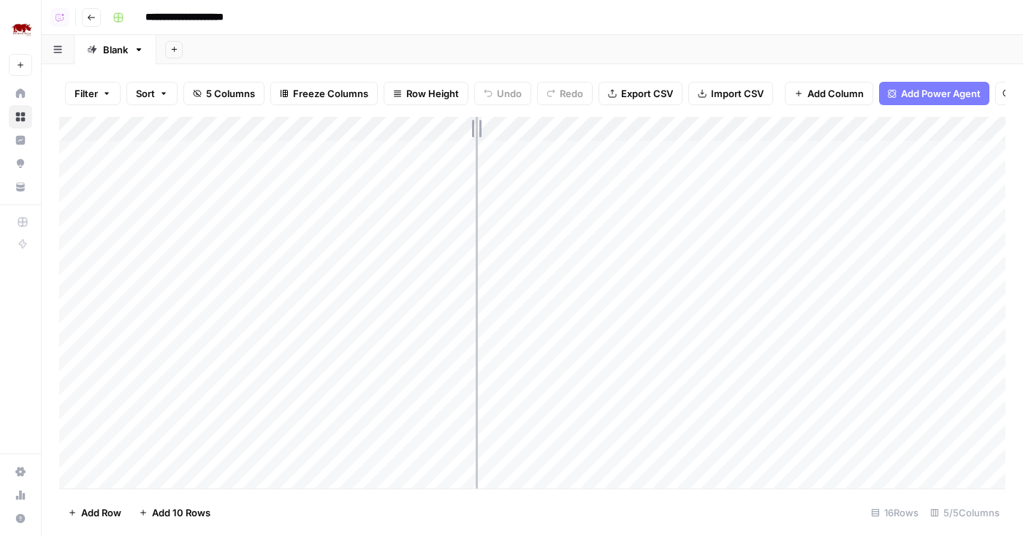
drag, startPoint x: 409, startPoint y: 129, endPoint x: 476, endPoint y: 128, distance: 66.5
click at [476, 128] on div "Add Column" at bounding box center [532, 303] width 946 height 372
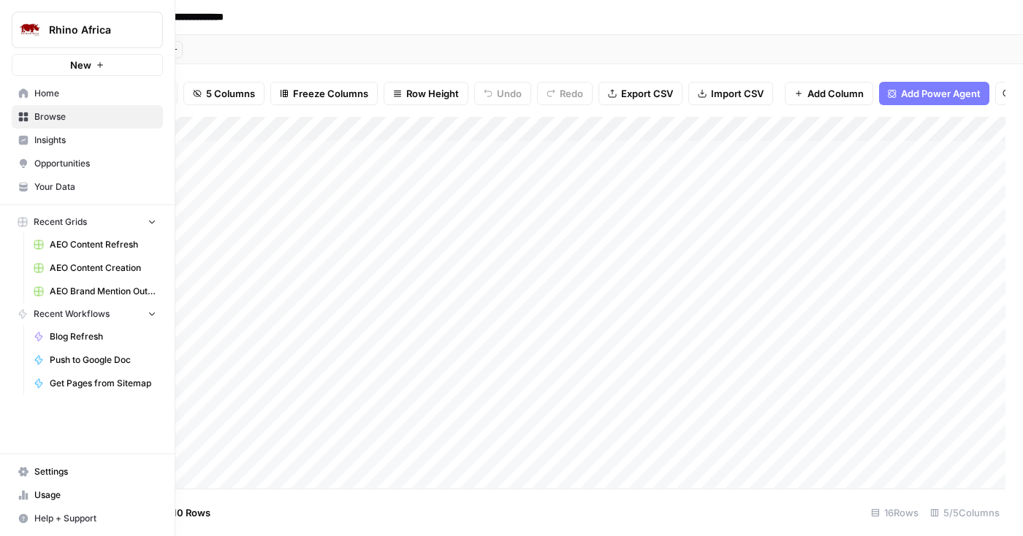
click at [26, 138] on icon at bounding box center [23, 140] width 9 height 9
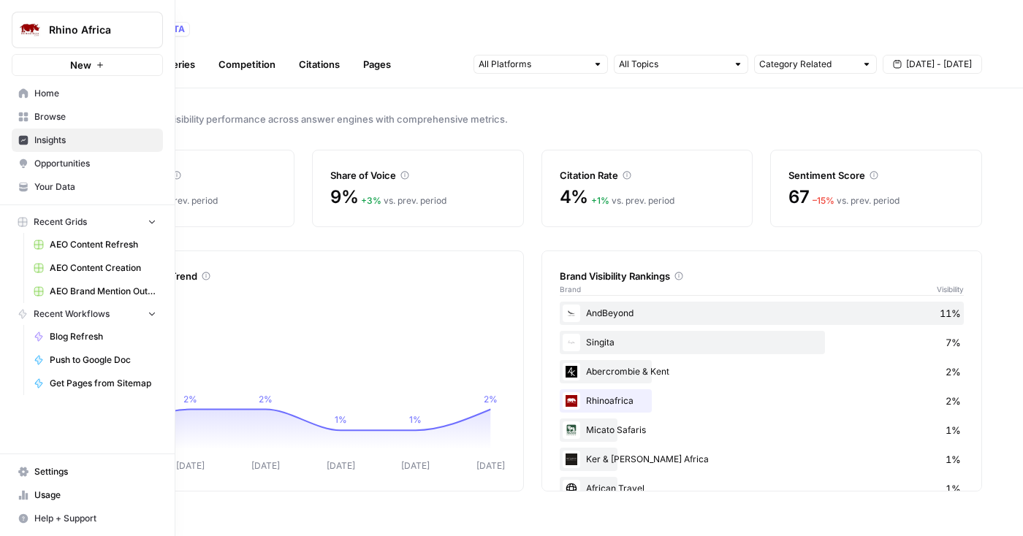
click at [26, 160] on icon at bounding box center [23, 162] width 7 height 7
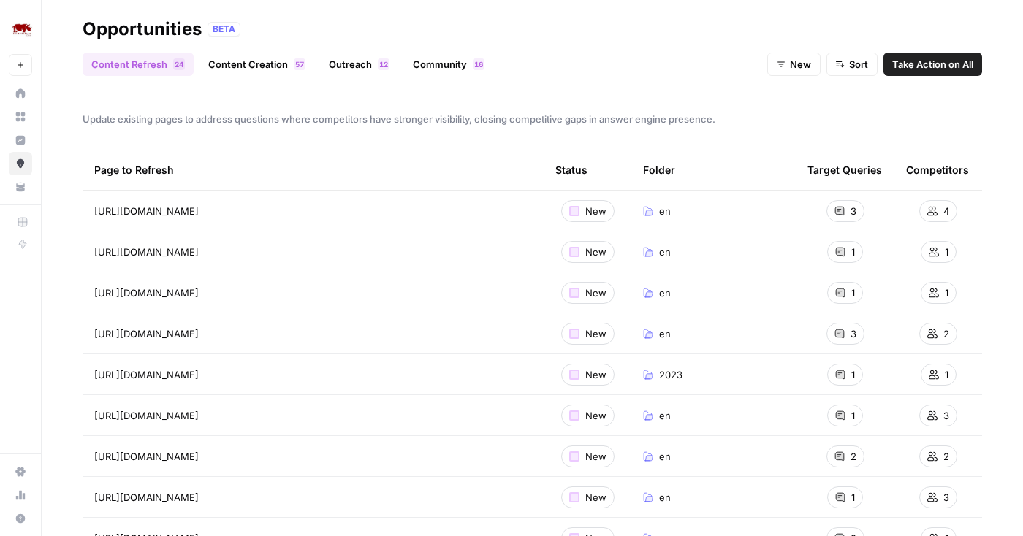
click at [221, 56] on link "Content Creation 7 5" at bounding box center [256, 64] width 115 height 23
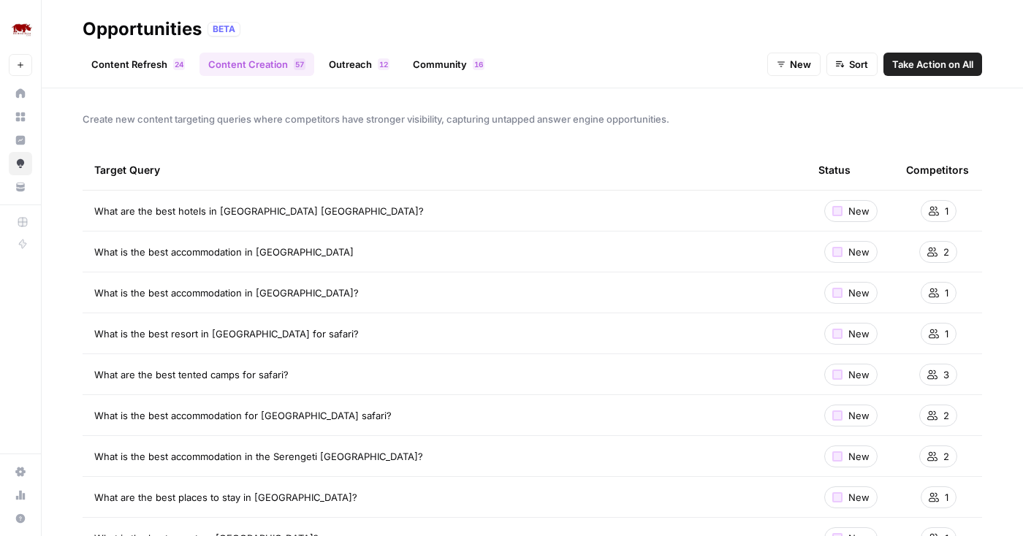
click at [354, 66] on link "Outreach 2 1" at bounding box center [359, 64] width 78 height 23
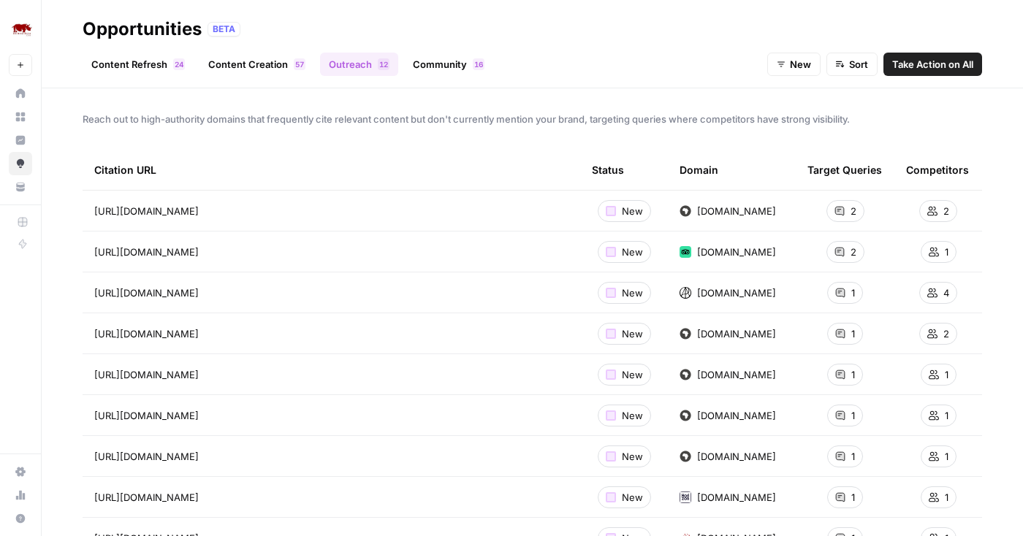
click at [441, 66] on link "Community 6 1" at bounding box center [448, 64] width 89 height 23
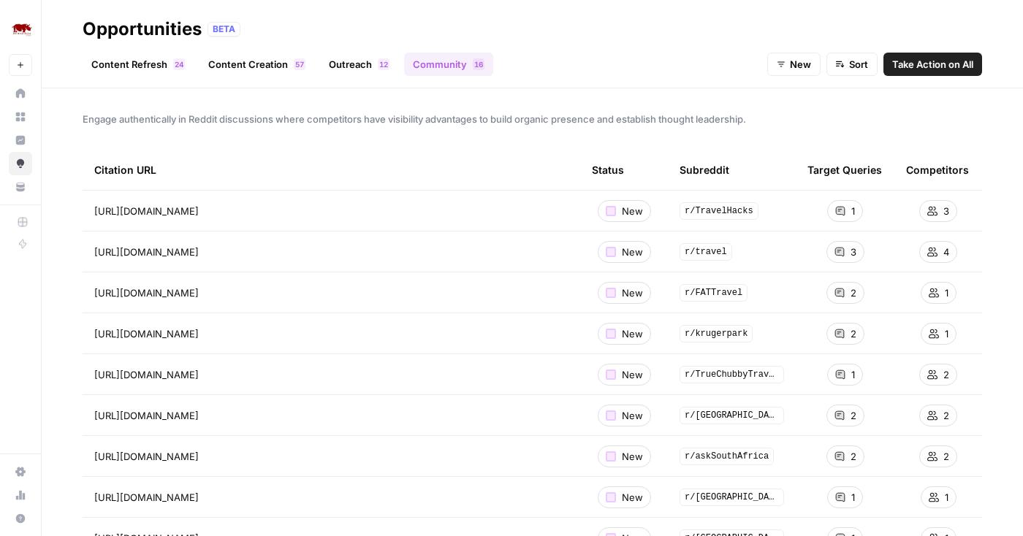
click at [156, 63] on link "Content Refresh 4 2" at bounding box center [138, 64] width 111 height 23
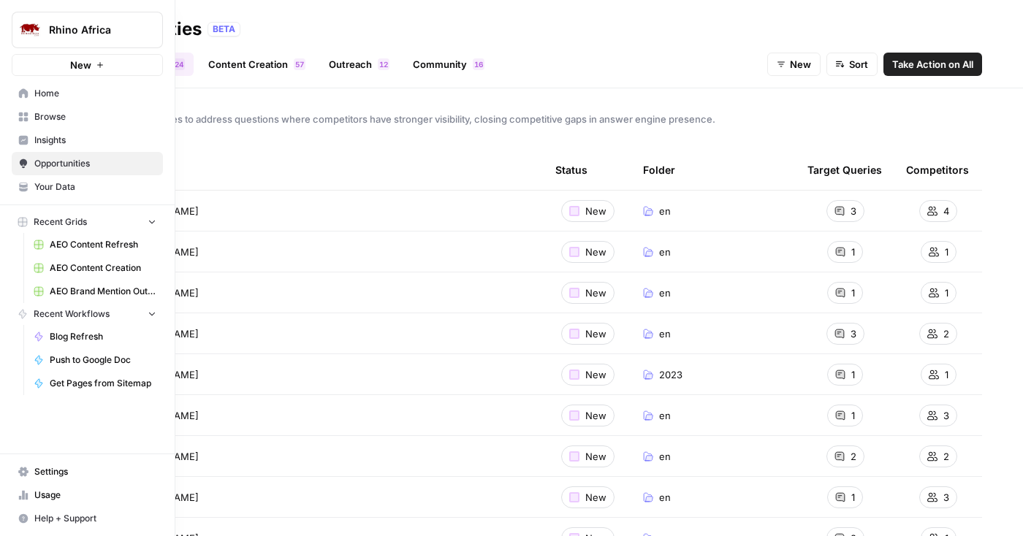
click at [26, 140] on icon at bounding box center [23, 140] width 9 height 9
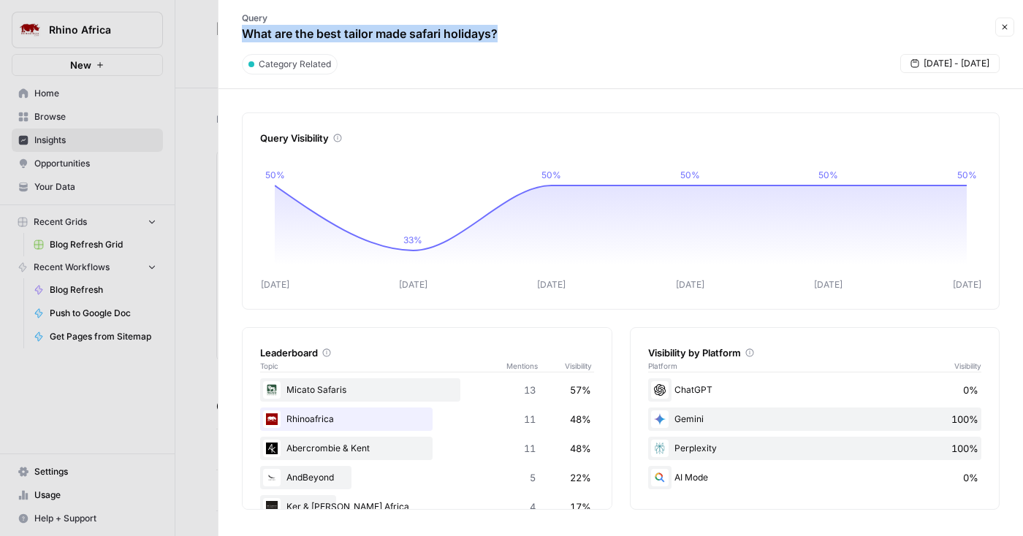
scroll to position [115, 0]
click at [210, 168] on div at bounding box center [511, 268] width 1023 height 536
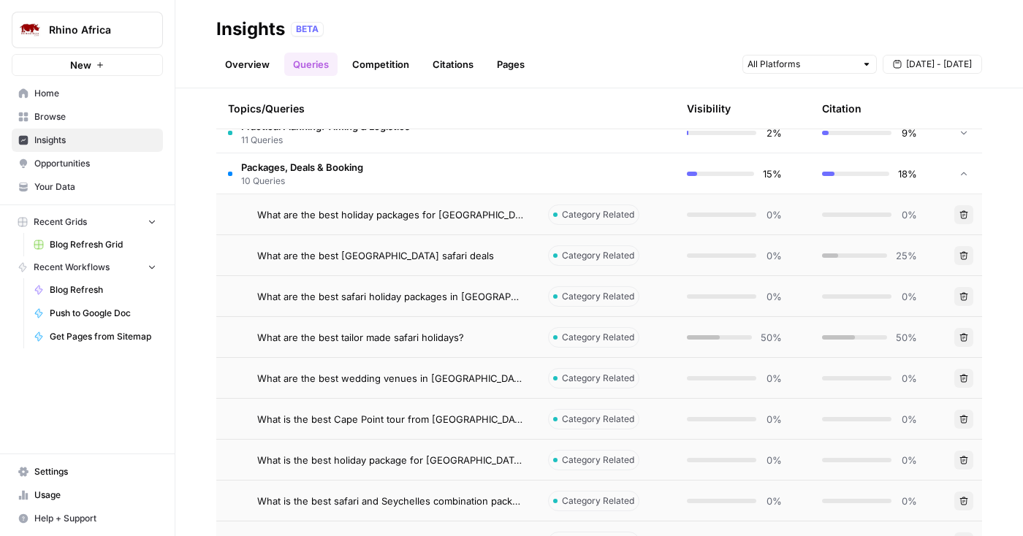
click at [441, 68] on link "Citations" at bounding box center [453, 64] width 58 height 23
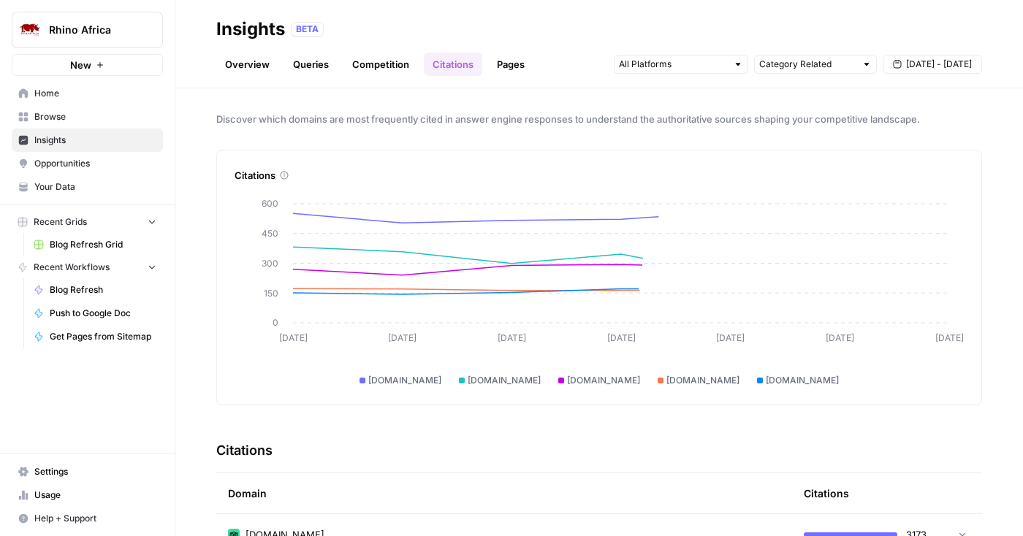
click at [90, 164] on span "Opportunities" at bounding box center [95, 163] width 122 height 13
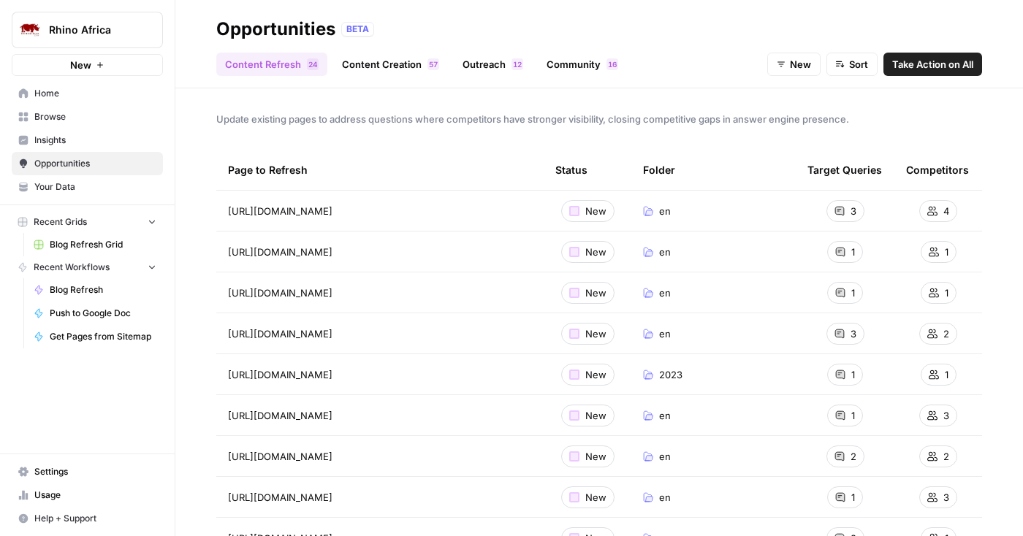
click at [473, 66] on link "Outreach 2 1" at bounding box center [493, 64] width 78 height 23
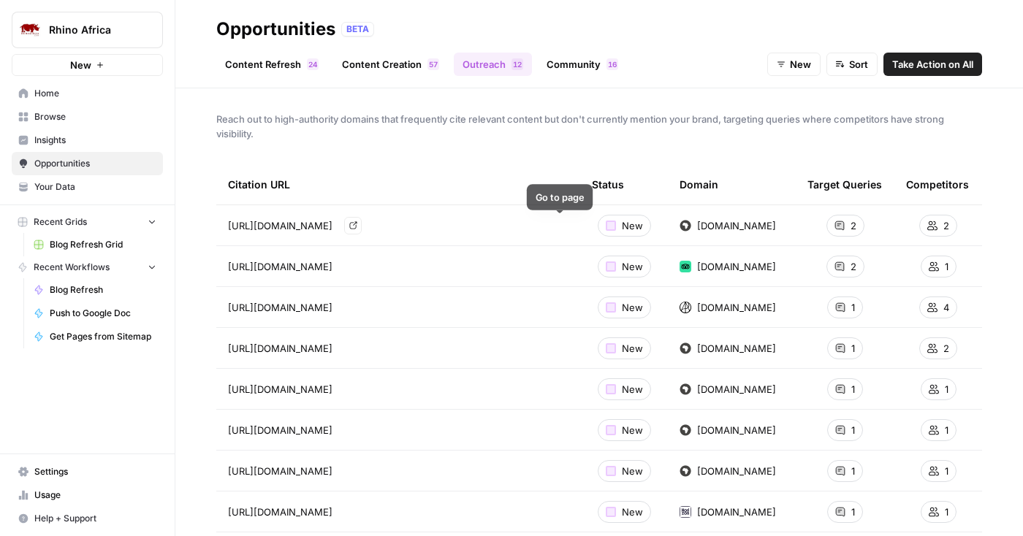
click at [362, 230] on link "Go to page" at bounding box center [353, 226] width 18 height 18
